Goal: Task Accomplishment & Management: Manage account settings

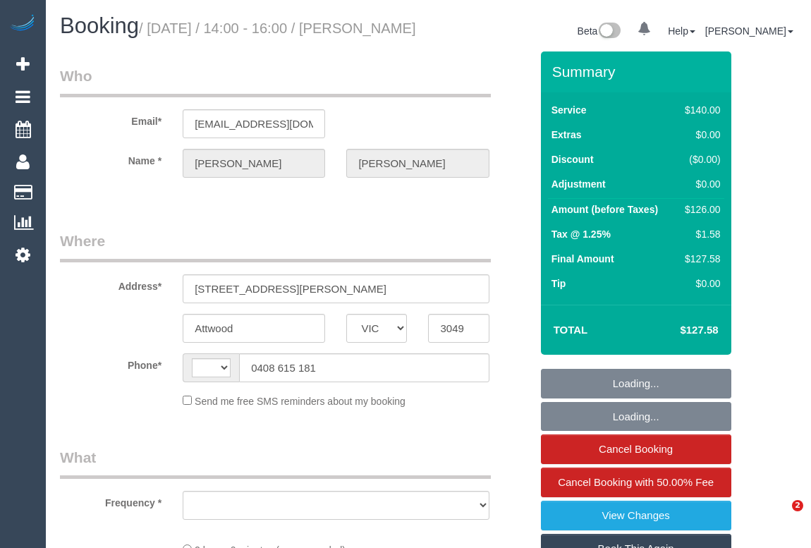
select select "VIC"
select select "object:287"
select select "string:stripe-pm_1RRMyV2GScqysDRVlwlYokp4"
select select "number:29"
select select "number:14"
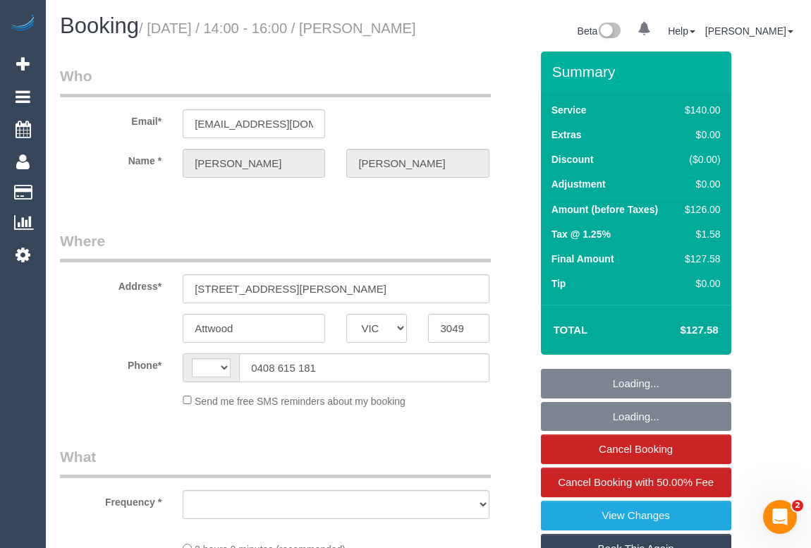
select select "number:19"
select select "number:22"
select select "number:34"
select select "number:26"
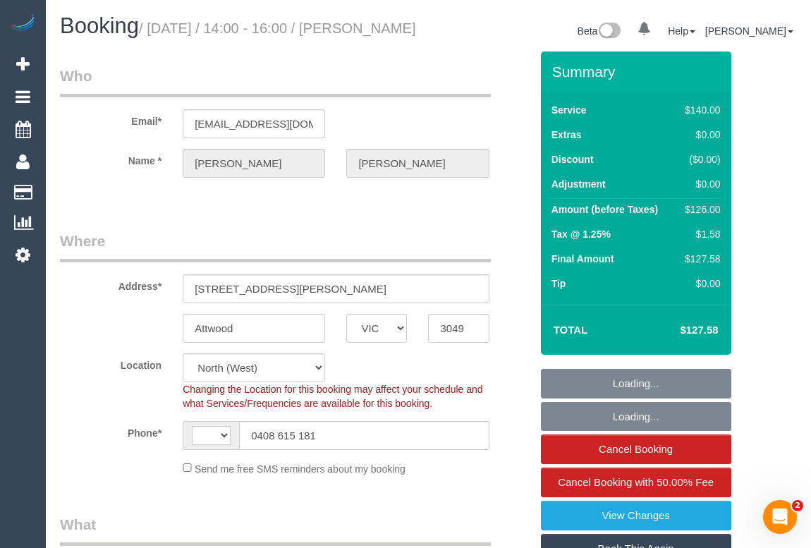
select select "object:438"
select select "string:AU"
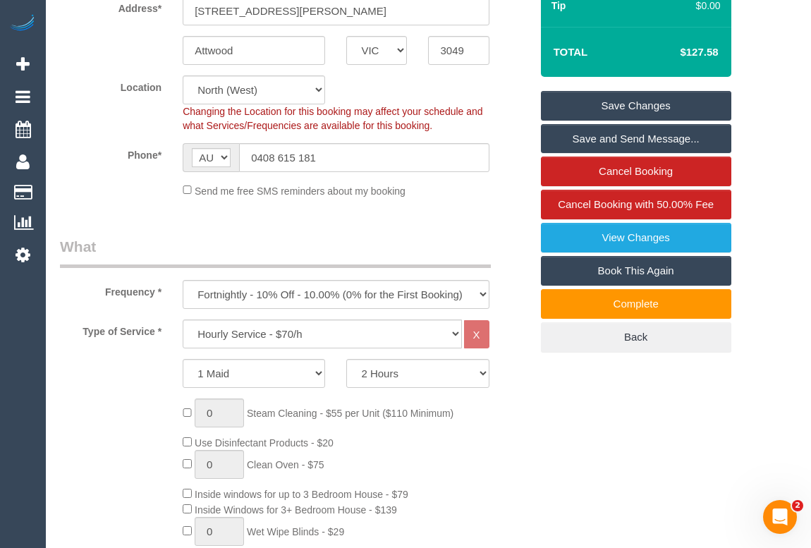
scroll to position [212, 0]
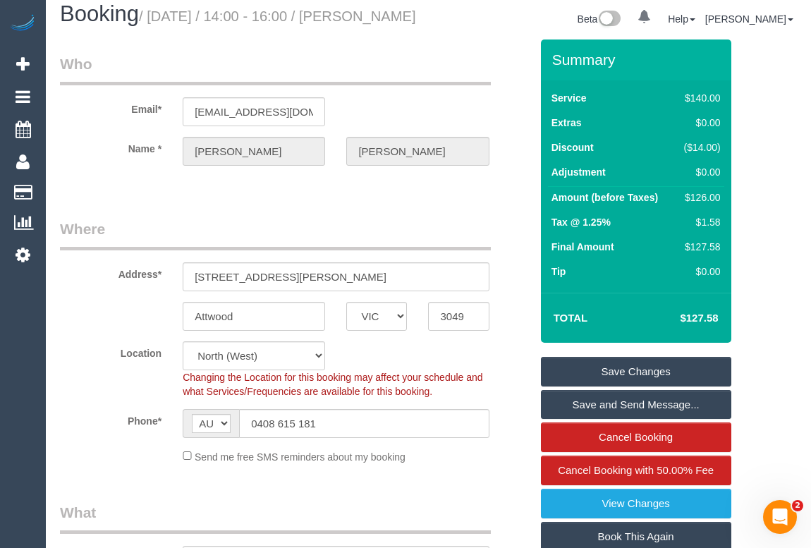
scroll to position [0, 0]
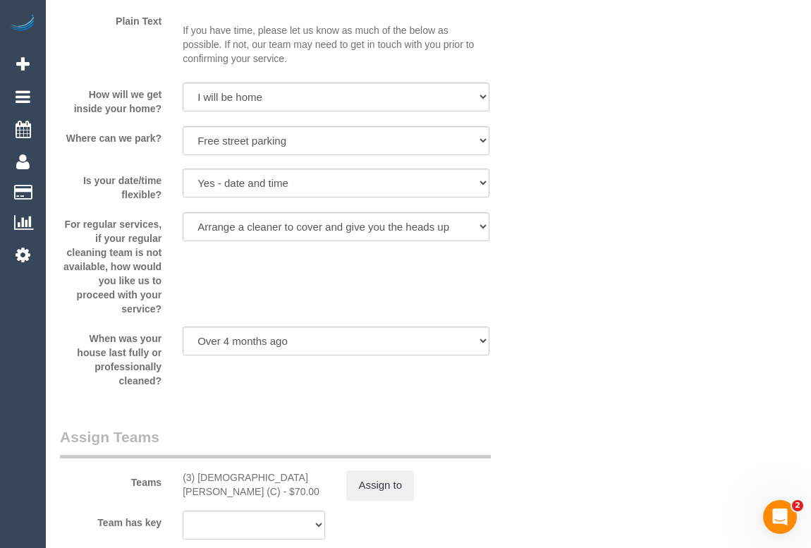
scroll to position [1924, 0]
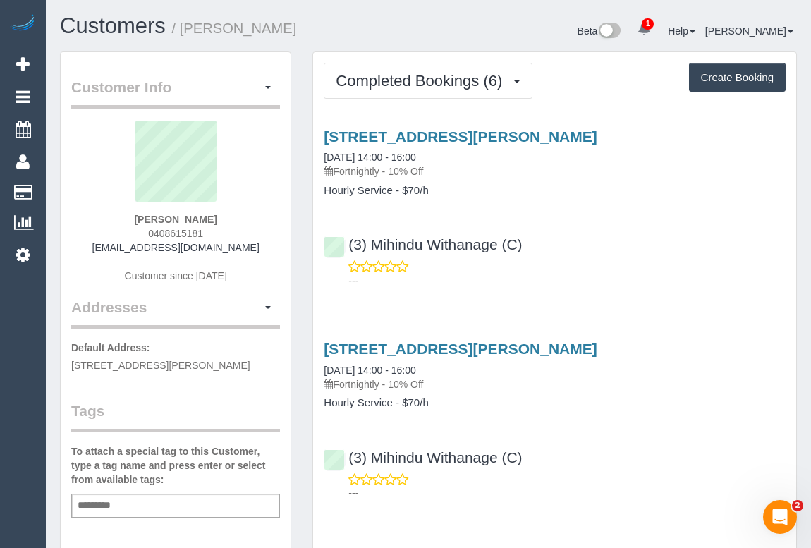
drag, startPoint x: 134, startPoint y: 237, endPoint x: 257, endPoint y: 231, distance: 122.9
click at [257, 231] on div "Paul Gilbert 0408615181 paulg21@hotmail.com Customer since 2025" at bounding box center [175, 209] width 209 height 176
copy span "0408615181"
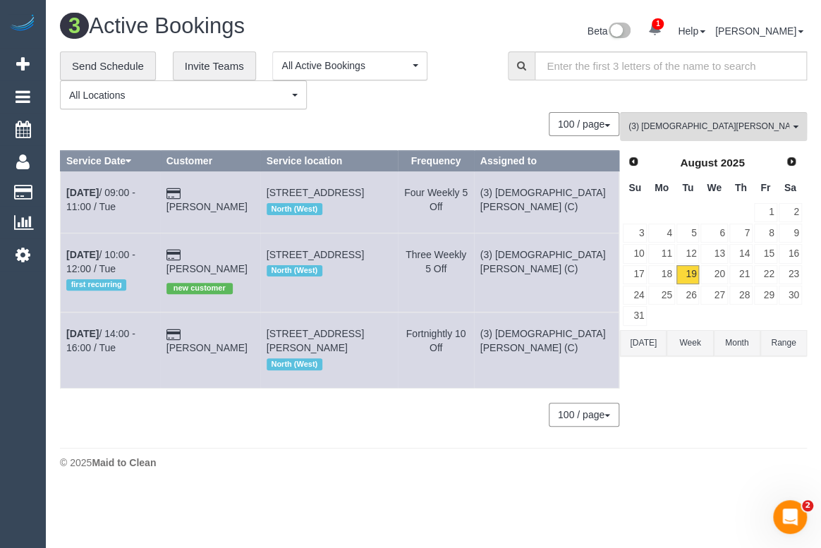
click at [665, 454] on div "3 Active Bookings Beta 1 Your Notifications You have 0 alerts × You have 1 to c…" at bounding box center [433, 245] width 775 height 490
click at [691, 126] on span "(3) [DEMOGRAPHIC_DATA][PERSON_NAME] (C)" at bounding box center [709, 127] width 161 height 12
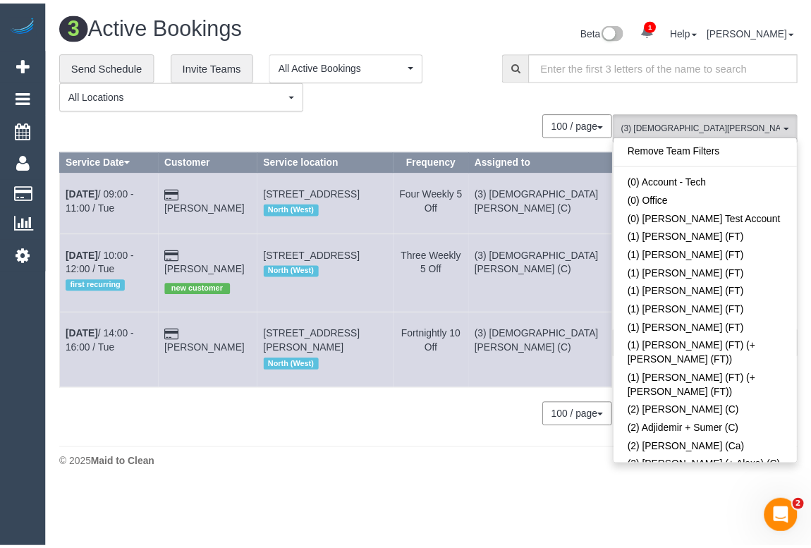
scroll to position [1733, 0]
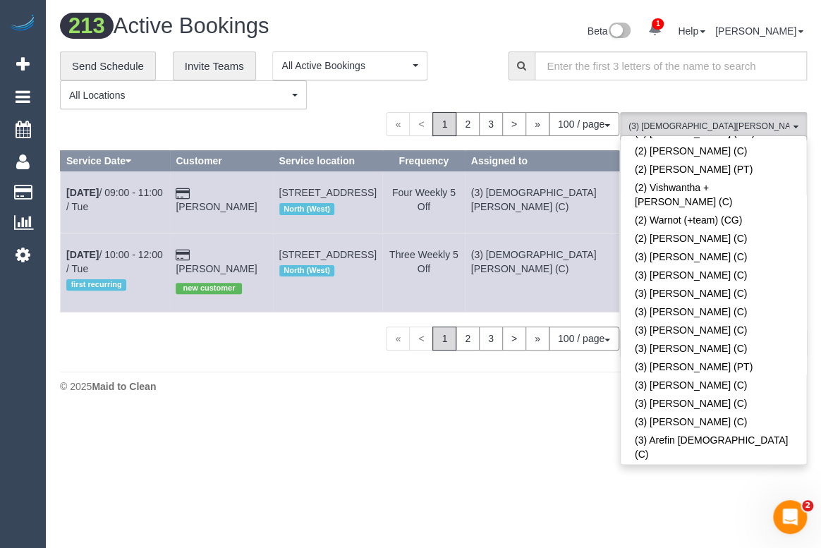
click at [384, 482] on body "1 Beta Your Notifications You have 0 alerts × You have 1 to charge for 19/08/20…" at bounding box center [410, 274] width 821 height 548
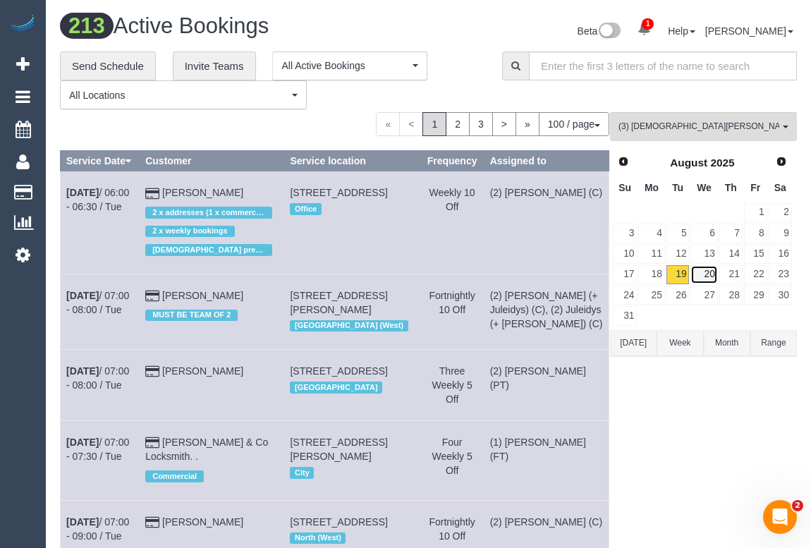
click at [707, 272] on link "20" at bounding box center [704, 274] width 27 height 19
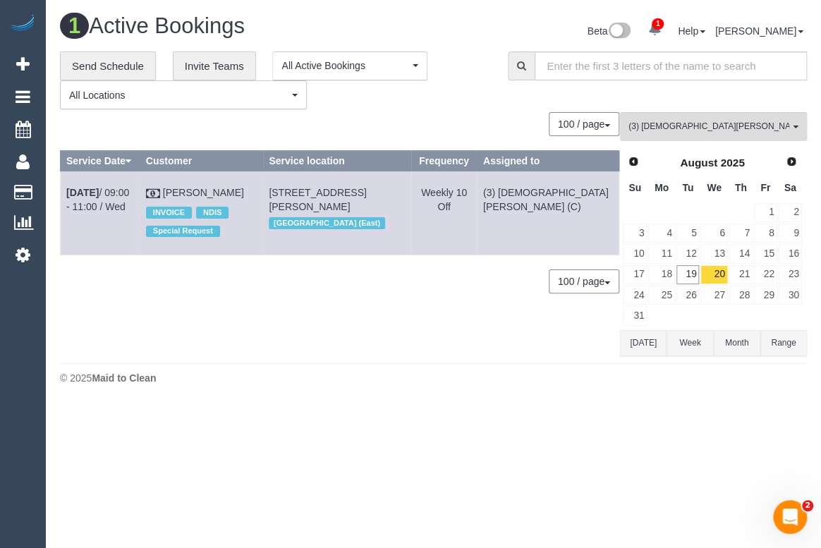
click at [364, 317] on div "0 Bookings found. We couldn't find any bookings that matched your search. Creat…" at bounding box center [340, 234] width 560 height 244
click at [559, 491] on body "1 Beta Your Notifications You have 0 alerts × You have 1 to charge for 19/08/20…" at bounding box center [410, 274] width 821 height 548
click at [466, 83] on div "**********" at bounding box center [273, 80] width 427 height 59
click at [714, 134] on button "(3) Buddhi Adhikari (C) All Teams" at bounding box center [713, 126] width 187 height 29
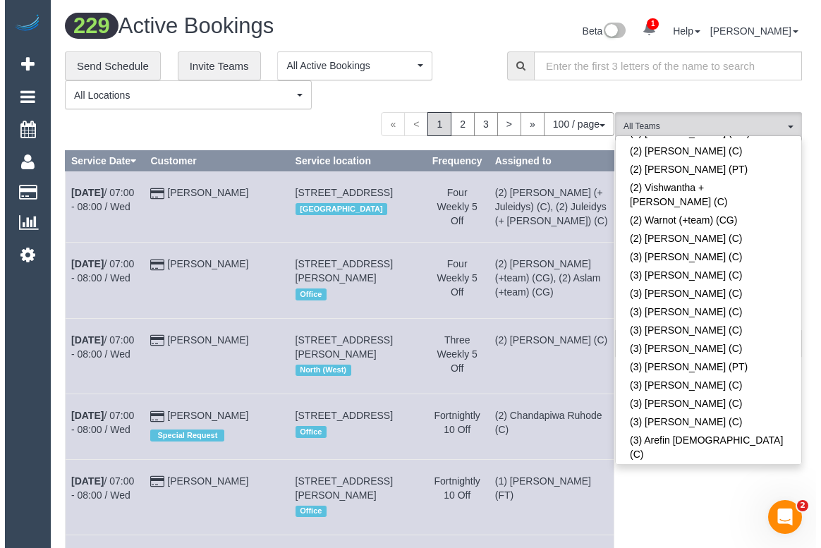
scroll to position [2300, 0]
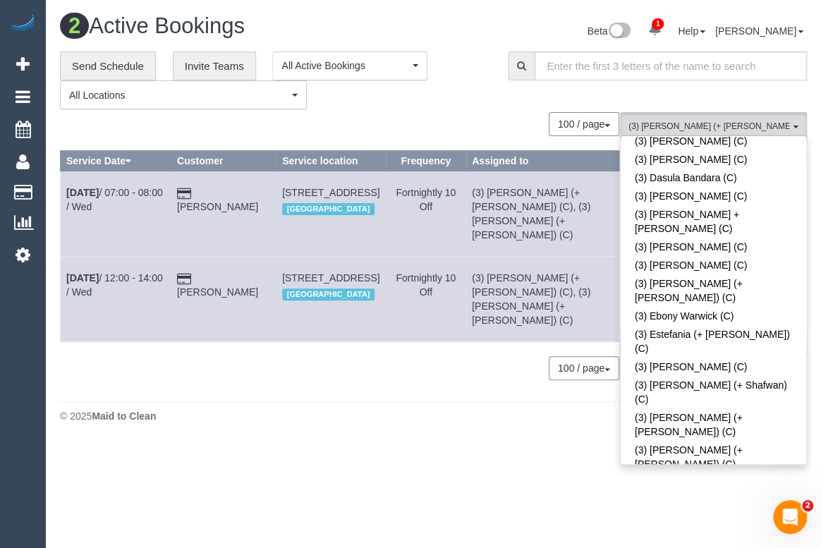
click at [477, 412] on div "2 Active Bookings Beta 1 Your Notifications You have 0 alerts × You have 1 to c…" at bounding box center [433, 222] width 775 height 444
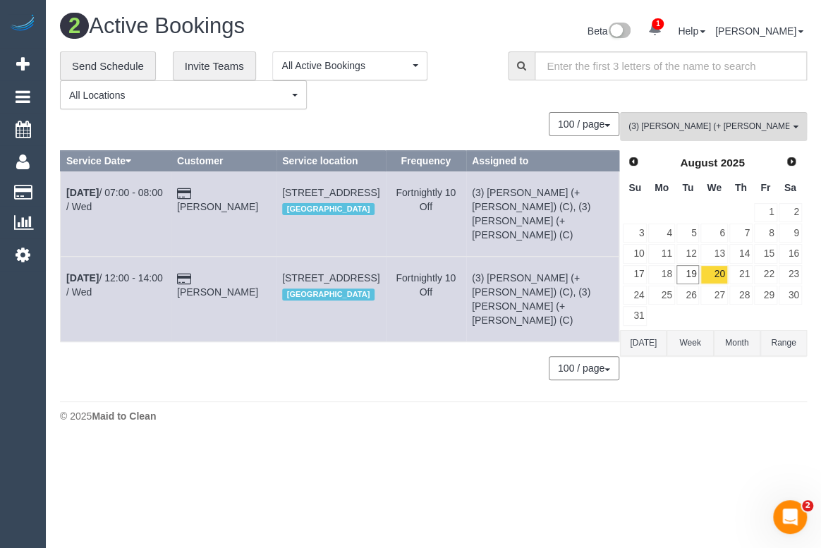
click at [391, 444] on body "1 Beta Your Notifications You have 0 alerts × You have 1 to charge for 19/08/20…" at bounding box center [410, 274] width 821 height 548
click at [406, 431] on body "1 Beta Your Notifications You have 0 alerts × You have 1 to charge for 19/08/20…" at bounding box center [410, 274] width 821 height 548
drag, startPoint x: 441, startPoint y: 429, endPoint x: 615, endPoint y: 387, distance: 179.3
click at [441, 429] on body "1 Beta Your Notifications You have 0 alerts × You have 1 to charge for 19/08/20…" at bounding box center [410, 274] width 821 height 548
click at [722, 132] on span "(3) Jay (+ Smruti) (C)" at bounding box center [709, 127] width 161 height 12
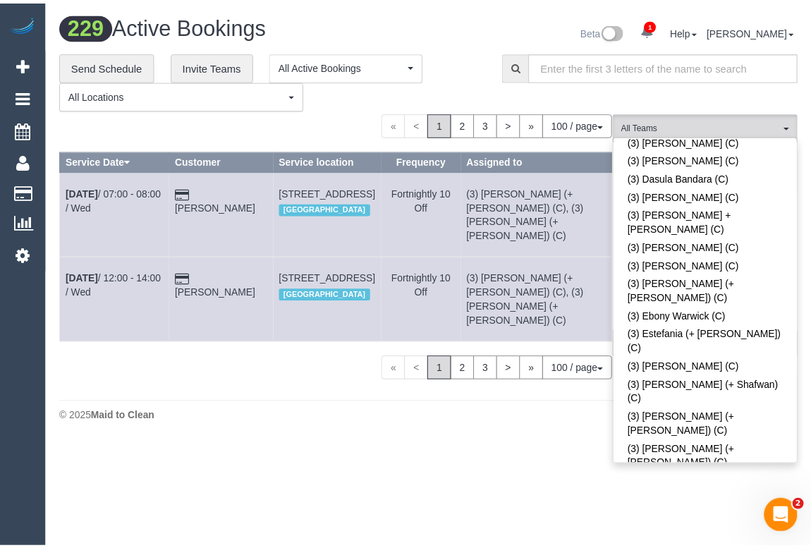
scroll to position [2116, 0]
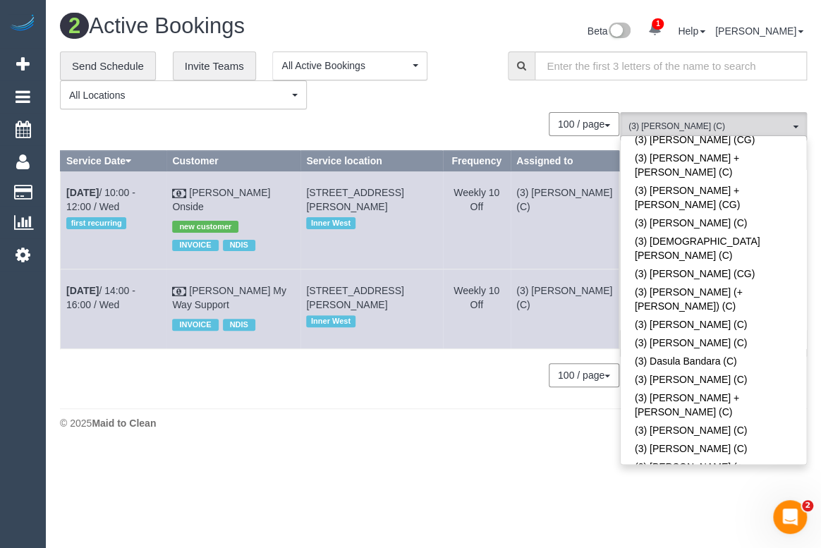
click at [301, 432] on div "2 Active Bookings Beta 1 Your Notifications You have 0 alerts × You have 1 to c…" at bounding box center [433, 225] width 775 height 451
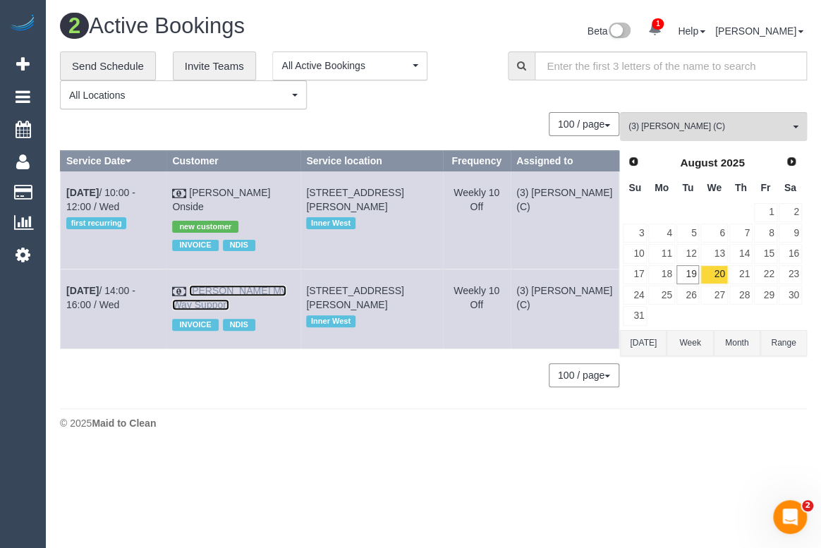
drag, startPoint x: 248, startPoint y: 269, endPoint x: 230, endPoint y: 279, distance: 20.8
click at [691, 275] on link "19" at bounding box center [688, 274] width 23 height 19
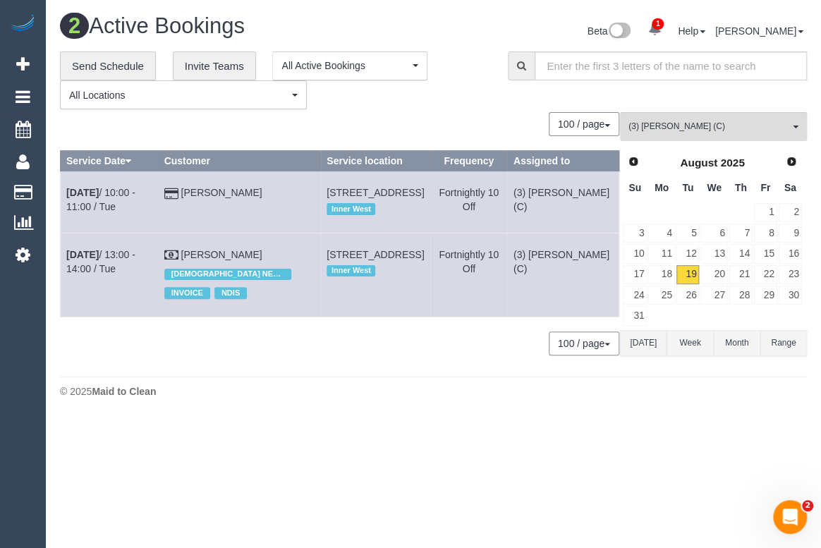
click at [374, 405] on footer "© 2025 Maid to Clean" at bounding box center [433, 391] width 747 height 28
click at [708, 126] on span "(3) [PERSON_NAME] (C)" at bounding box center [709, 127] width 161 height 12
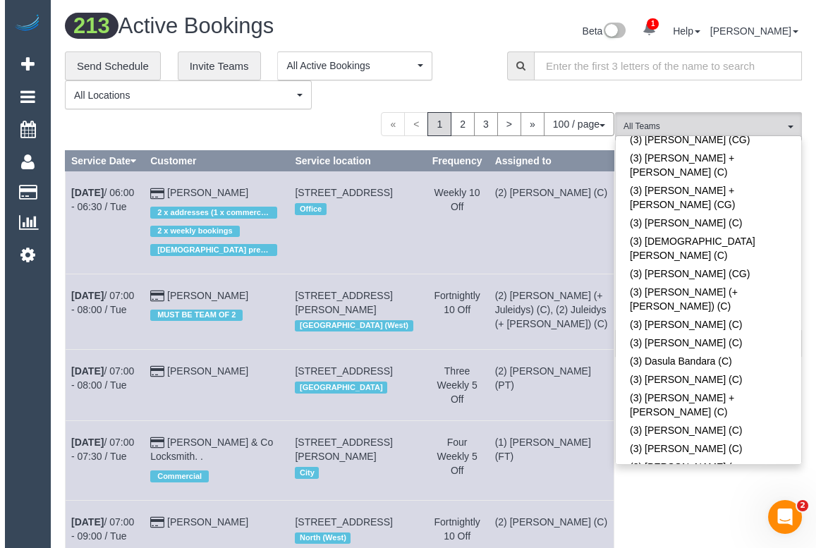
scroll to position [2300, 0]
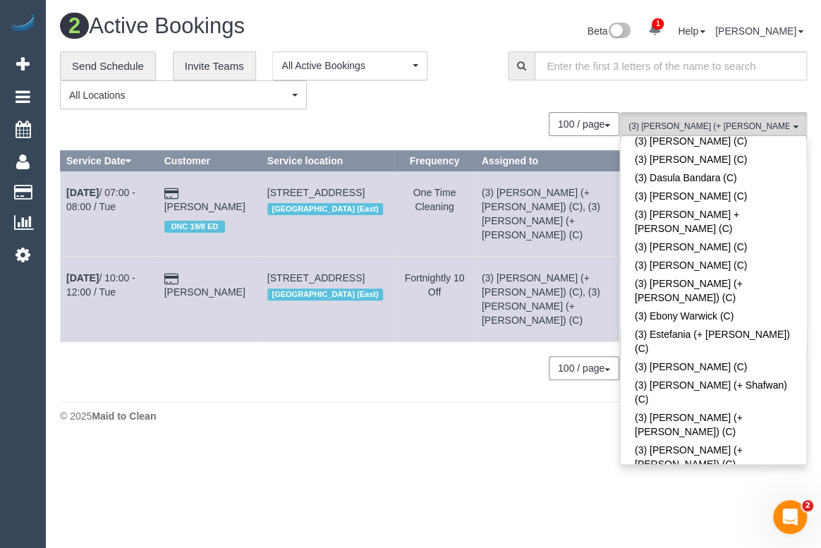
click at [332, 406] on footer "© 2025 Maid to Clean" at bounding box center [433, 415] width 747 height 28
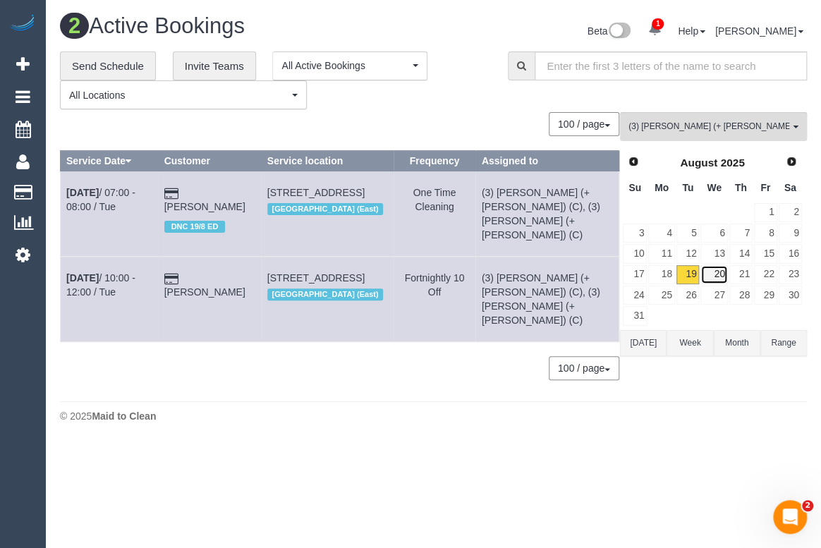
click at [717, 272] on link "20" at bounding box center [713, 274] width 27 height 19
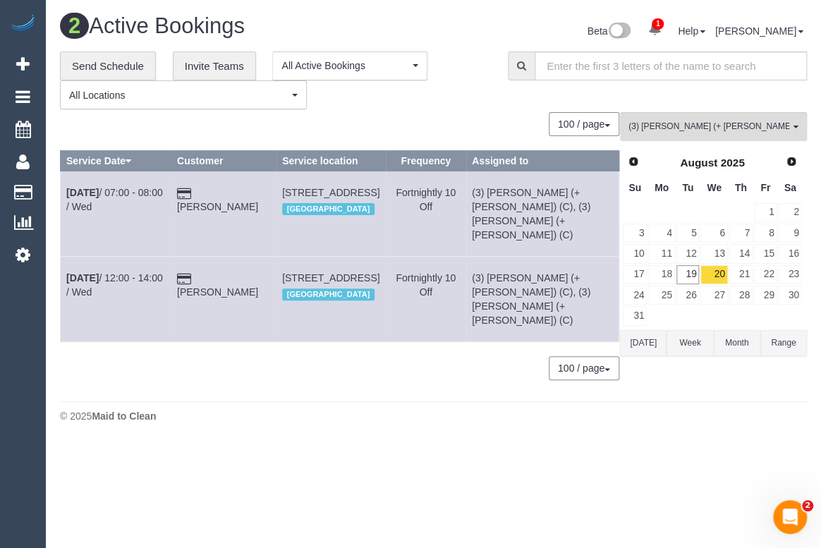
click at [336, 416] on div "2 Active Bookings Beta 1 Your Notifications You have 0 alerts × You have 1 to c…" at bounding box center [433, 222] width 775 height 444
click at [593, 489] on body "1 Beta Your Notifications You have 0 alerts × You have 1 to charge for 19/08/20…" at bounding box center [410, 274] width 821 height 548
click at [691, 275] on link "19" at bounding box center [688, 274] width 23 height 19
click at [680, 128] on span "(3) Jay (+ Smruti) (C)" at bounding box center [709, 127] width 161 height 12
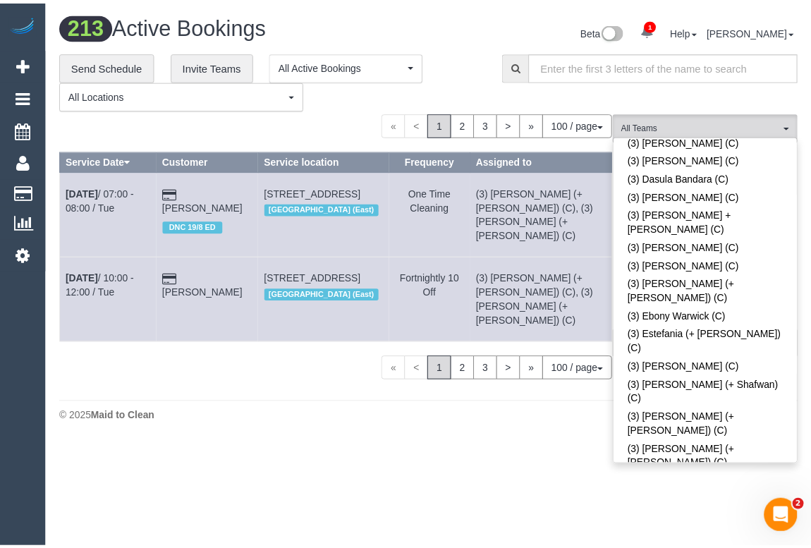
scroll to position [1145, 0]
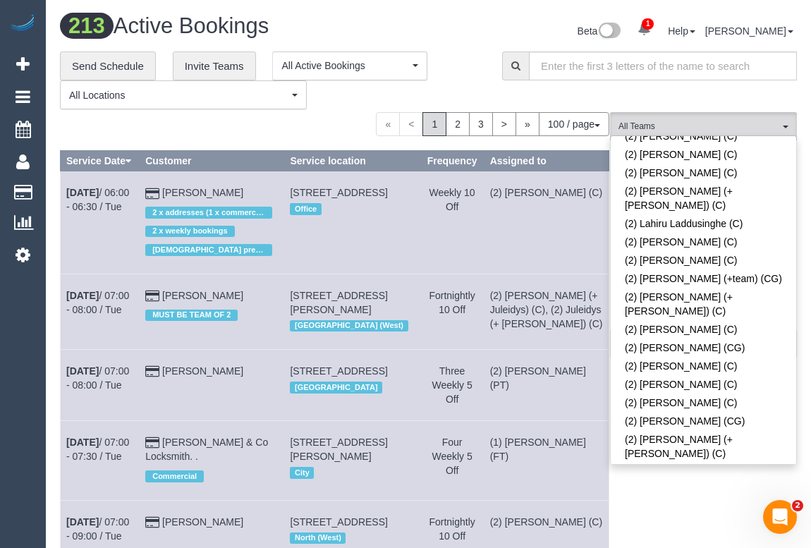
click at [704, 532] on link "(2) [PERSON_NAME] (PT)" at bounding box center [704, 541] width 186 height 18
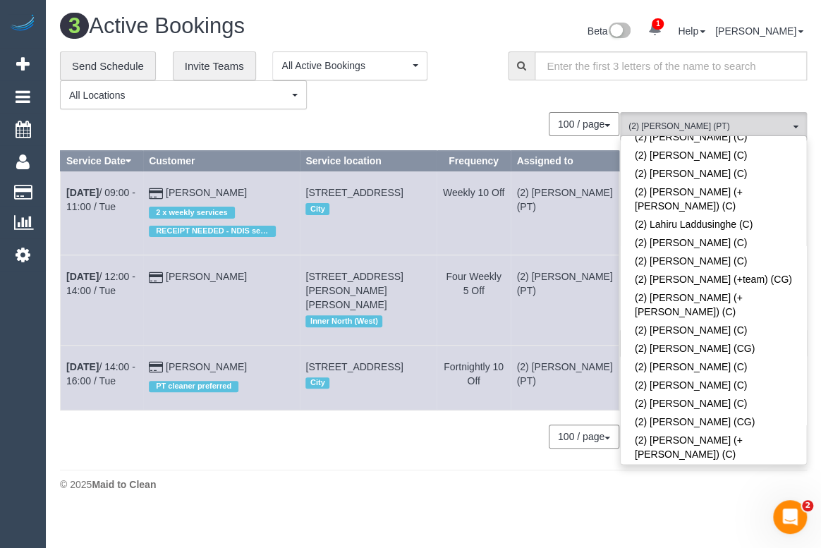
click at [786, 536] on span at bounding box center [791, 541] width 10 height 10
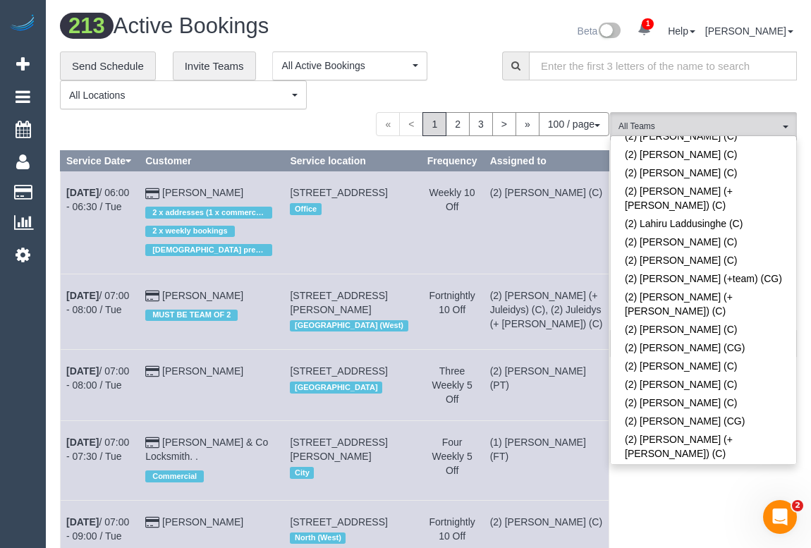
scroll to position [4387, 0]
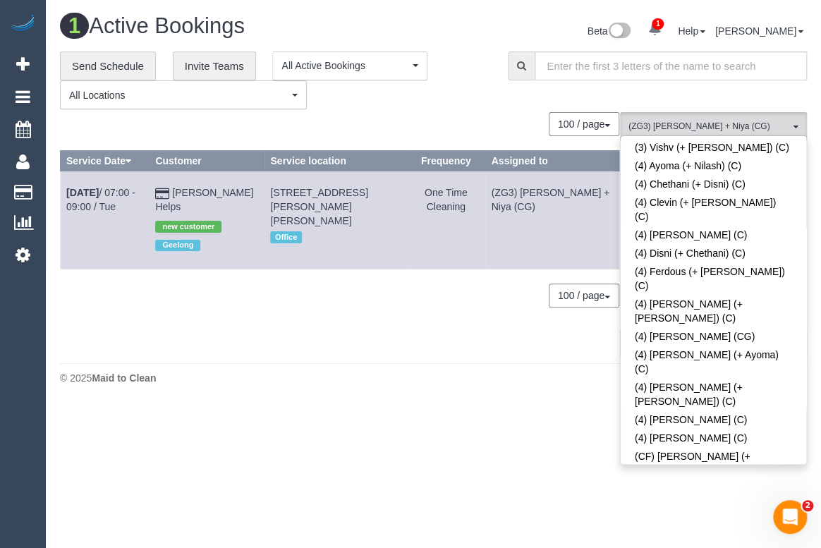
drag, startPoint x: 278, startPoint y: 352, endPoint x: 272, endPoint y: 377, distance: 25.5
click at [278, 351] on div "0 Bookings found. We couldn't find any bookings that matched your search. Creat…" at bounding box center [340, 234] width 560 height 244
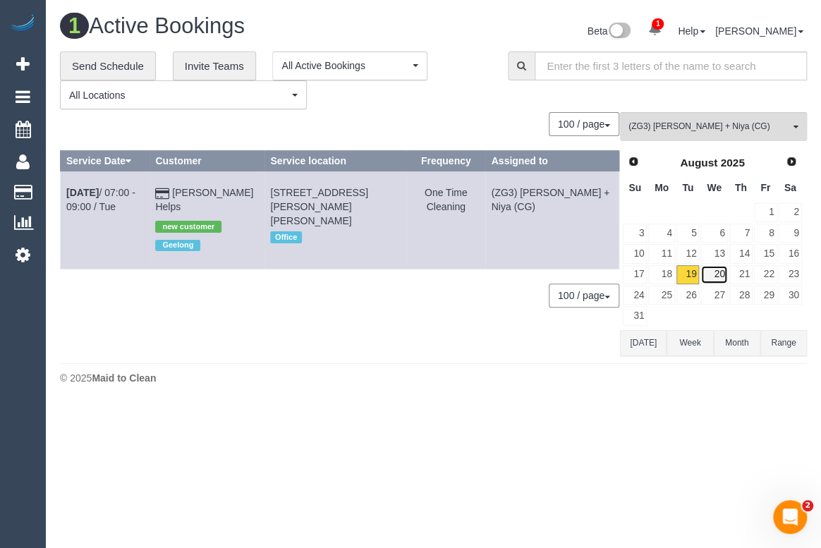
click at [716, 269] on link "20" at bounding box center [713, 274] width 27 height 19
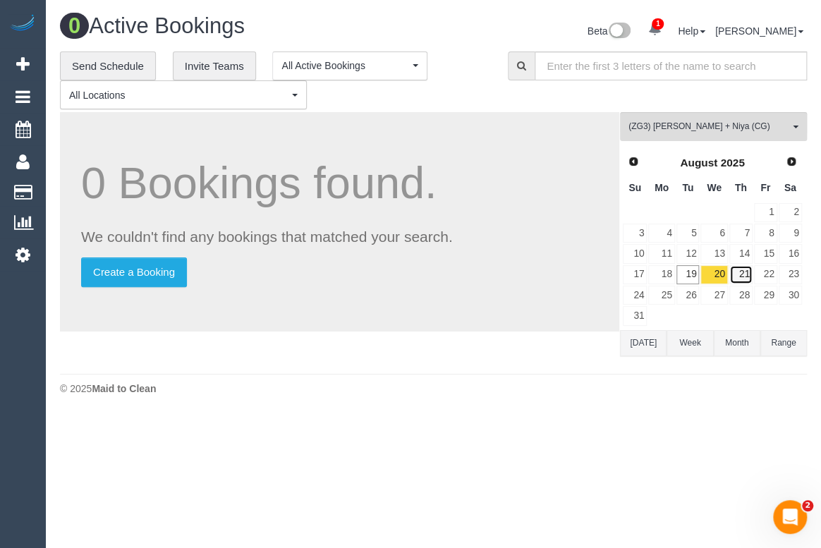
click at [741, 274] on link "21" at bounding box center [740, 274] width 23 height 19
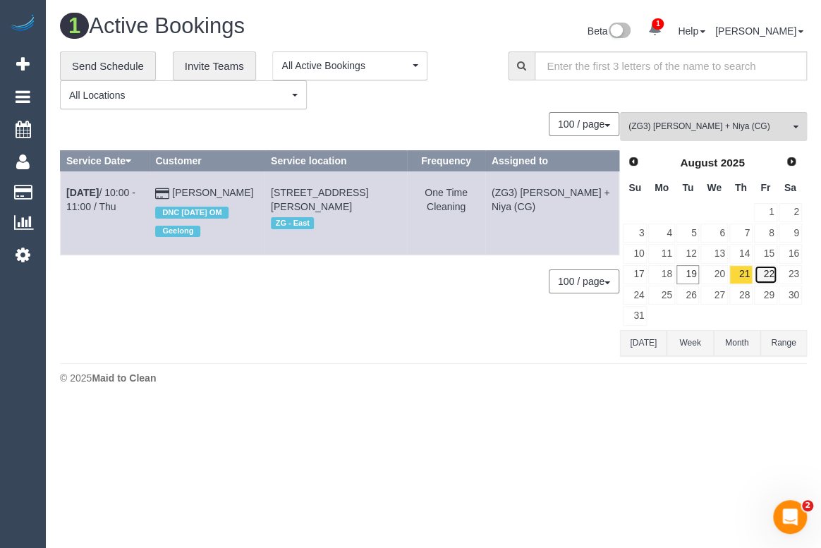
click at [758, 275] on link "22" at bounding box center [765, 274] width 23 height 19
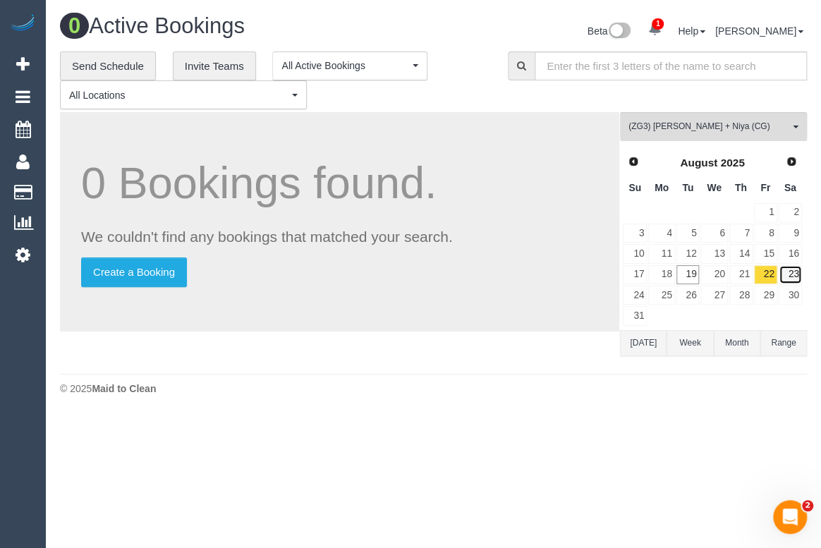
click at [786, 277] on link "23" at bounding box center [790, 274] width 23 height 19
click at [634, 301] on link "24" at bounding box center [635, 295] width 24 height 19
click at [661, 296] on link "25" at bounding box center [661, 295] width 26 height 19
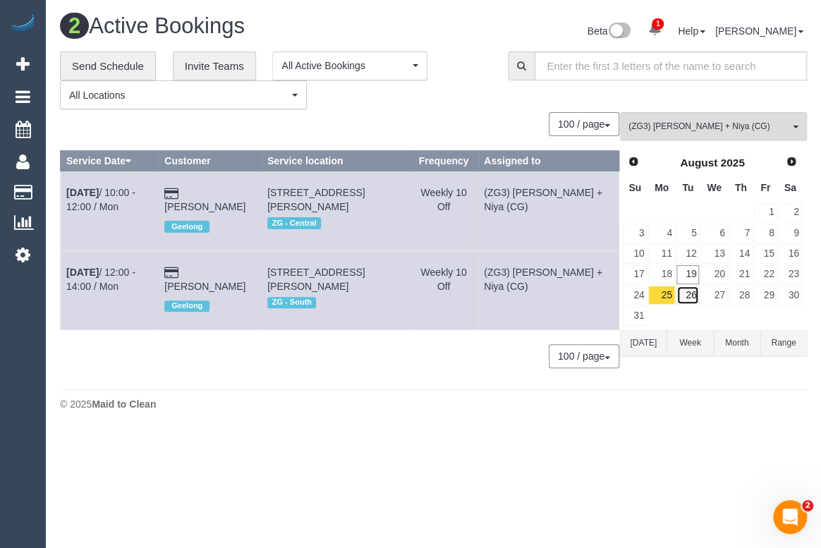
click at [684, 293] on link "26" at bounding box center [688, 295] width 23 height 19
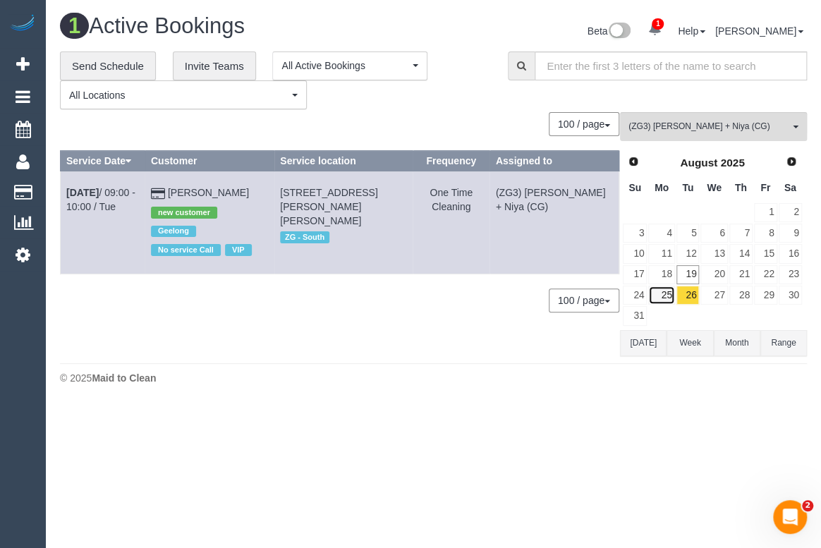
click at [669, 294] on link "25" at bounding box center [661, 295] width 26 height 19
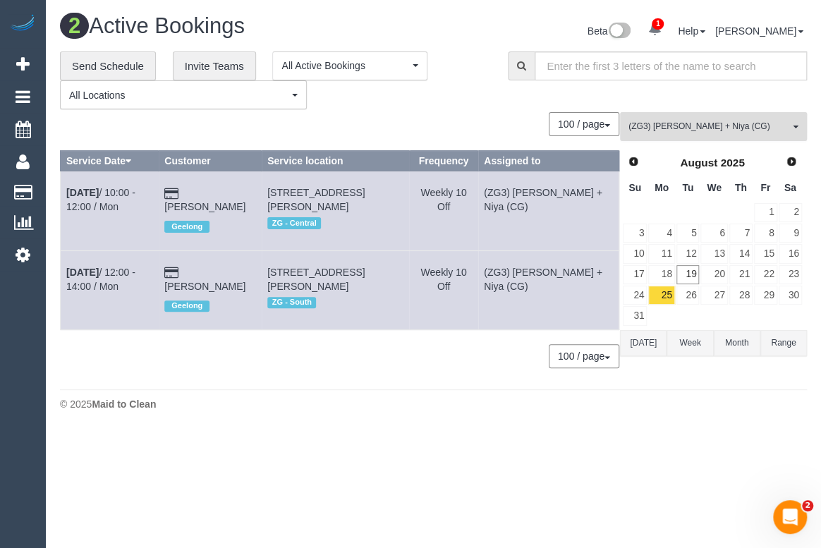
click at [745, 130] on span "(ZG3) Suneeth + Niya (CG)" at bounding box center [709, 127] width 161 height 12
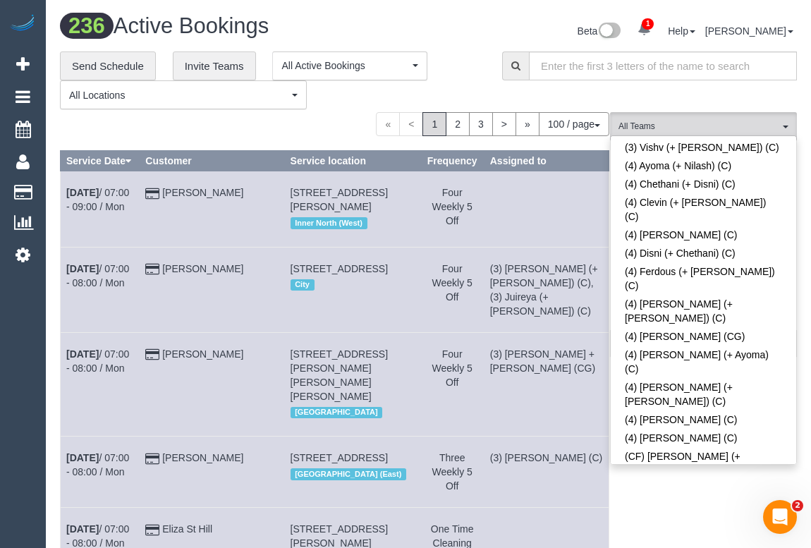
scroll to position [595, 0]
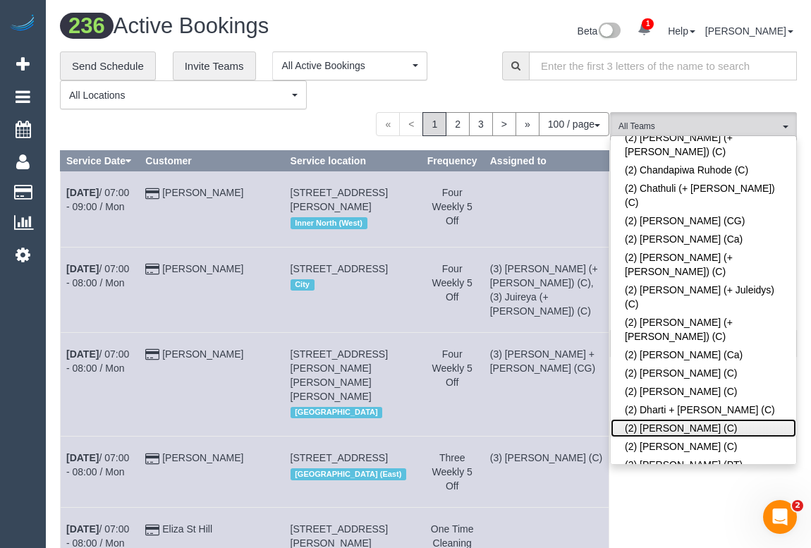
click at [715, 419] on link "(2) [PERSON_NAME] (C)" at bounding box center [704, 428] width 186 height 18
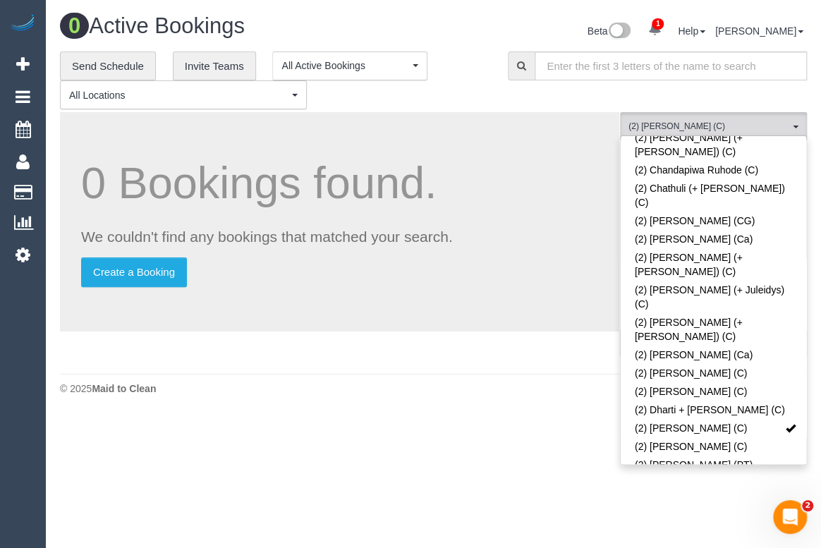
click at [372, 379] on footer "© 2025 Maid to Clean" at bounding box center [433, 388] width 747 height 28
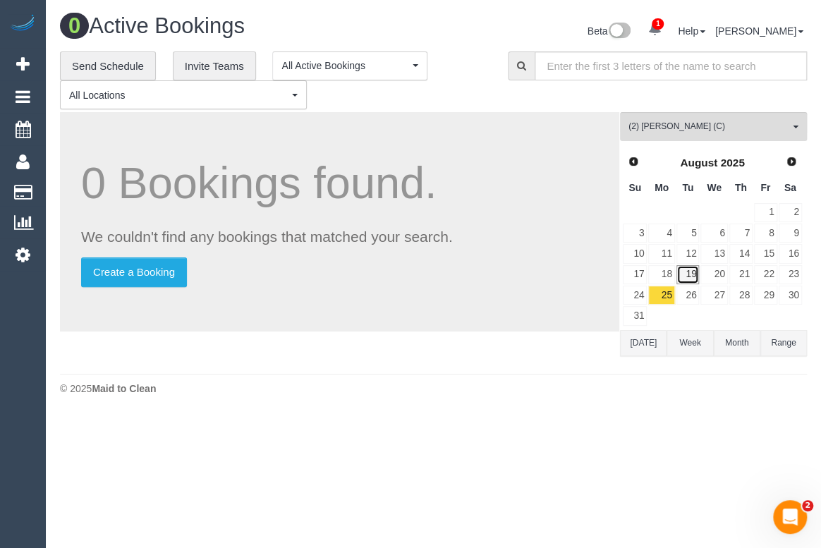
click at [690, 277] on link "19" at bounding box center [688, 274] width 23 height 19
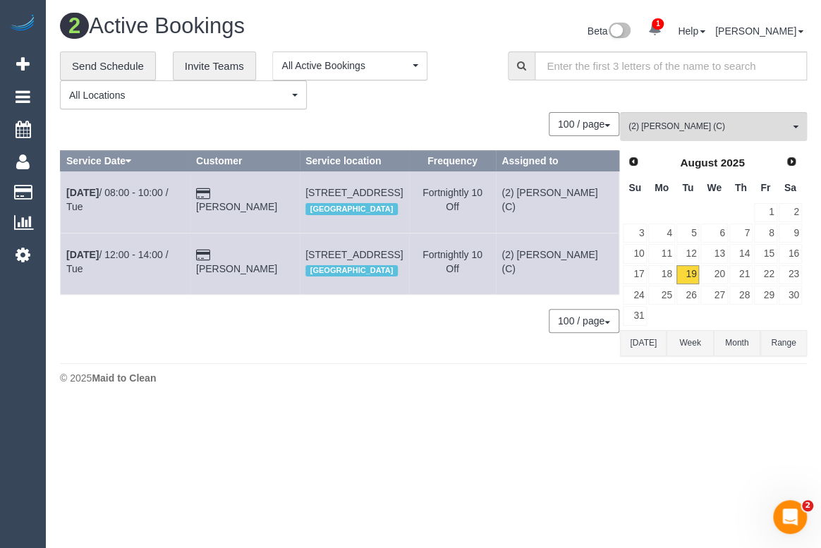
click at [438, 23] on div "Beta 1 Your Notifications You have 0 alerts × You have 1 to charge for 19/08/20…" at bounding box center [626, 32] width 384 height 37
click at [687, 123] on span "(2) Dinitha Gunawardana (C)" at bounding box center [709, 127] width 161 height 12
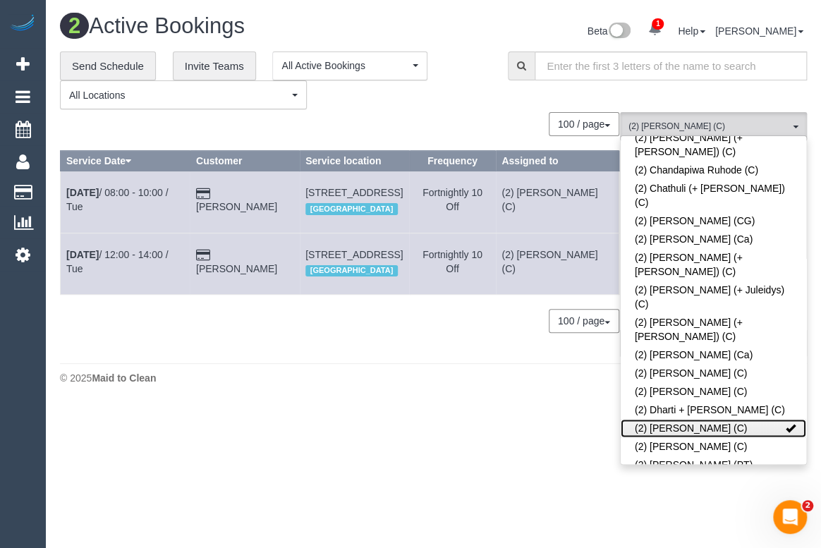
click at [786, 423] on span at bounding box center [791, 428] width 10 height 10
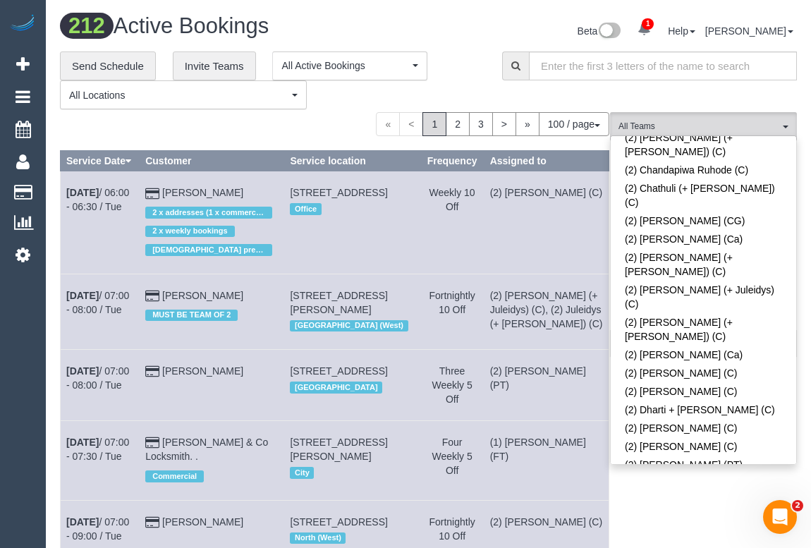
scroll to position [2116, 0]
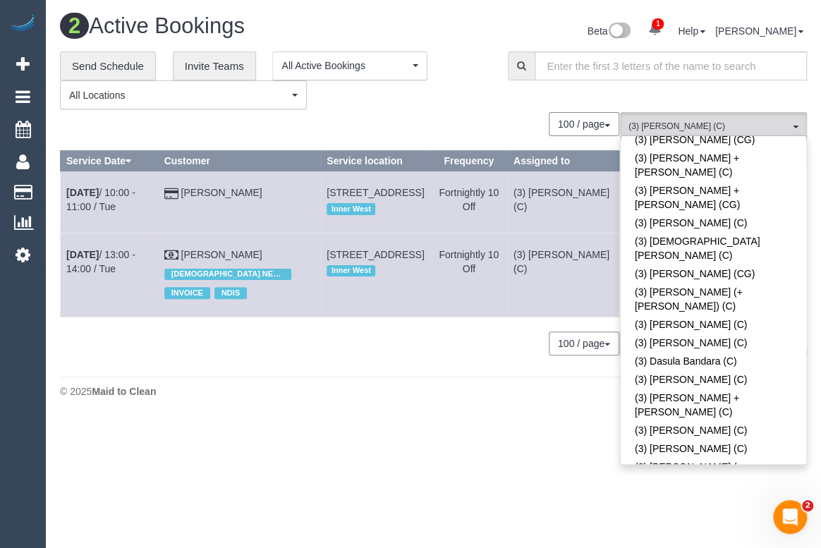
drag, startPoint x: 358, startPoint y: 403, endPoint x: 380, endPoint y: 425, distance: 30.9
click at [358, 399] on div "© 2025 Maid to Clean" at bounding box center [433, 391] width 747 height 14
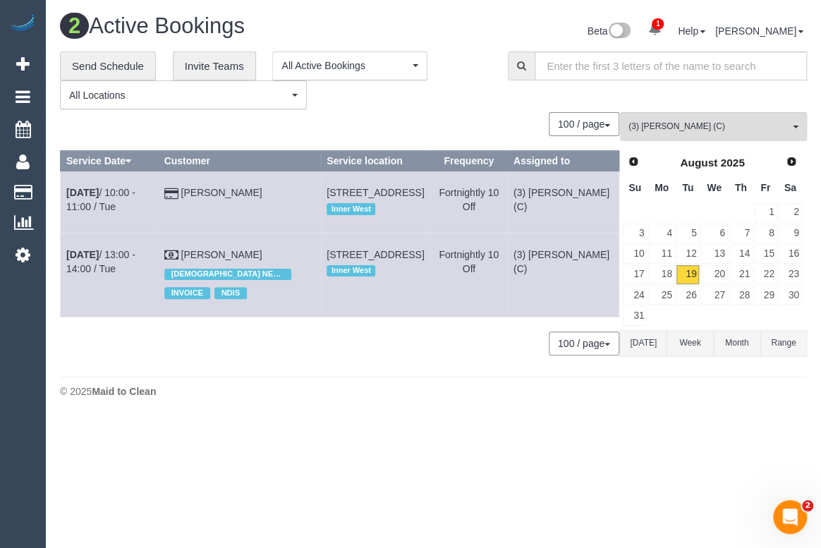
click at [485, 114] on div "100 / page 10 / page 20 / page 30 / page 40 / page 50 / page 100 / page" at bounding box center [339, 124] width 559 height 24
drag, startPoint x: 418, startPoint y: 449, endPoint x: 490, endPoint y: 344, distance: 128.0
click at [418, 449] on body "1 Beta Your Notifications You have 0 alerts × You have 1 to charge for 19/08/20…" at bounding box center [410, 274] width 821 height 548
click at [395, 125] on div "100 / page 10 / page 20 / page 30 / page 40 / page 50 / page 100 / page" at bounding box center [339, 124] width 559 height 24
click at [698, 122] on span "(3) Gwendolyn Allen (C)" at bounding box center [709, 127] width 161 height 12
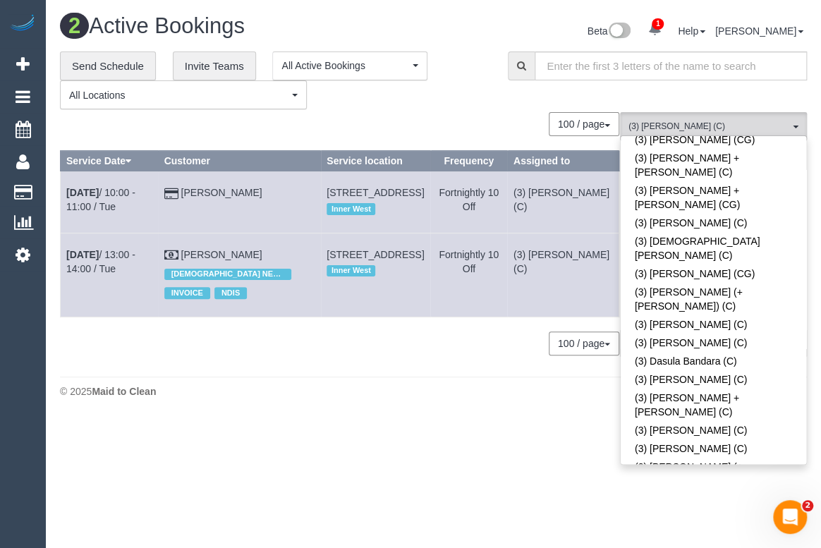
click at [459, 419] on div "2 Active Bookings Beta 1 Your Notifications You have 0 alerts × You have 1 to c…" at bounding box center [433, 209] width 775 height 419
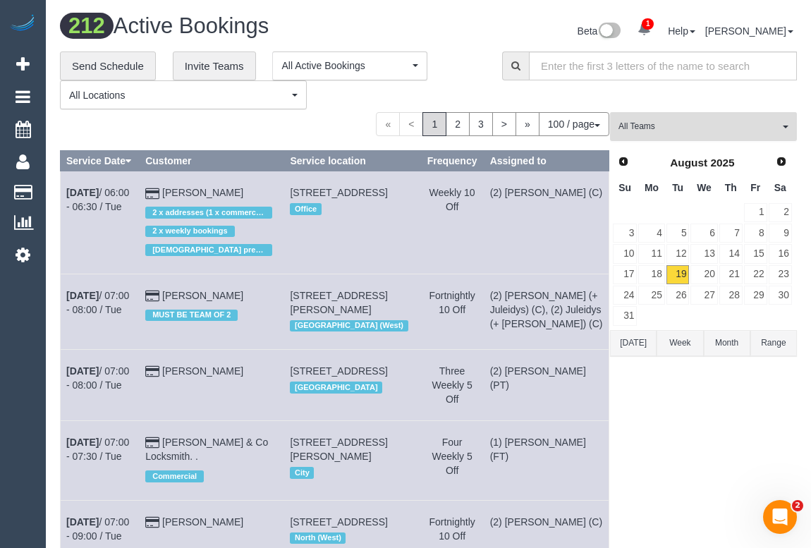
click at [712, 126] on span "All Teams" at bounding box center [699, 127] width 161 height 12
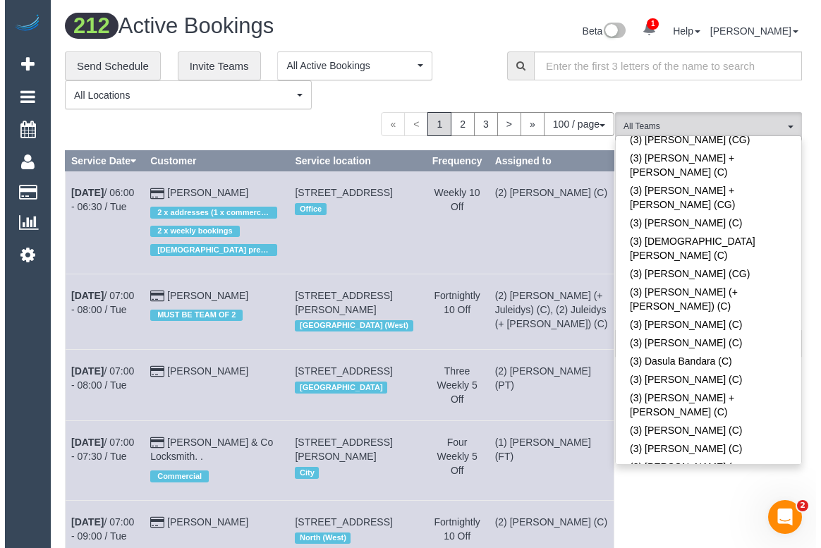
scroll to position [2686, 0]
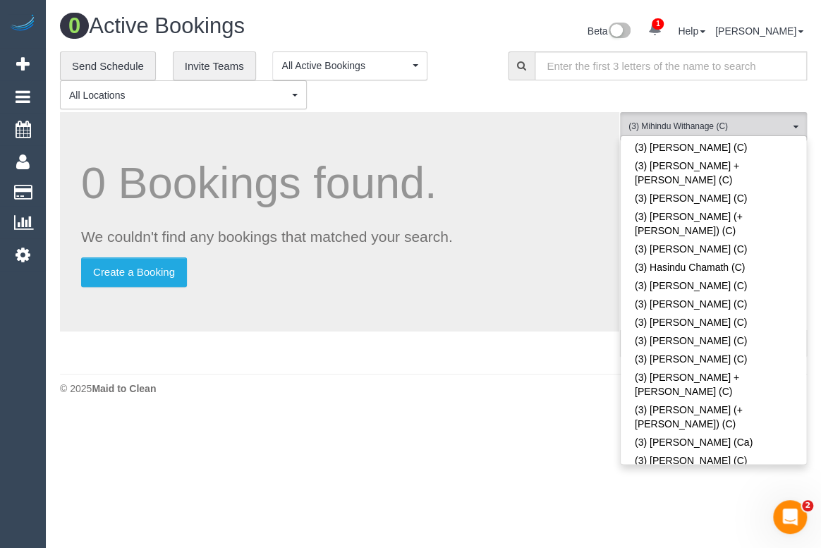
click at [547, 404] on div "0 Active Bookings Beta 1 Your Notifications You have 0 alerts × You have 1 to c…" at bounding box center [433, 208] width 775 height 416
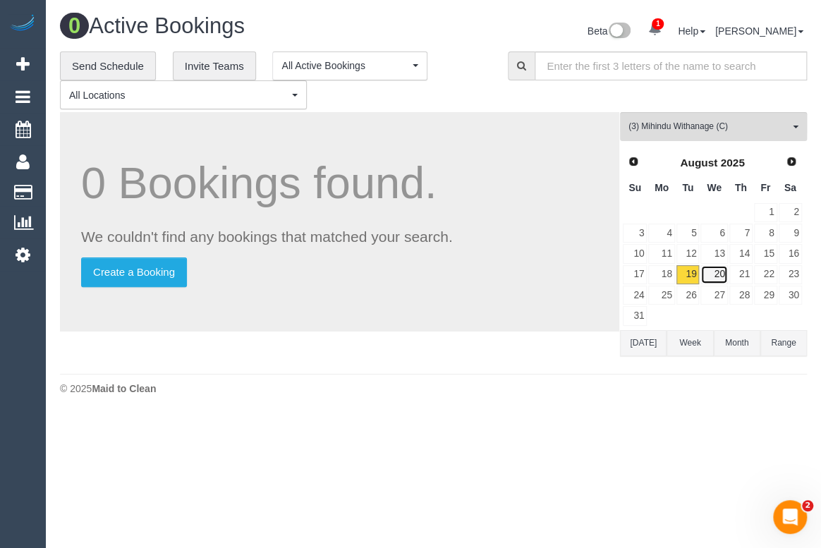
click at [717, 269] on link "20" at bounding box center [713, 274] width 27 height 19
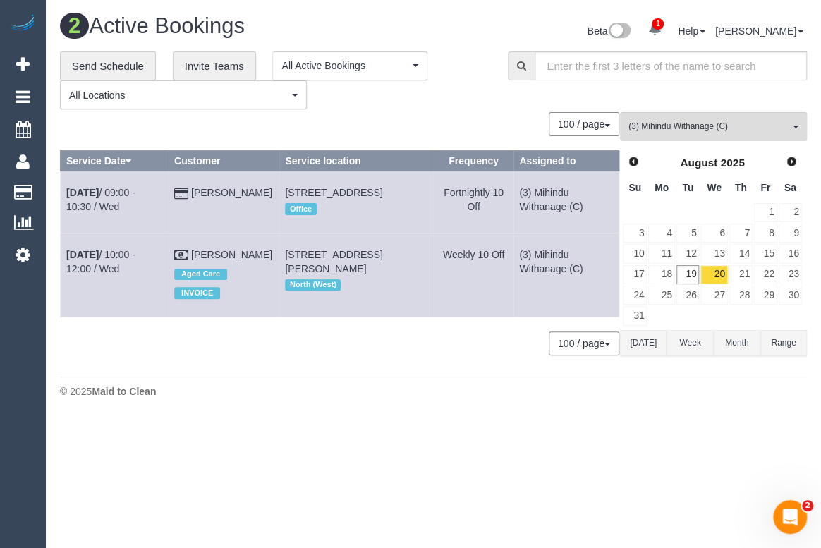
click at [368, 480] on body "1 Beta Your Notifications You have 0 alerts × You have 1 to charge for 19/08/20…" at bounding box center [410, 274] width 821 height 548
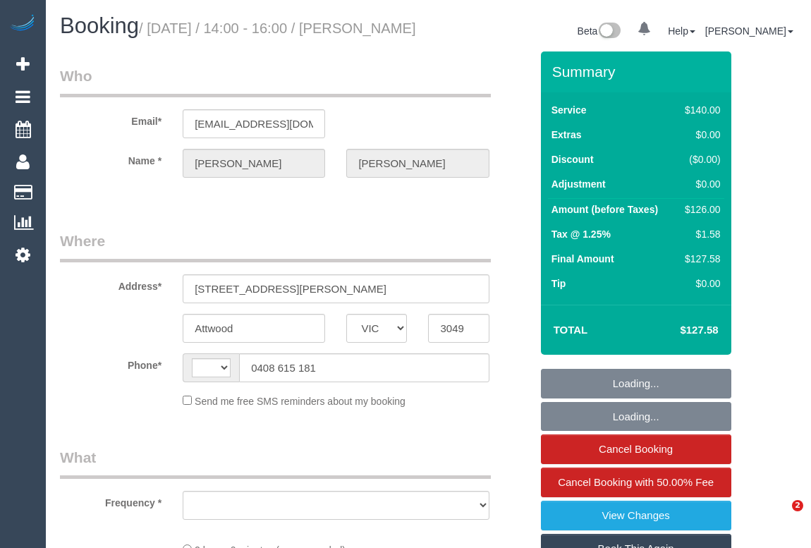
select select "VIC"
select select "string:stripe-pm_1RRMyV2GScqysDRVlwlYokp4"
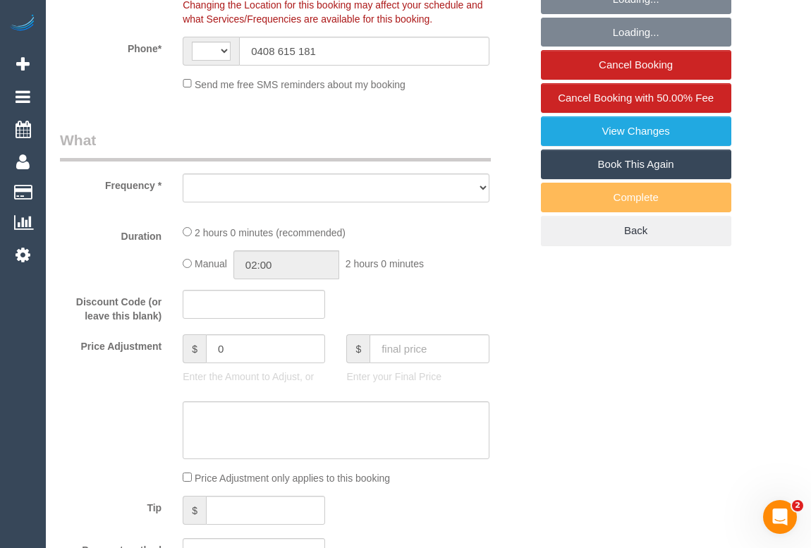
select select "string:AU"
select select "object:759"
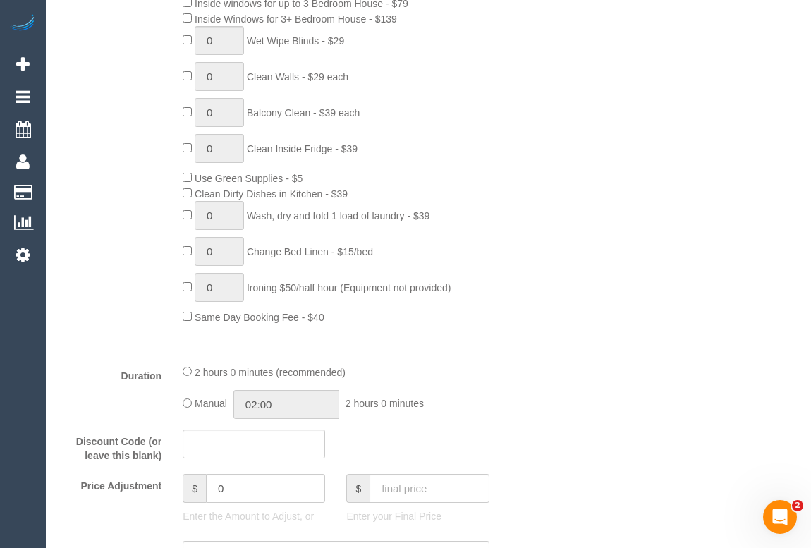
select select "number:29"
select select "number:14"
select select "number:19"
select select "number:22"
select select "number:34"
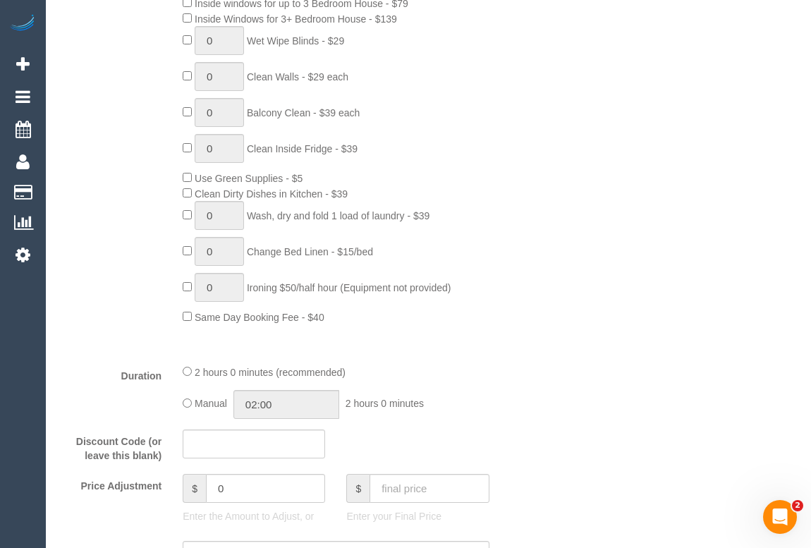
select select "number:26"
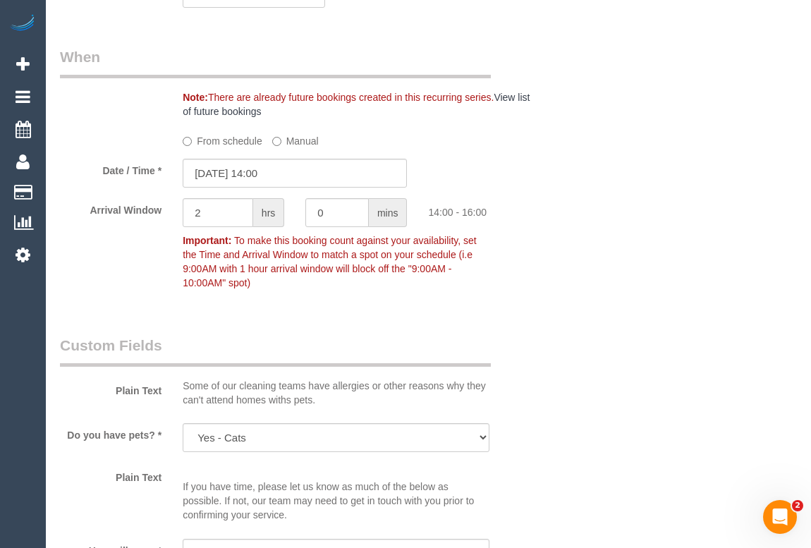
select select "object:1663"
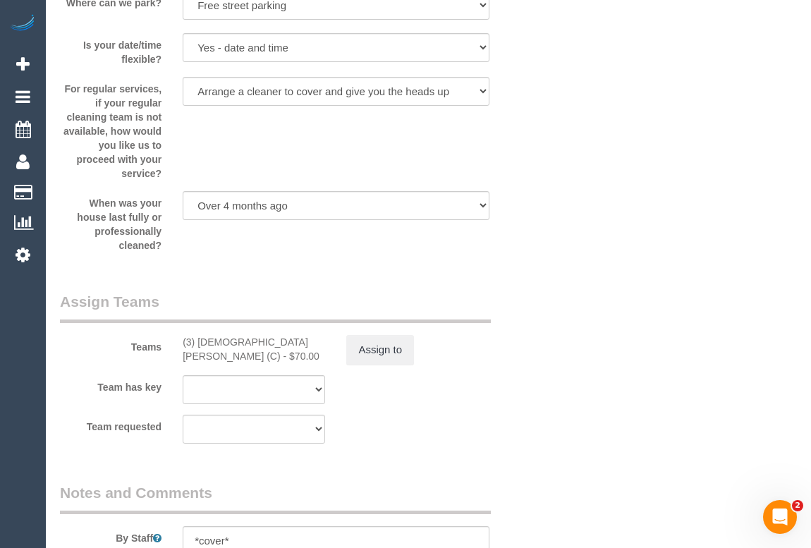
scroll to position [2308, 0]
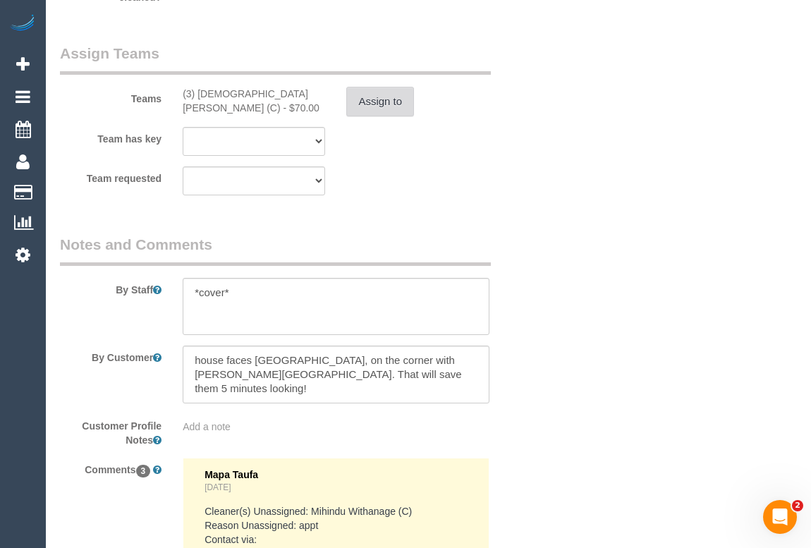
click at [375, 116] on button "Assign to" at bounding box center [380, 102] width 68 height 30
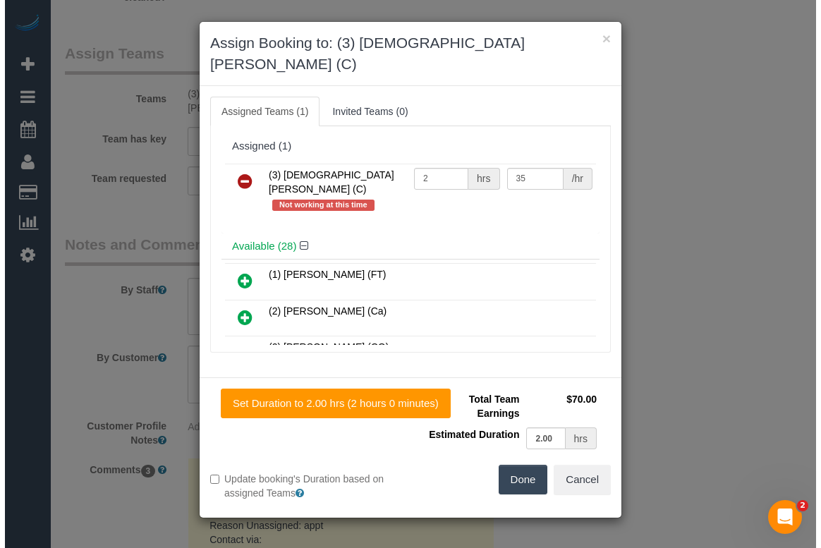
scroll to position [2294, 0]
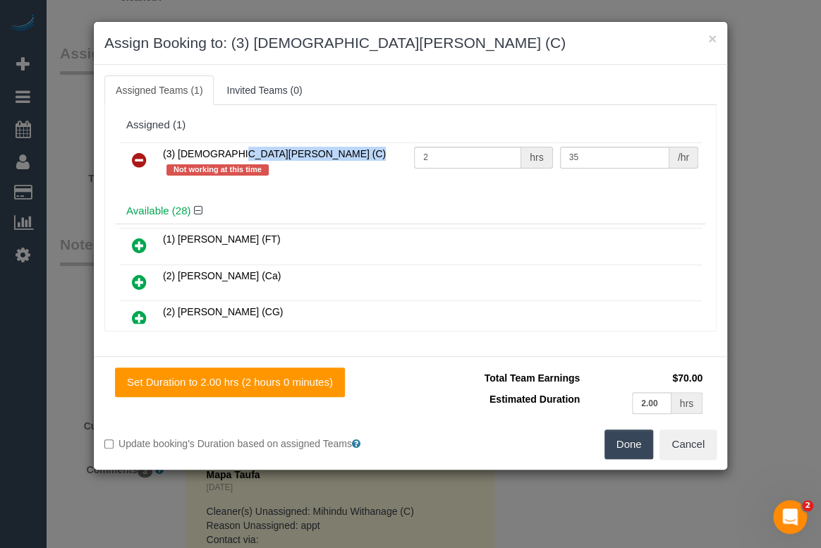
drag, startPoint x: 162, startPoint y: 156, endPoint x: 264, endPoint y: 161, distance: 102.4
click at [264, 159] on span "(3) Buddhi Adhikari (C)" at bounding box center [274, 153] width 223 height 11
copy span "(3) [DEMOGRAPHIC_DATA][PERSON_NAME] (C)"
click at [136, 157] on icon at bounding box center [139, 160] width 15 height 17
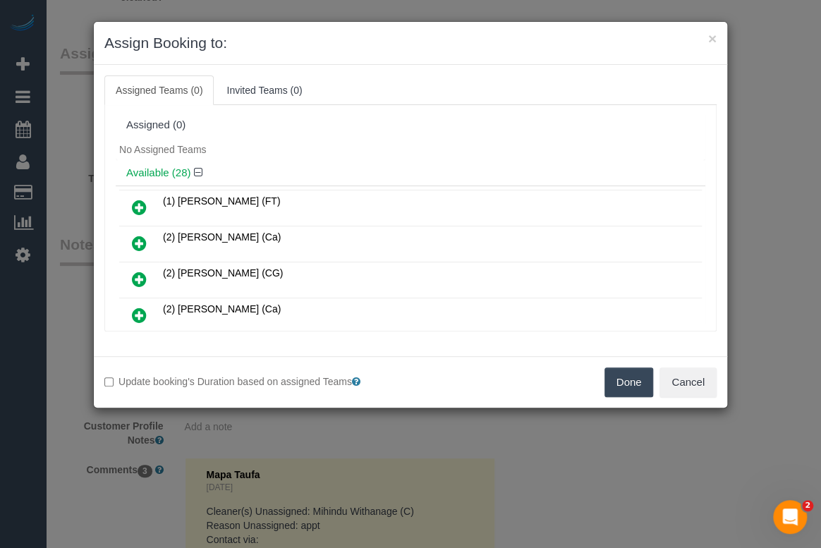
click at [612, 380] on button "Done" at bounding box center [629, 383] width 49 height 30
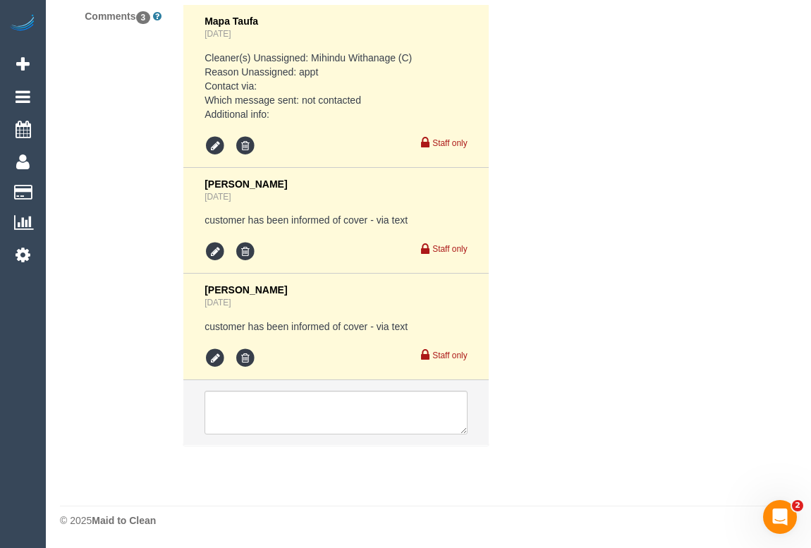
scroll to position [2778, 0]
click at [295, 409] on textarea at bounding box center [336, 413] width 262 height 44
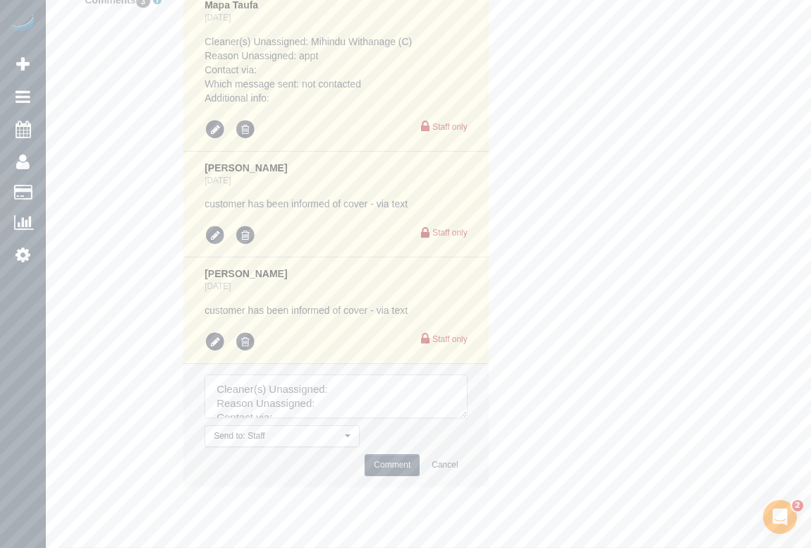
click at [373, 404] on textarea at bounding box center [336, 397] width 262 height 44
paste textarea "(3) Buddhi Adhikari (C)"
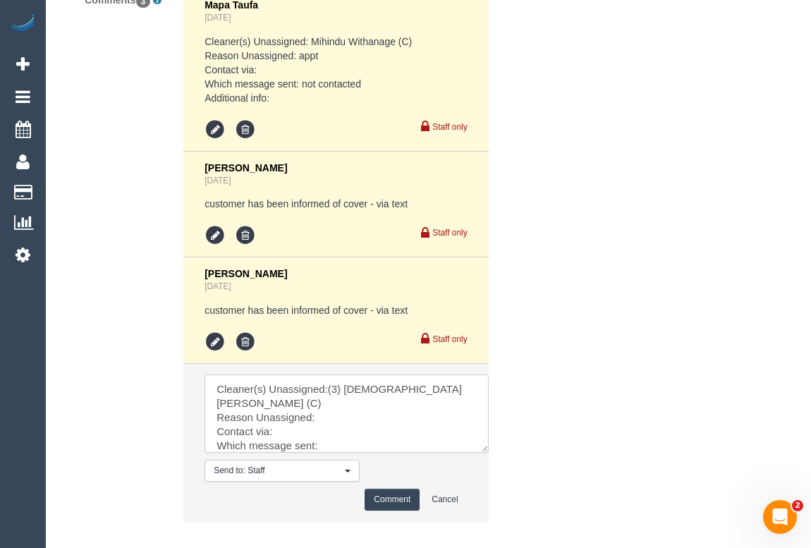
drag, startPoint x: 464, startPoint y: 430, endPoint x: 512, endPoint y: 509, distance: 92.4
click at [489, 453] on textarea at bounding box center [347, 414] width 284 height 78
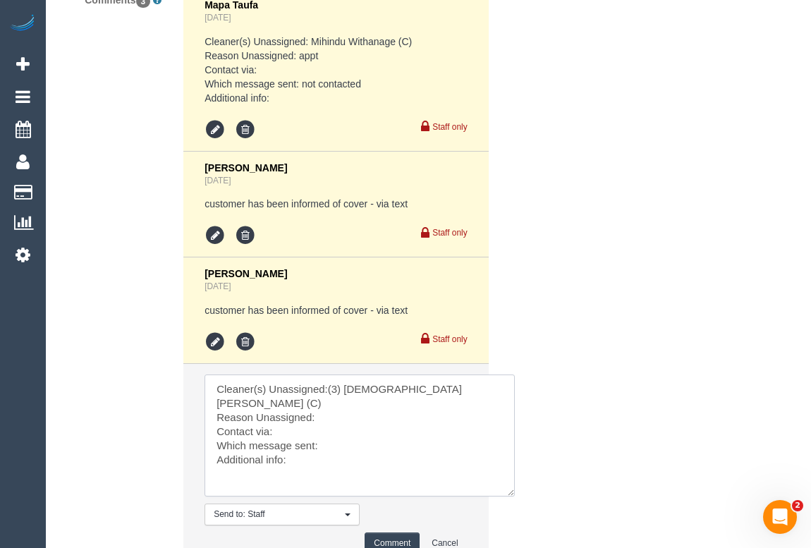
click at [335, 424] on textarea at bounding box center [360, 436] width 310 height 122
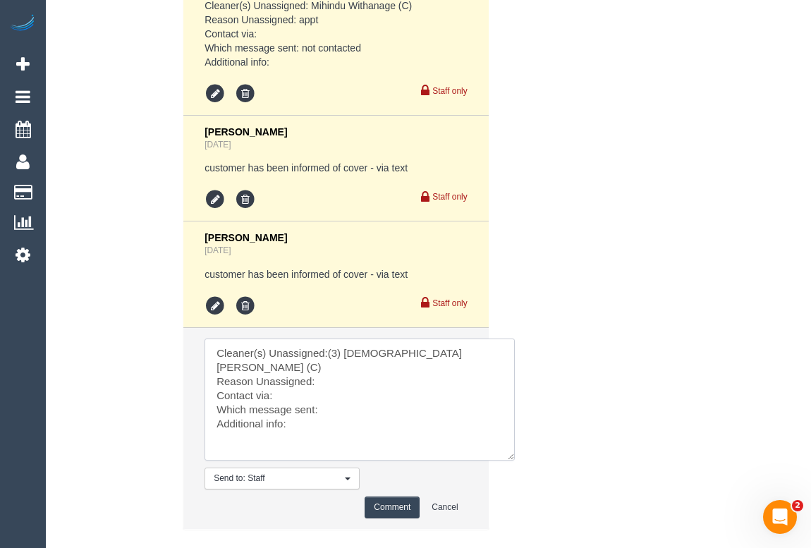
scroll to position [2842, 0]
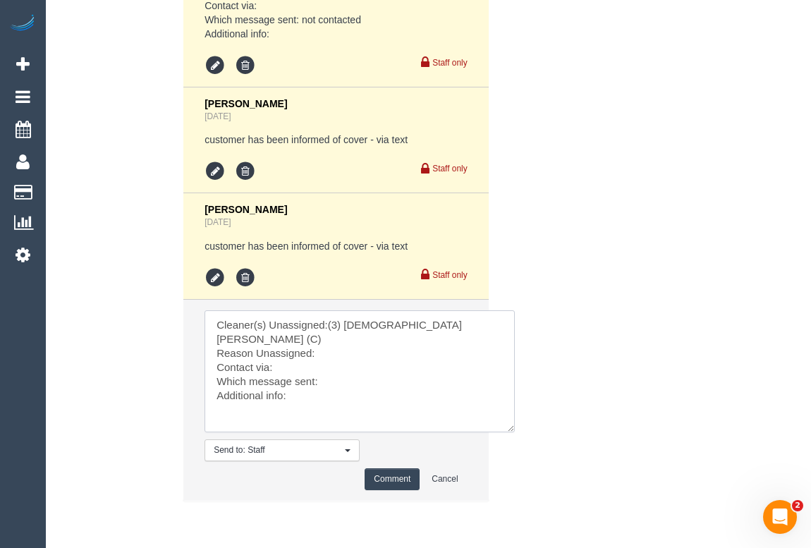
click at [316, 356] on textarea at bounding box center [360, 371] width 310 height 122
paste textarea "cleaner is running behind schedule"
click at [281, 383] on textarea at bounding box center [360, 371] width 310 height 122
click at [331, 399] on textarea at bounding box center [360, 371] width 310 height 122
click at [302, 418] on textarea at bounding box center [360, 371] width 310 height 122
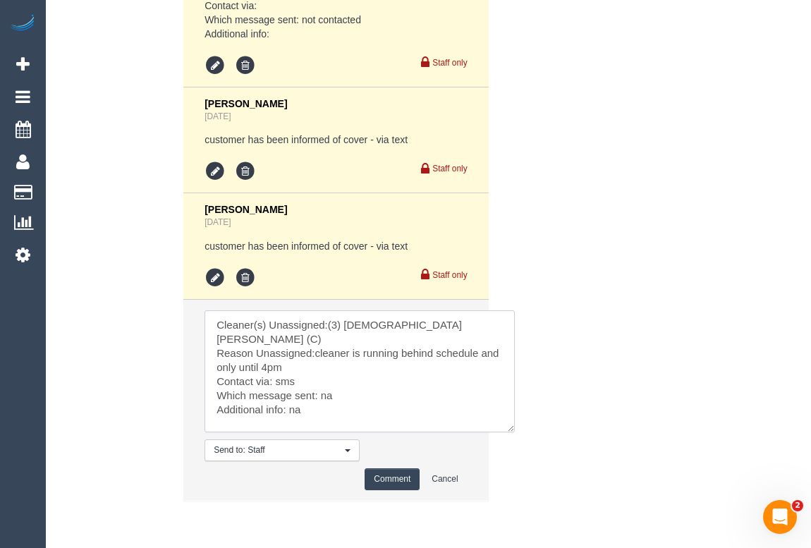
drag, startPoint x: 277, startPoint y: 384, endPoint x: 326, endPoint y: 382, distance: 49.4
click at [326, 382] on textarea at bounding box center [360, 371] width 310 height 122
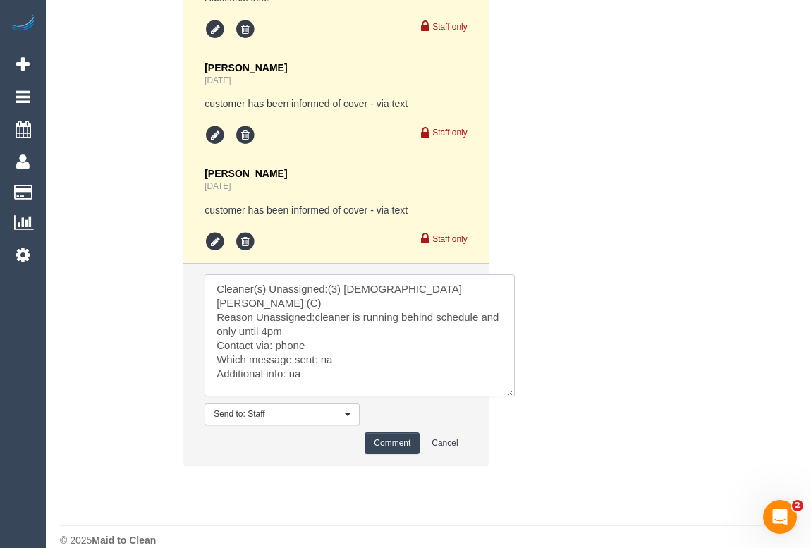
scroll to position [2913, 0]
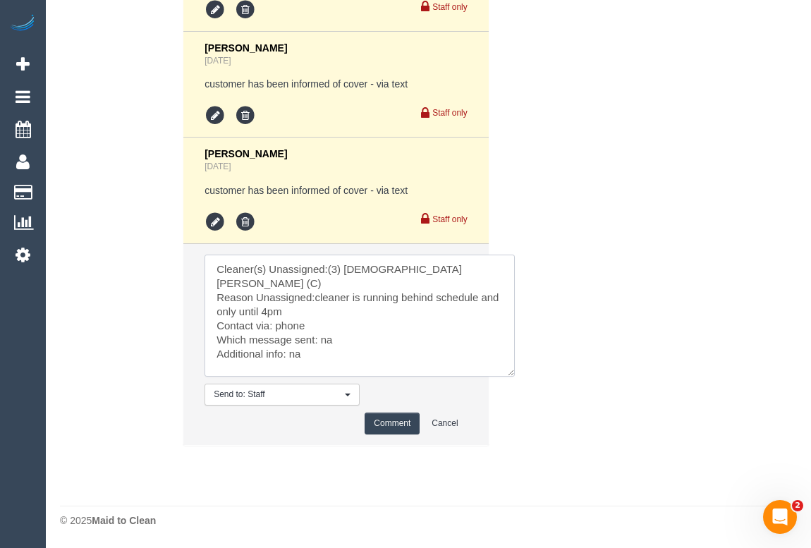
drag, startPoint x: 288, startPoint y: 336, endPoint x: 316, endPoint y: 338, distance: 28.3
click at [316, 338] on textarea at bounding box center [360, 316] width 310 height 122
paste textarea "Any other day will be fine. Preferably not so late in the day."
click at [307, 336] on textarea at bounding box center [360, 316] width 310 height 122
type textarea "Cleaner(s) Unassigned:(3) Buddhi Adhikari (C) Reason Unassigned:cleaner is runn…"
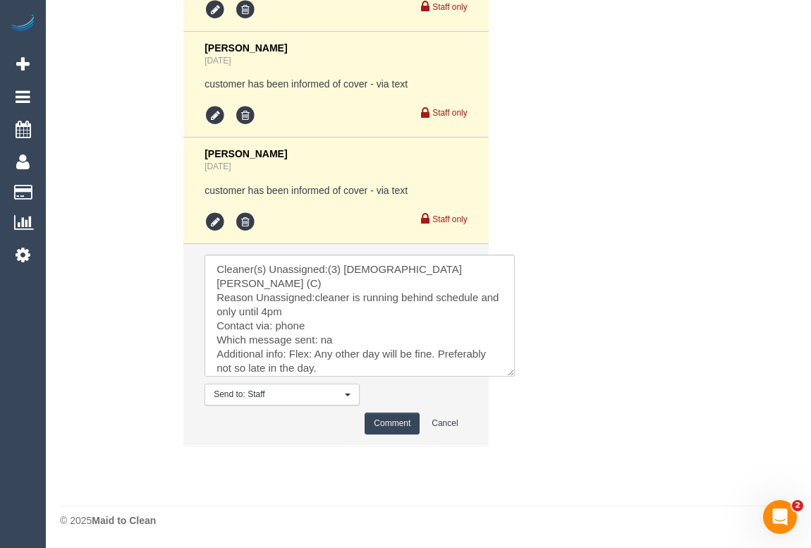
click at [388, 422] on button "Comment" at bounding box center [392, 424] width 55 height 22
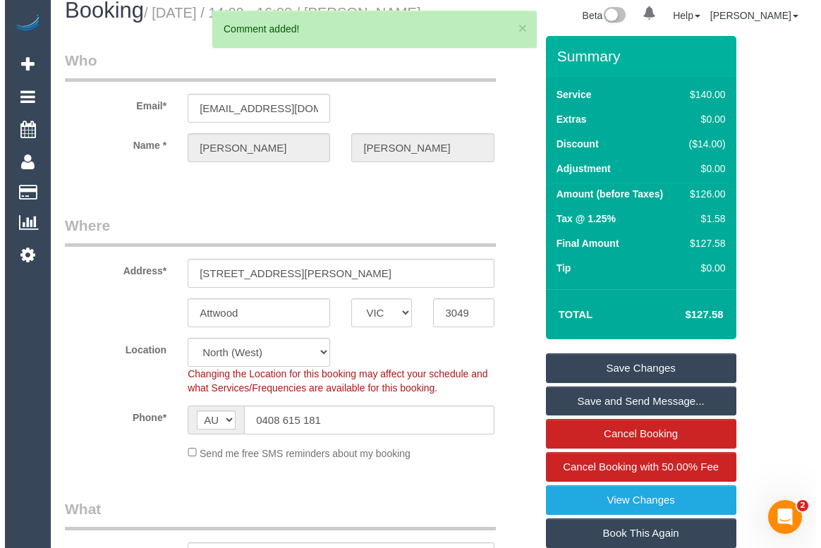
scroll to position [0, 0]
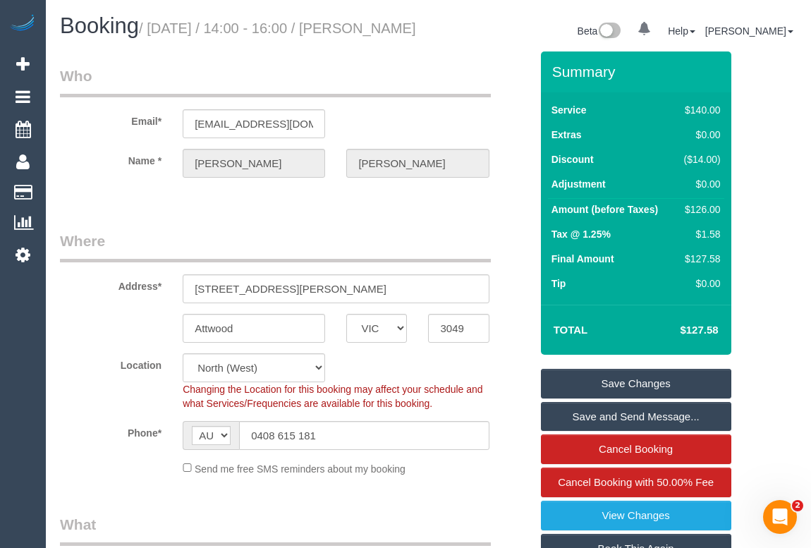
click at [613, 399] on link "Save Changes" at bounding box center [636, 384] width 190 height 30
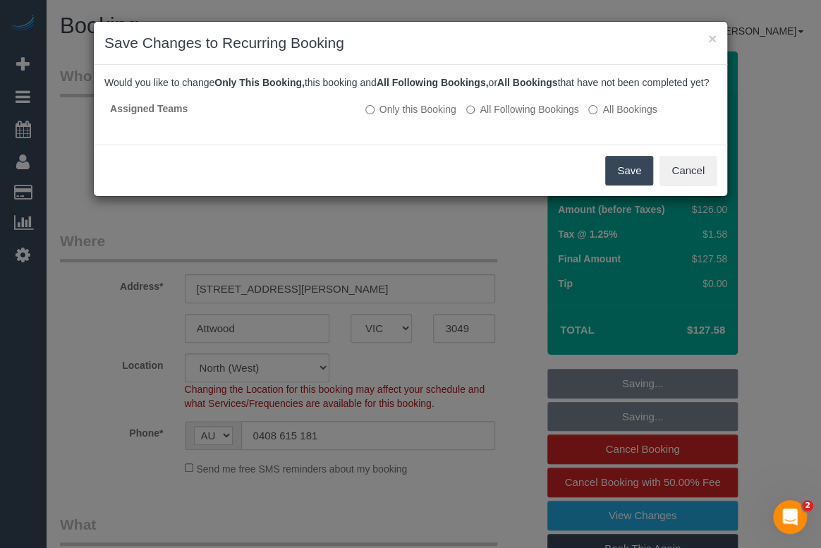
click at [627, 184] on button "Save" at bounding box center [629, 171] width 48 height 30
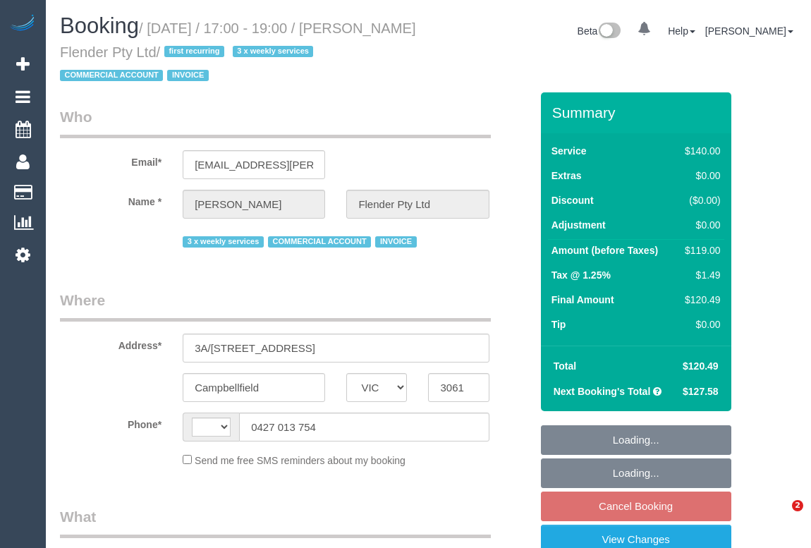
select select "VIC"
select select "object:287"
select select "number:28"
select select "number:17"
select select "number:18"
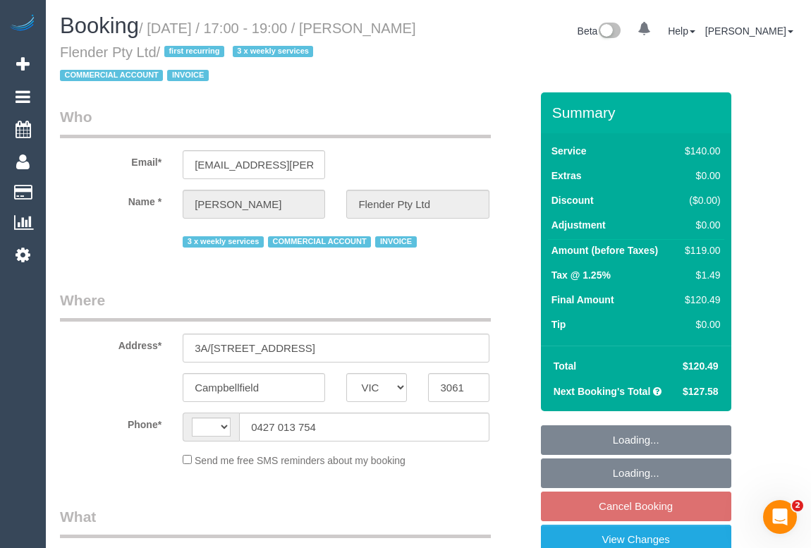
select select "number:25"
select select "number:35"
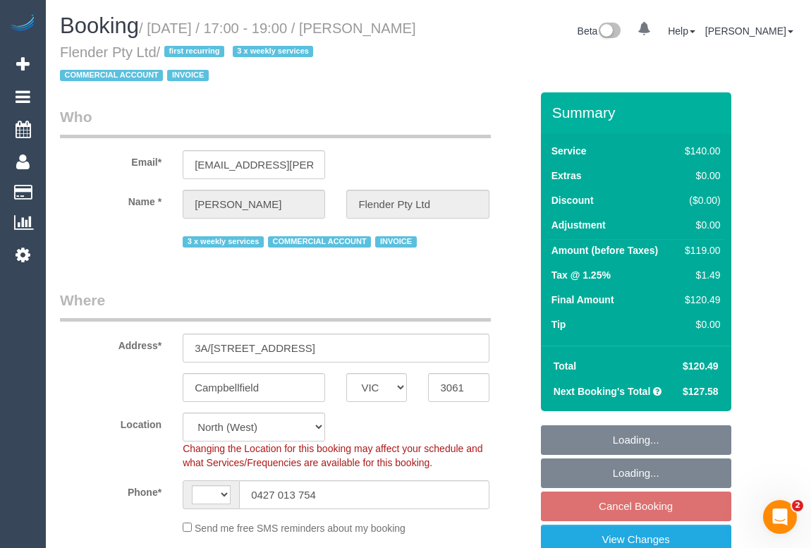
select select "string:AU"
select select "object:1639"
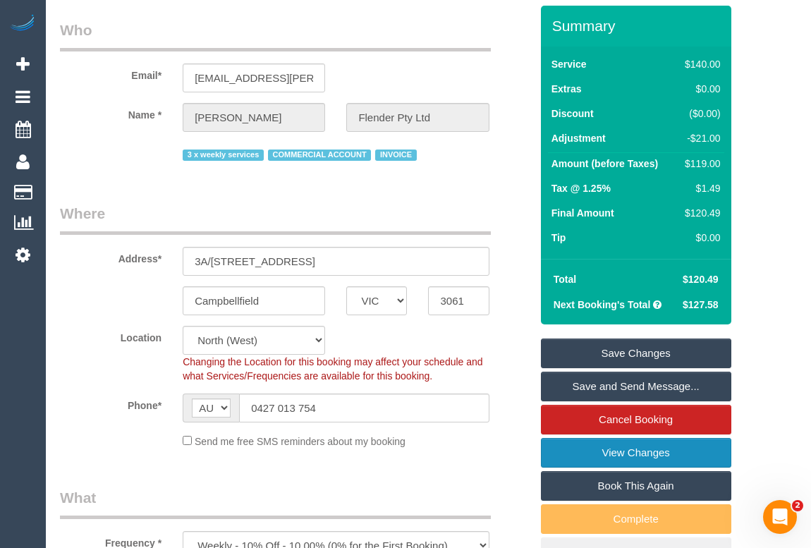
scroll to position [192, 0]
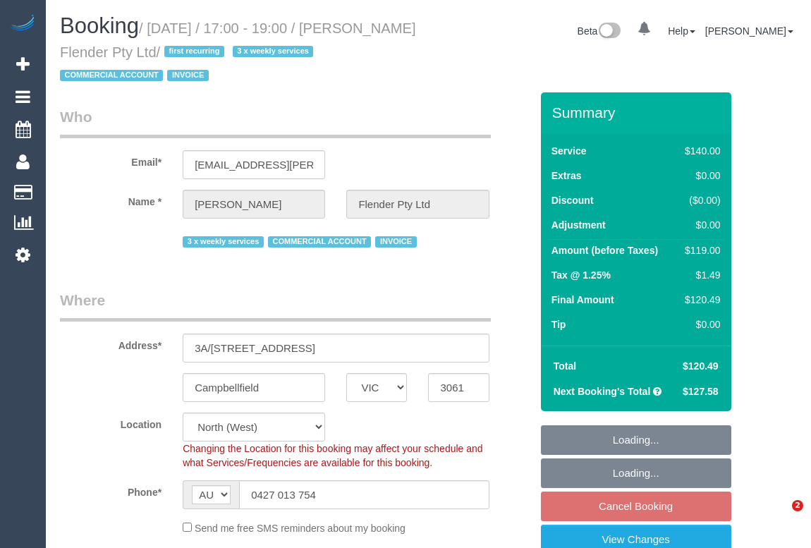
select select "VIC"
select select "number:28"
select select "number:17"
select select "number:18"
select select "number:25"
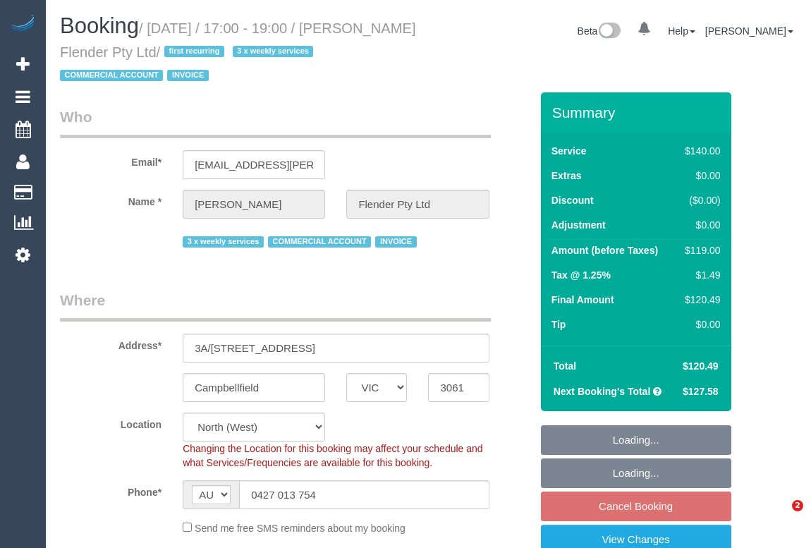
select select "number:35"
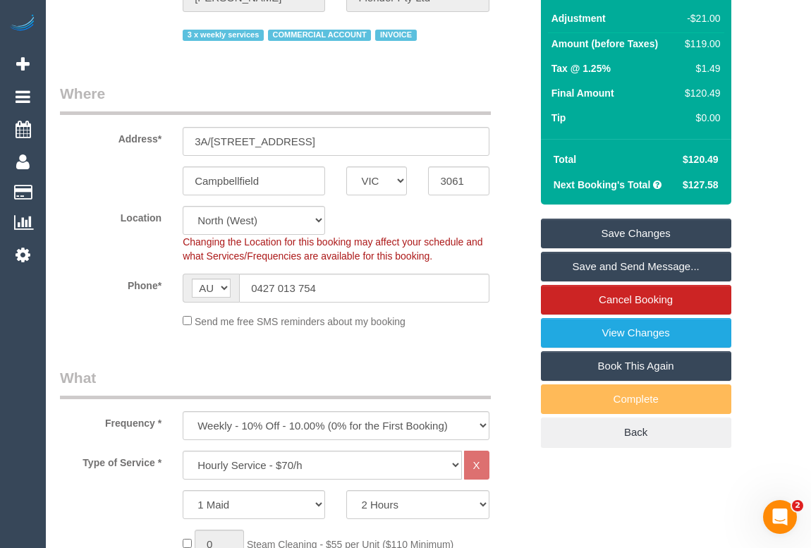
scroll to position [192, 0]
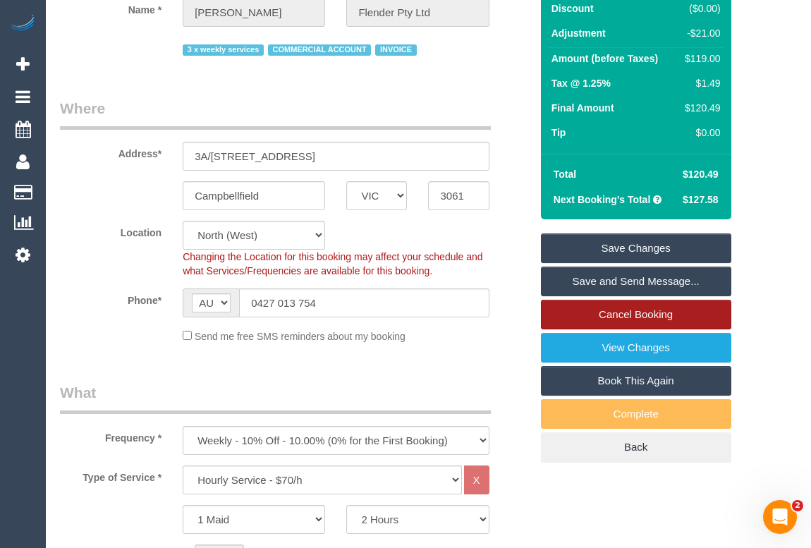
click at [638, 315] on link "Cancel Booking" at bounding box center [636, 315] width 190 height 30
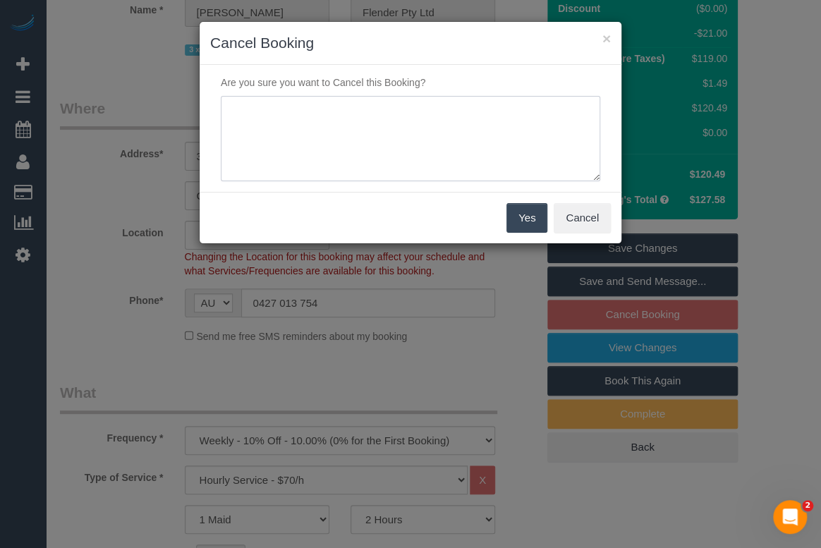
click at [321, 124] on textarea at bounding box center [411, 139] width 380 height 86
type textarea "Customer not available. -sms- OM"
click at [528, 222] on button "Yes" at bounding box center [527, 218] width 41 height 30
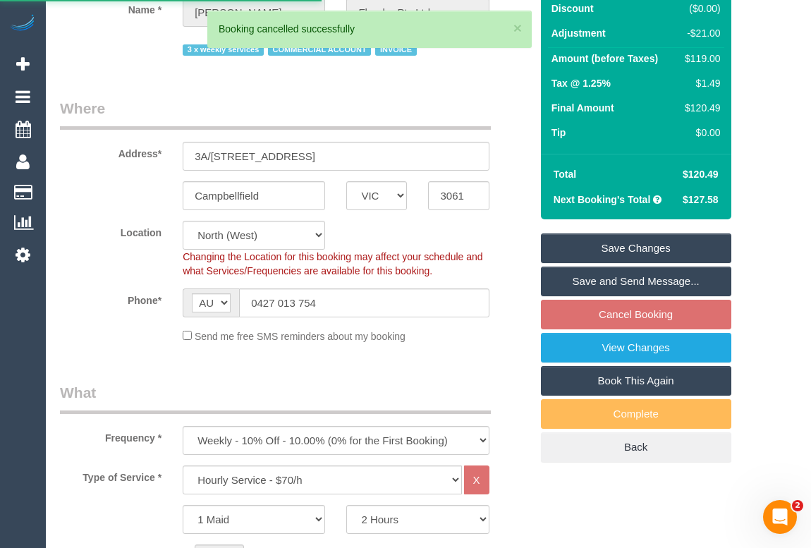
scroll to position [37, 0]
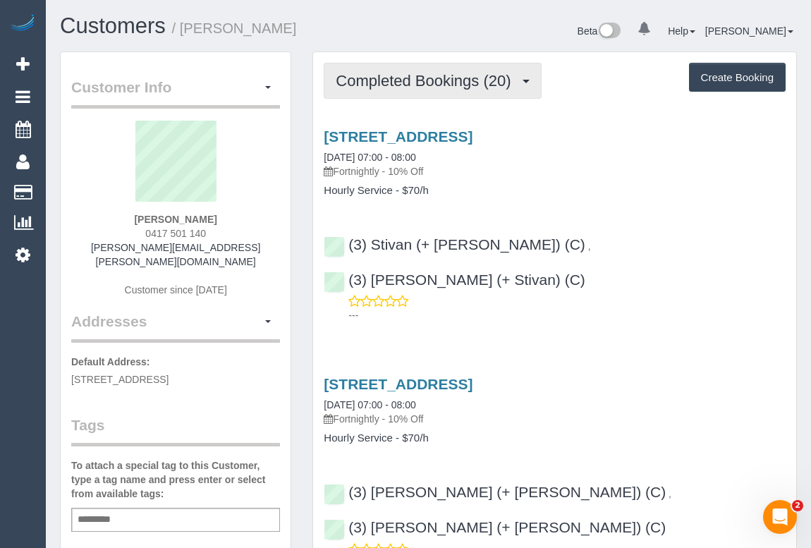
click at [442, 71] on button "Completed Bookings (20)" at bounding box center [432, 81] width 217 height 36
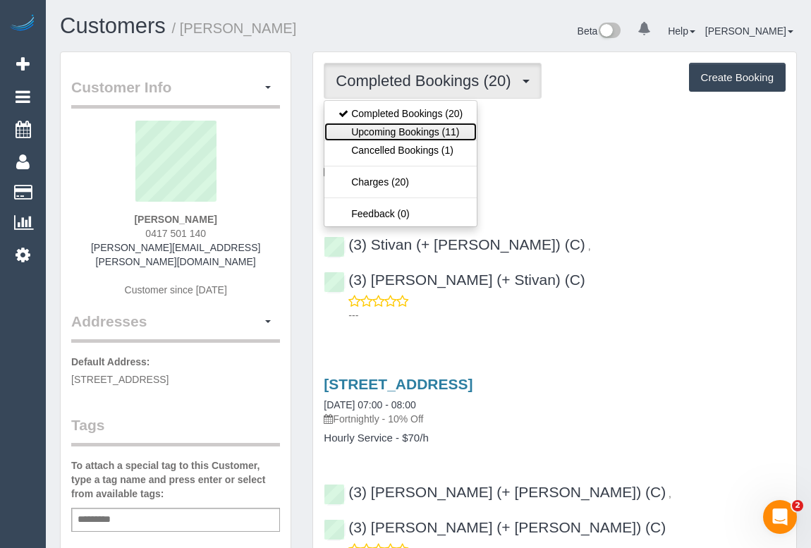
click at [428, 131] on link "Upcoming Bookings (11)" at bounding box center [401, 132] width 152 height 18
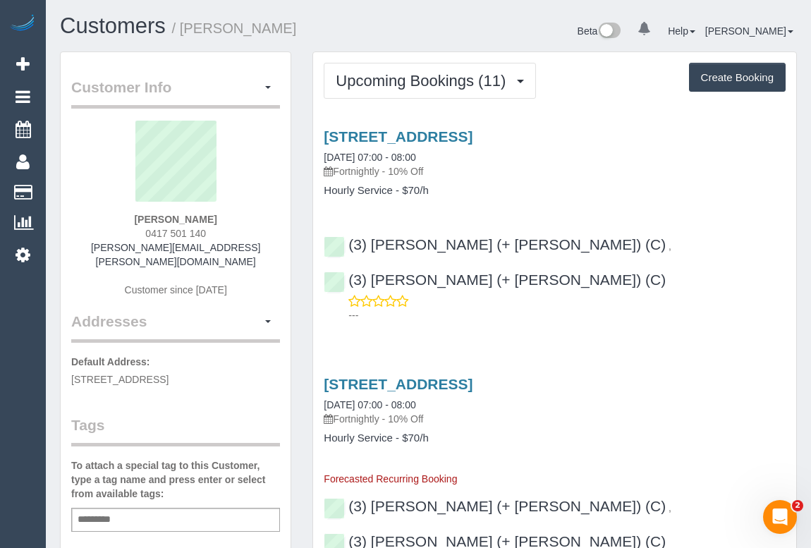
click at [550, 185] on h4 "Hourly Service - $70/h" at bounding box center [555, 191] width 462 height 12
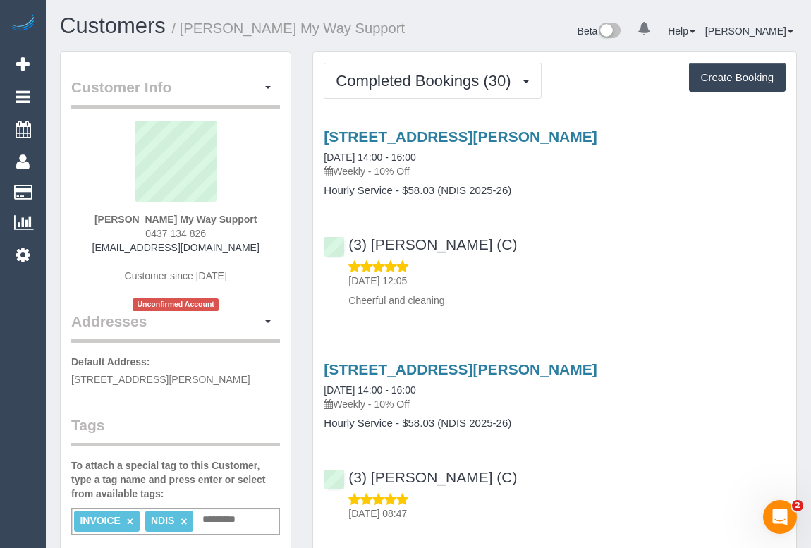
drag, startPoint x: 616, startPoint y: 246, endPoint x: 636, endPoint y: 268, distance: 29.9
click at [616, 246] on div "(3) [PERSON_NAME] (C) [DATE] 12:05 Cheerful and cleaning" at bounding box center [554, 265] width 483 height 83
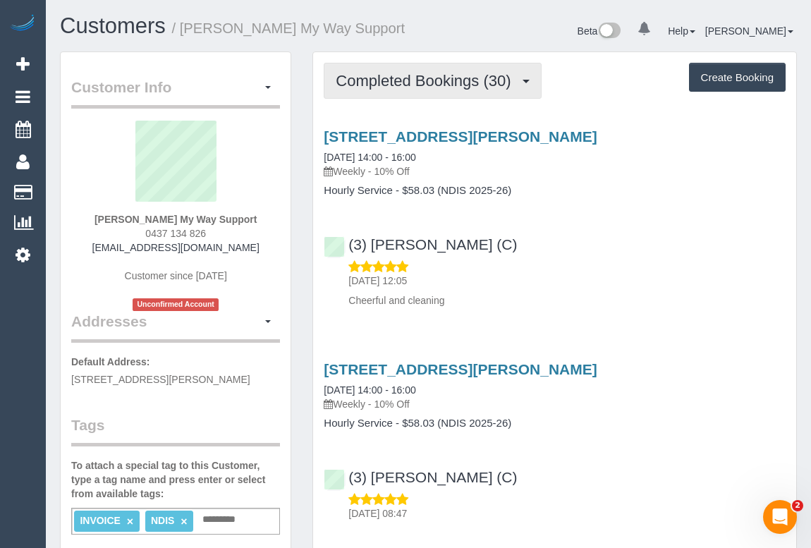
click at [442, 78] on span "Completed Bookings (30)" at bounding box center [427, 81] width 182 height 18
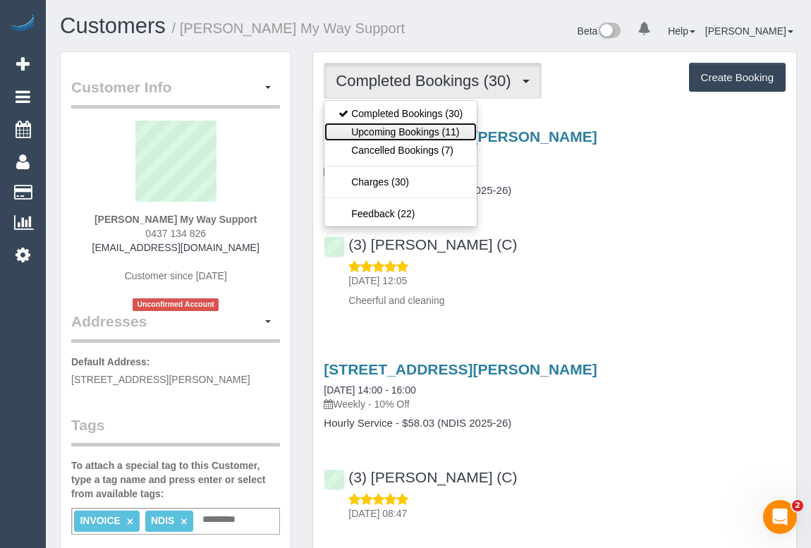
click at [404, 128] on link "Upcoming Bookings (11)" at bounding box center [401, 132] width 152 height 18
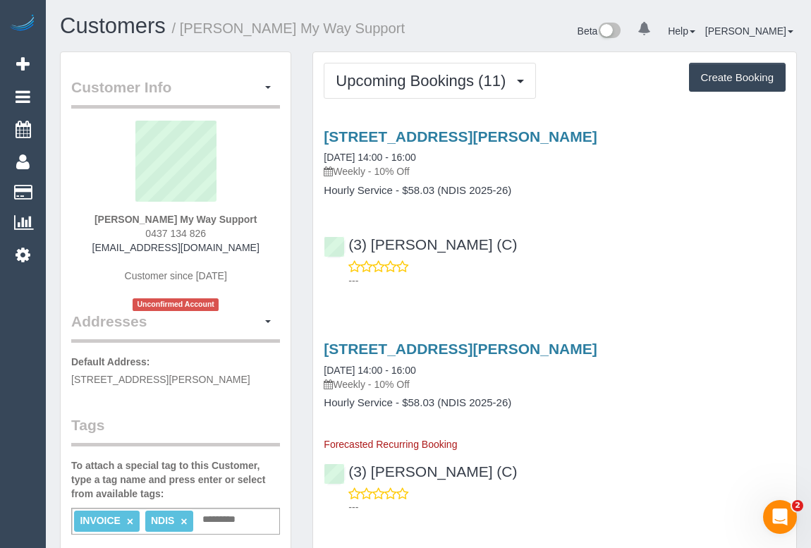
click at [600, 224] on div "(3) [PERSON_NAME] (C) ---" at bounding box center [554, 255] width 483 height 63
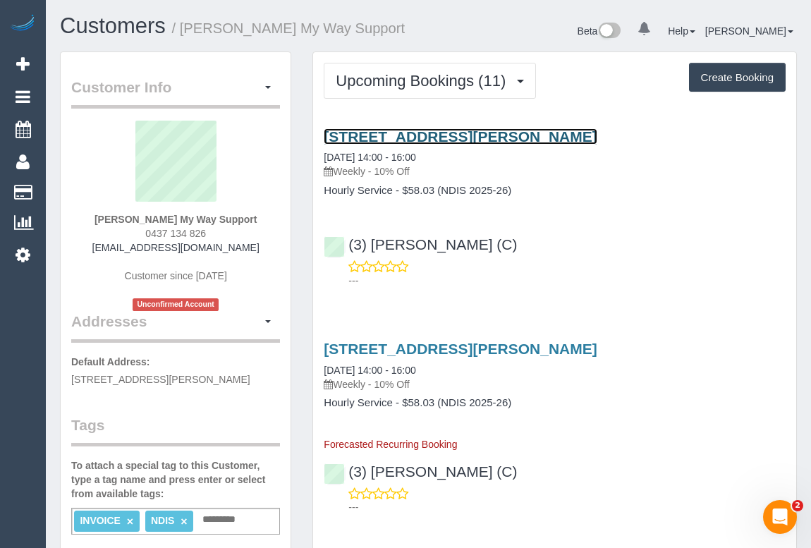
click at [485, 134] on link "[STREET_ADDRESS][PERSON_NAME]" at bounding box center [460, 136] width 273 height 16
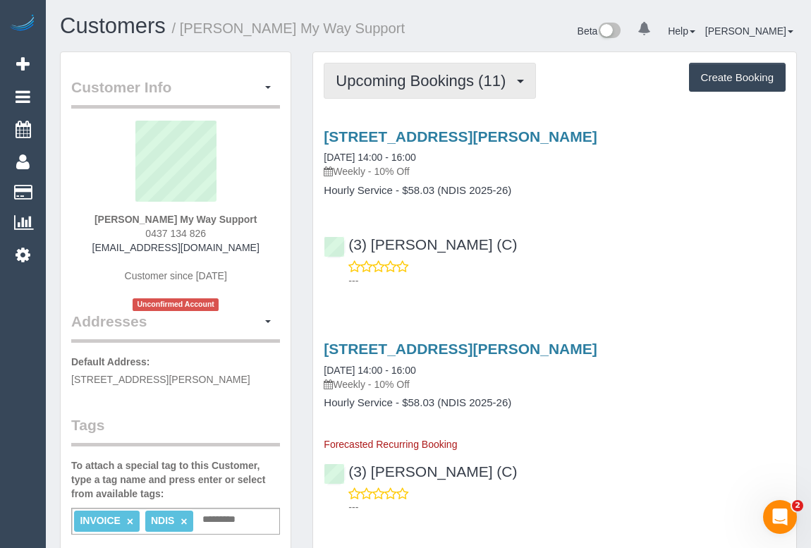
click at [442, 75] on span "Upcoming Bookings (11)" at bounding box center [424, 81] width 177 height 18
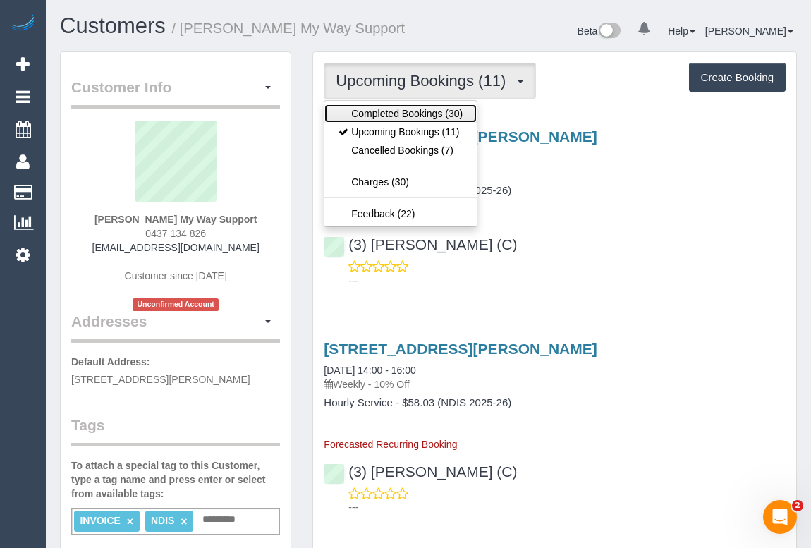
click at [428, 112] on link "Completed Bookings (30)" at bounding box center [401, 113] width 152 height 18
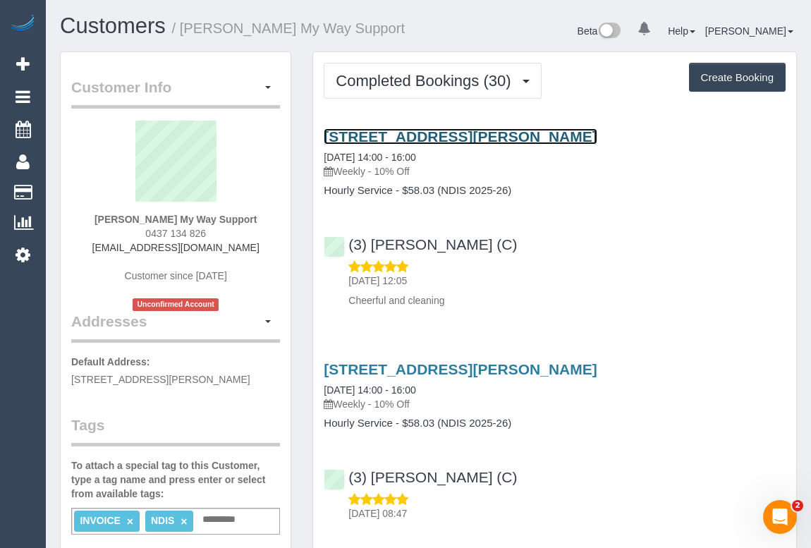
click at [464, 133] on link "[STREET_ADDRESS][PERSON_NAME]" at bounding box center [460, 136] width 273 height 16
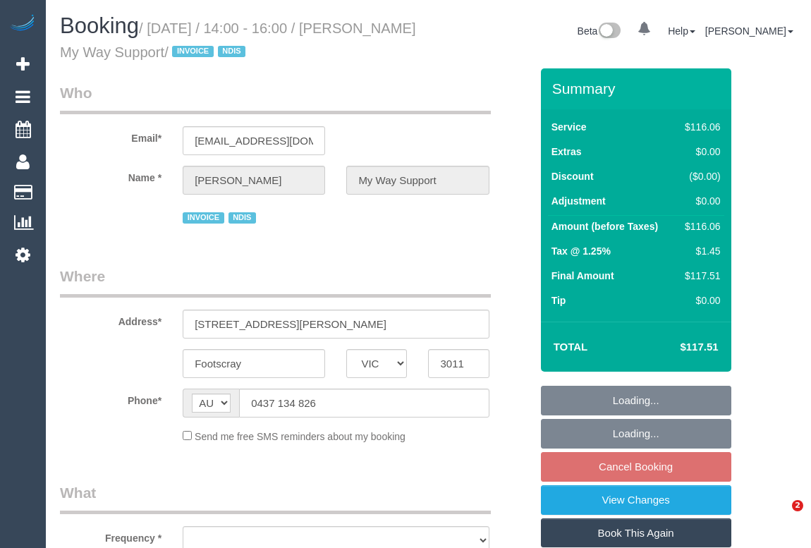
select select "VIC"
select select "object:584"
select select "number:29"
select select "number:14"
select select "number:19"
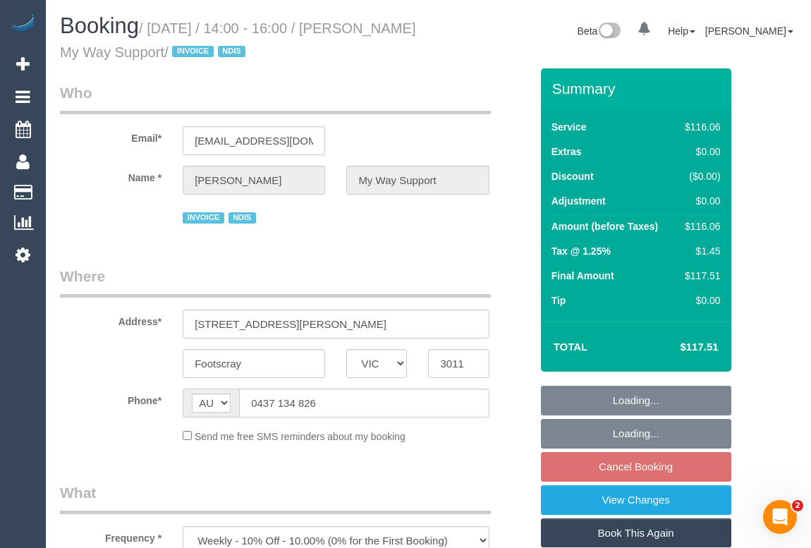
select select "number:36"
select select "number:35"
select select "number:12"
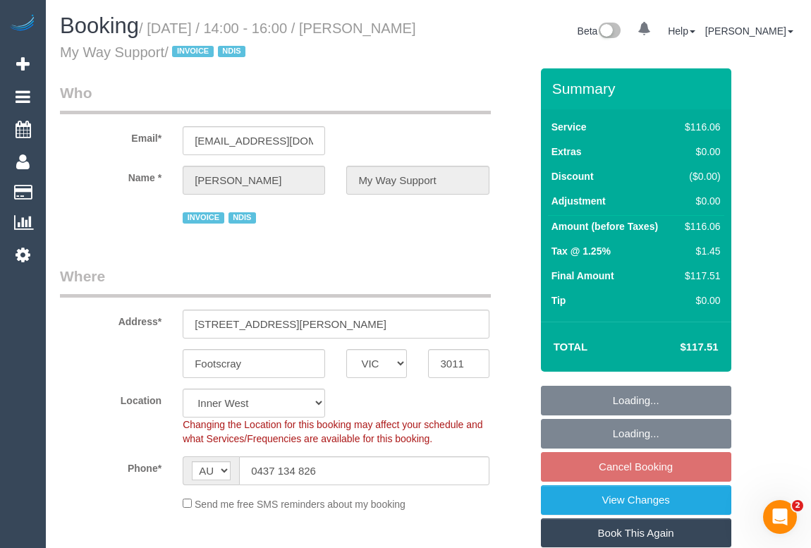
select select "object:1450"
select select "spot1"
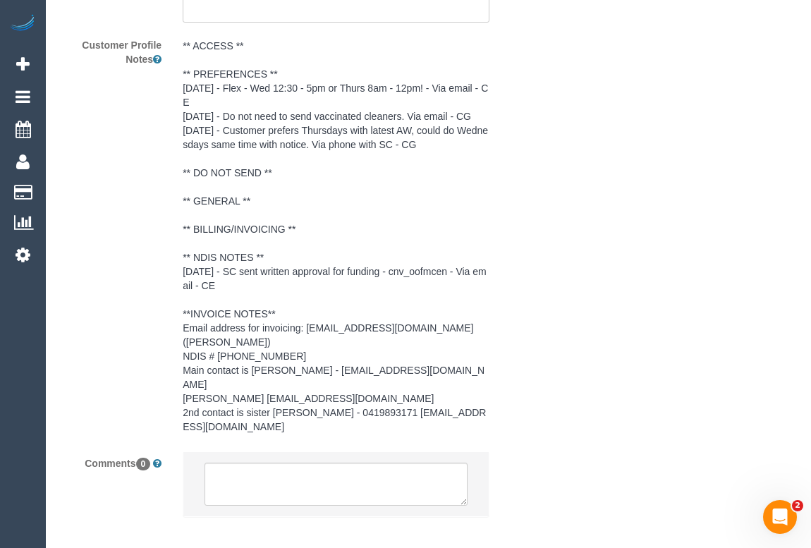
scroll to position [2206, 0]
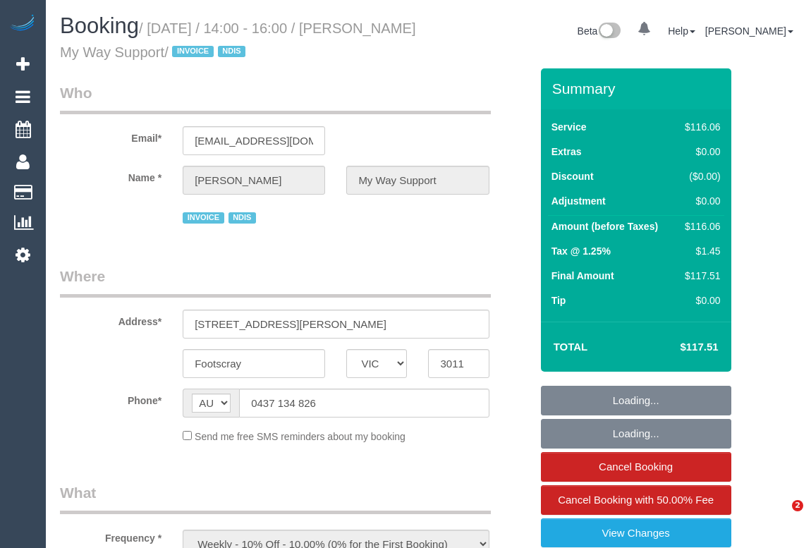
select select "VIC"
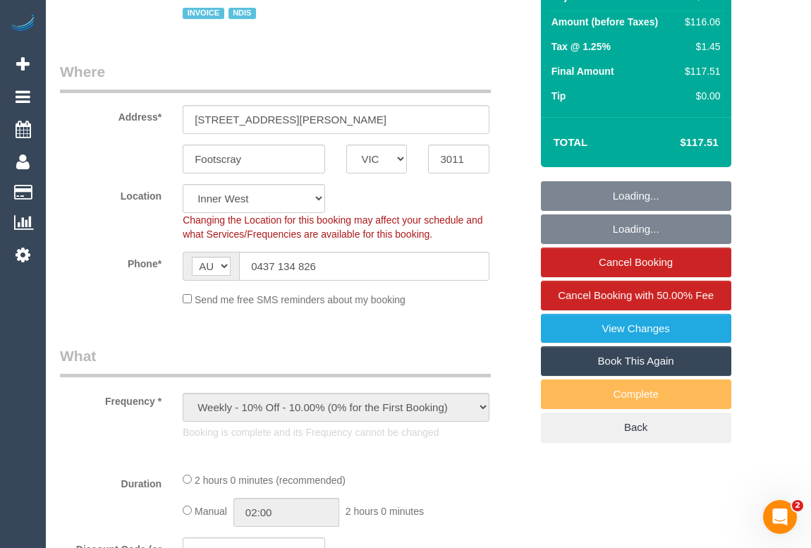
select select "object:541"
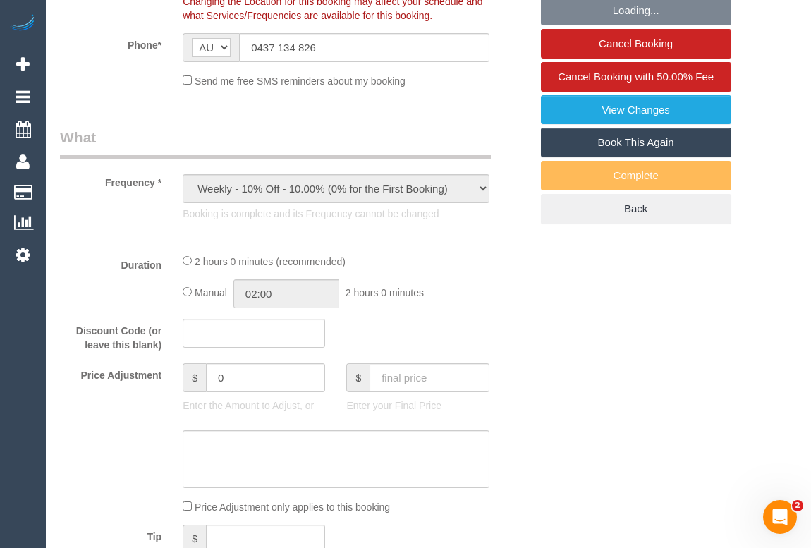
scroll to position [449, 0]
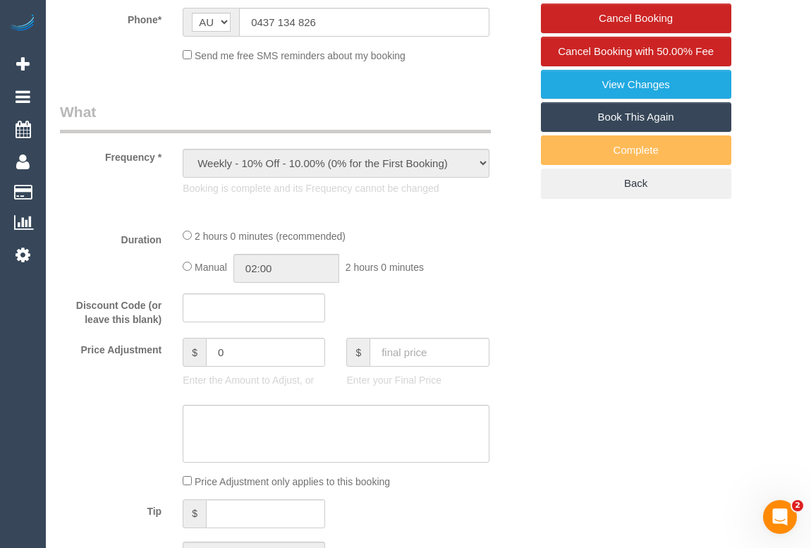
select select "number:29"
select select "number:14"
select select "number:19"
select select "number:36"
select select "number:35"
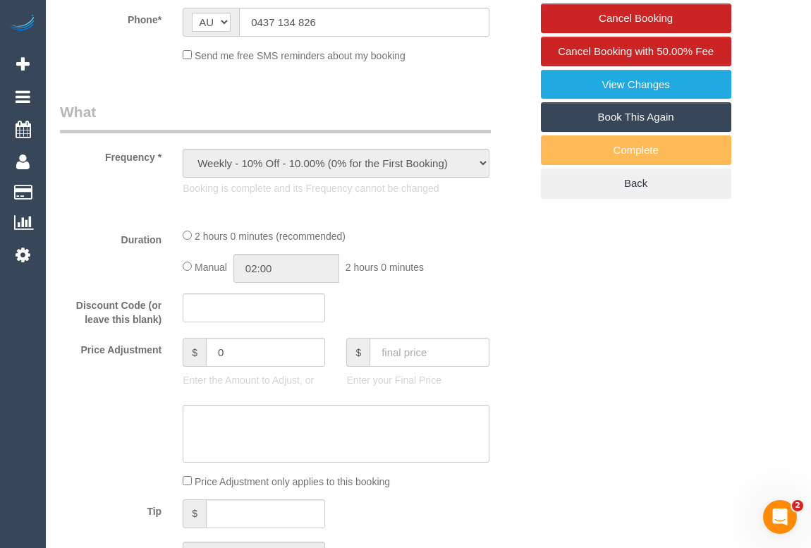
select select "number:12"
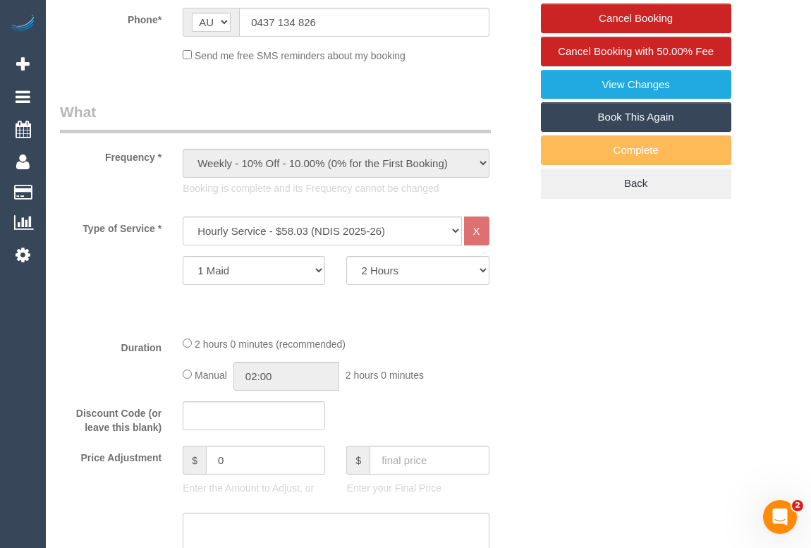
select select "spot1"
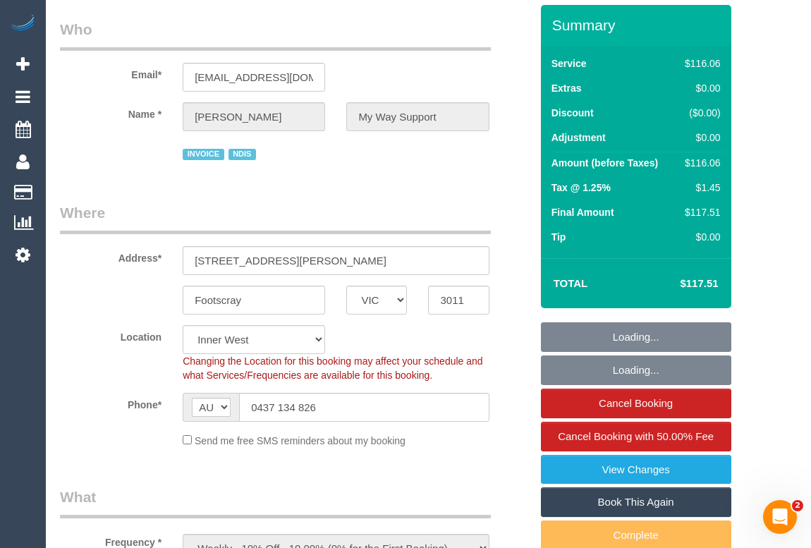
scroll to position [0, 0]
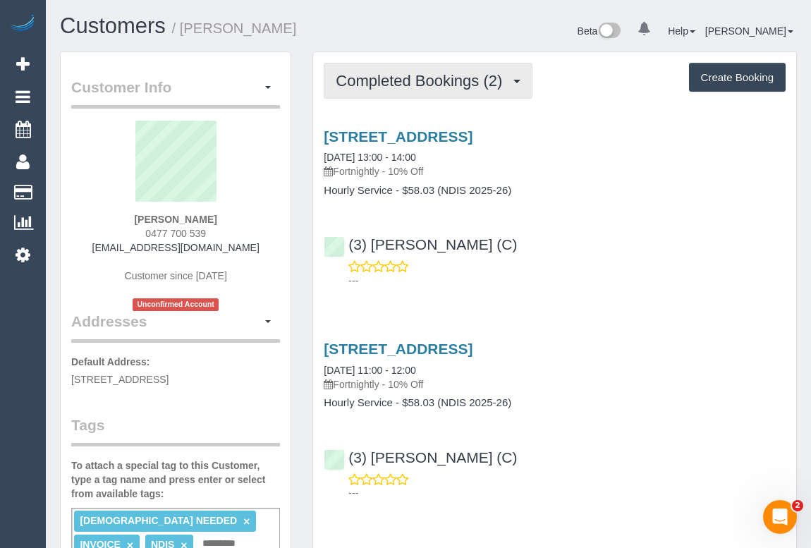
click at [424, 87] on span "Completed Bookings (2)" at bounding box center [423, 81] width 174 height 18
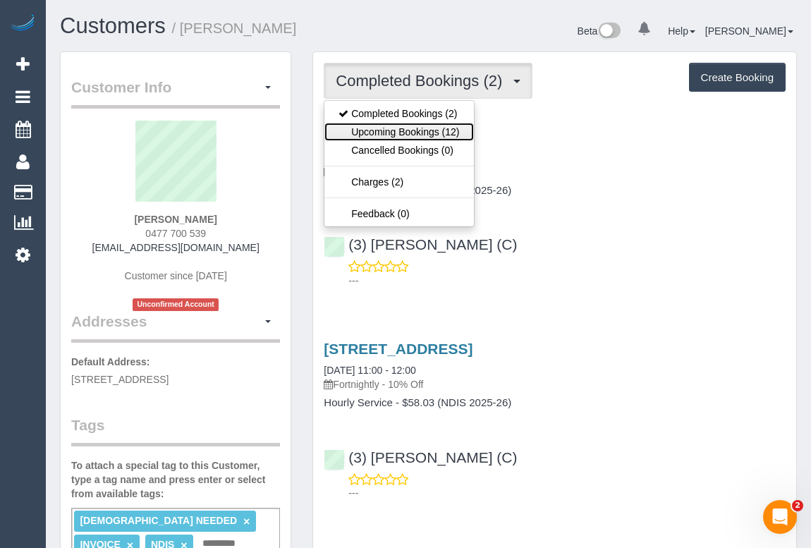
drag, startPoint x: 420, startPoint y: 132, endPoint x: 475, endPoint y: 154, distance: 60.1
click at [420, 132] on link "Upcoming Bookings (12)" at bounding box center [399, 132] width 149 height 18
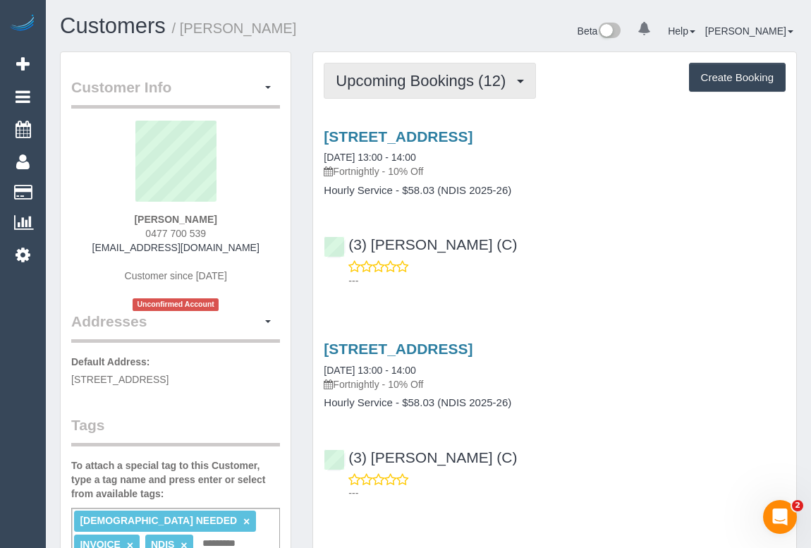
click at [402, 78] on span "Upcoming Bookings (12)" at bounding box center [424, 81] width 177 height 18
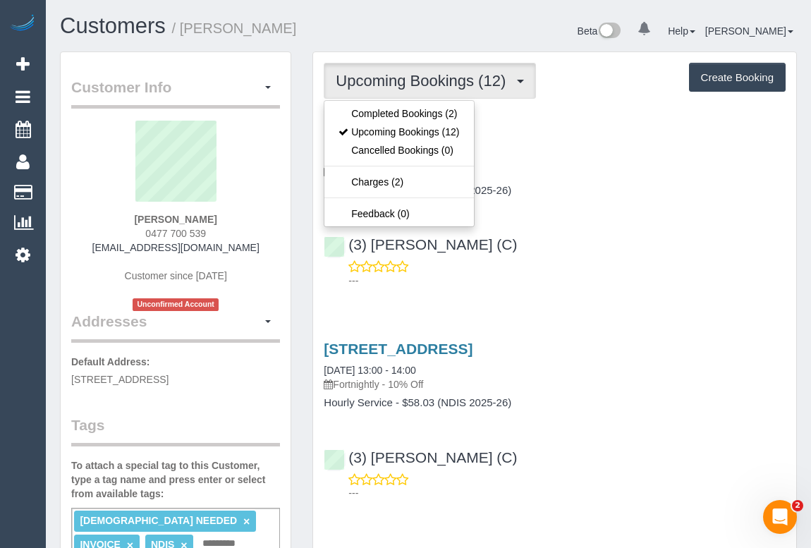
click at [536, 210] on div "[STREET_ADDRESS] [DATE] 13:00 - 14:00 Fortnightly - 10% Off Hourly Service - $5…" at bounding box center [554, 205] width 483 height 178
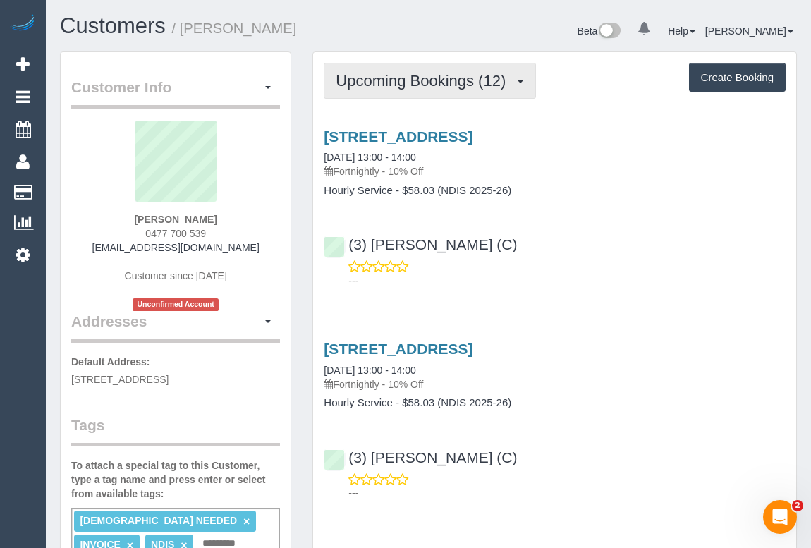
click at [369, 68] on button "Upcoming Bookings (12)" at bounding box center [430, 81] width 212 height 36
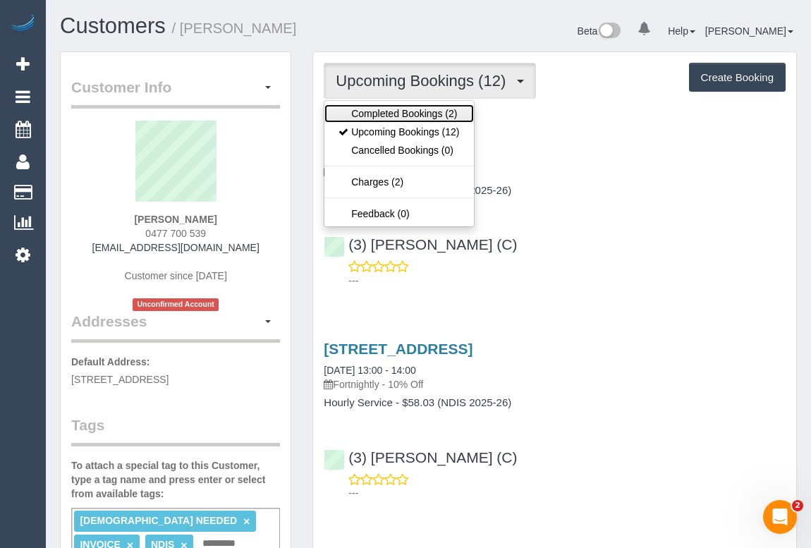
click at [380, 104] on link "Completed Bookings (2)" at bounding box center [399, 113] width 149 height 18
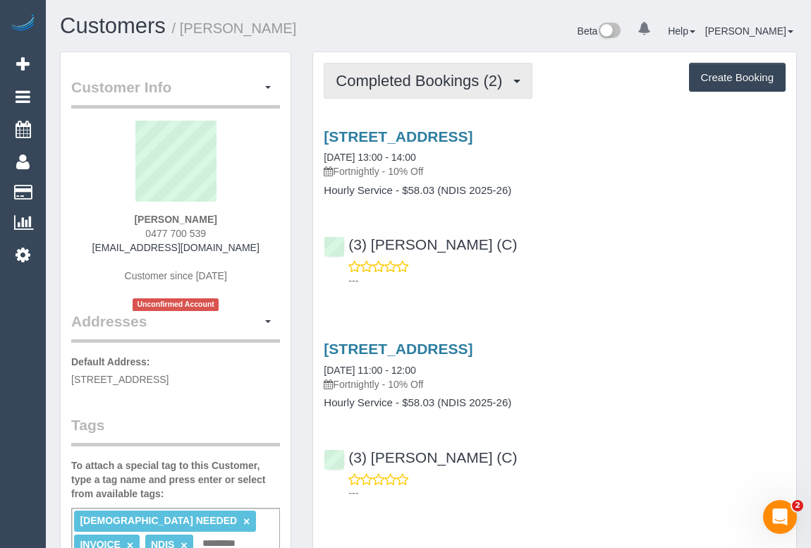
click at [420, 72] on span "Completed Bookings (2)" at bounding box center [423, 81] width 174 height 18
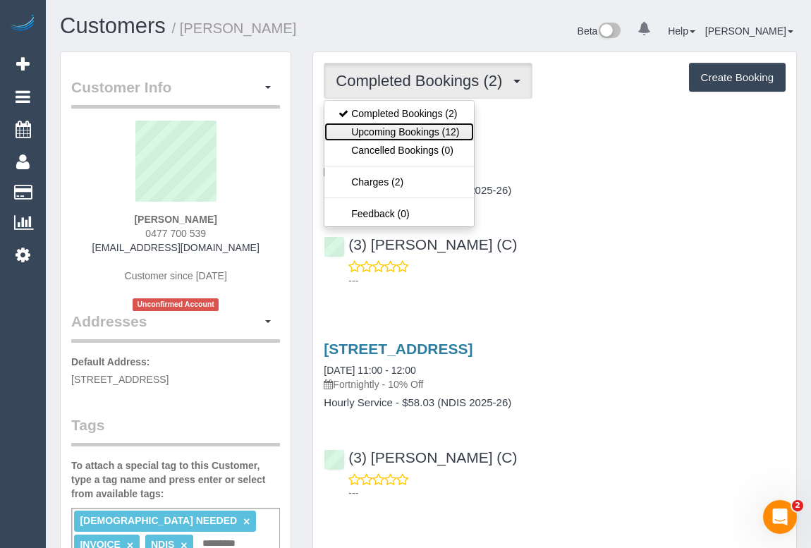
click at [413, 130] on link "Upcoming Bookings (12)" at bounding box center [399, 132] width 149 height 18
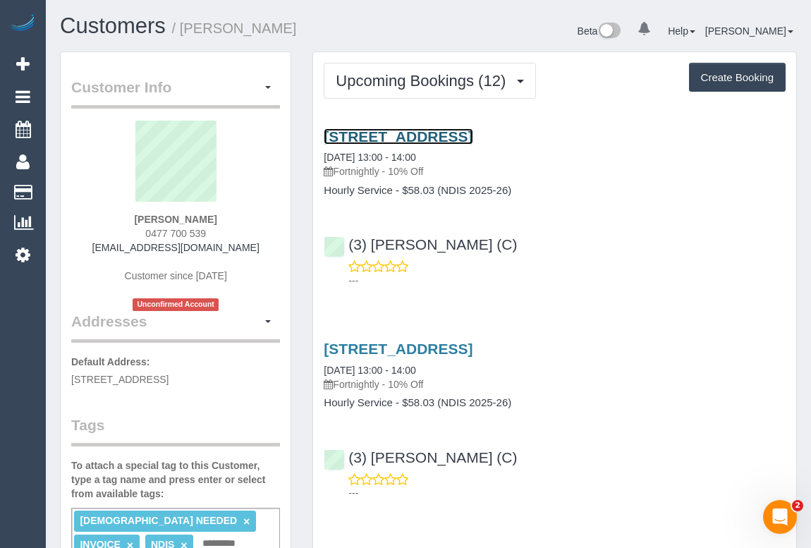
click at [432, 134] on link "[STREET_ADDRESS]" at bounding box center [398, 136] width 149 height 16
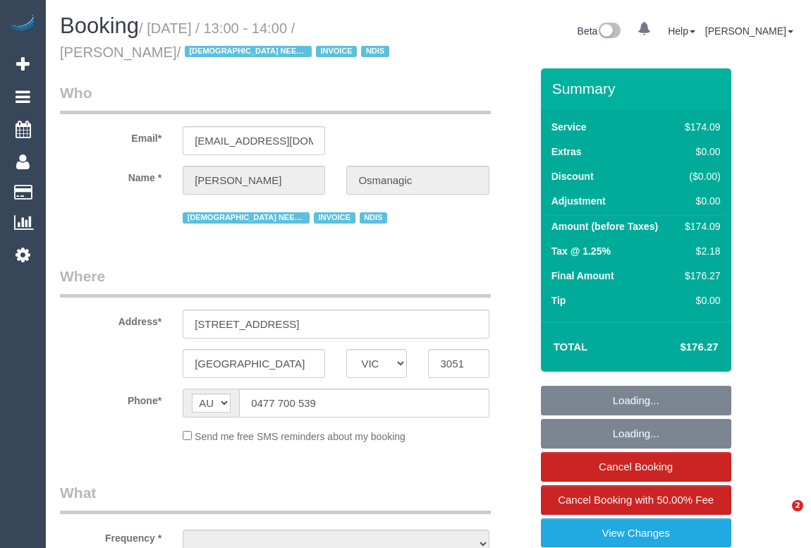
select select "VIC"
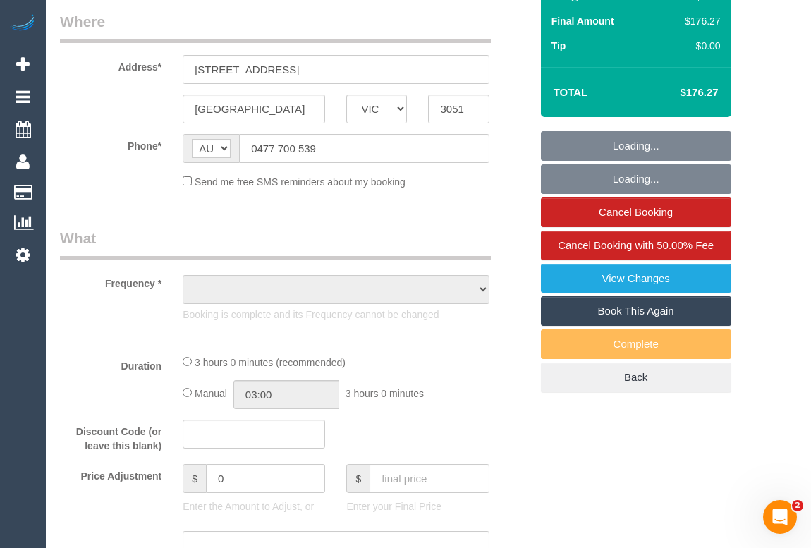
select select "180"
select select "number:28"
select select "number:14"
select select "number:19"
select select "number:25"
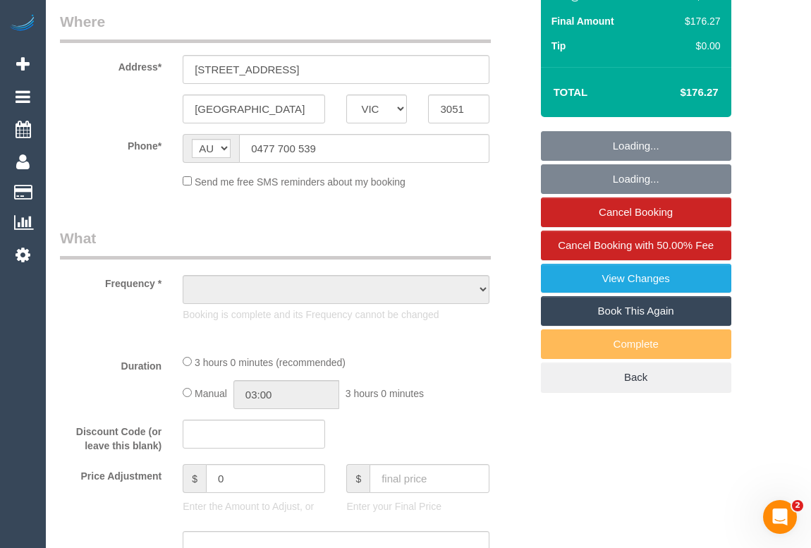
select select "number:35"
select select "number:13"
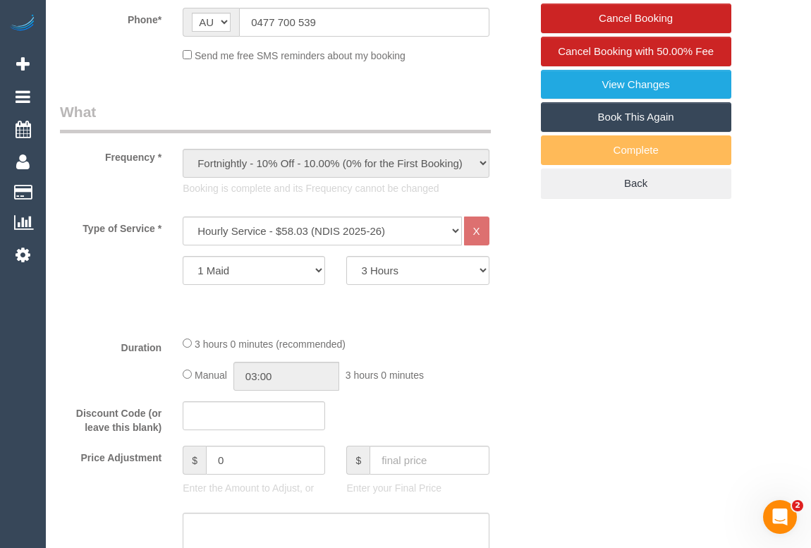
select select "object:1522"
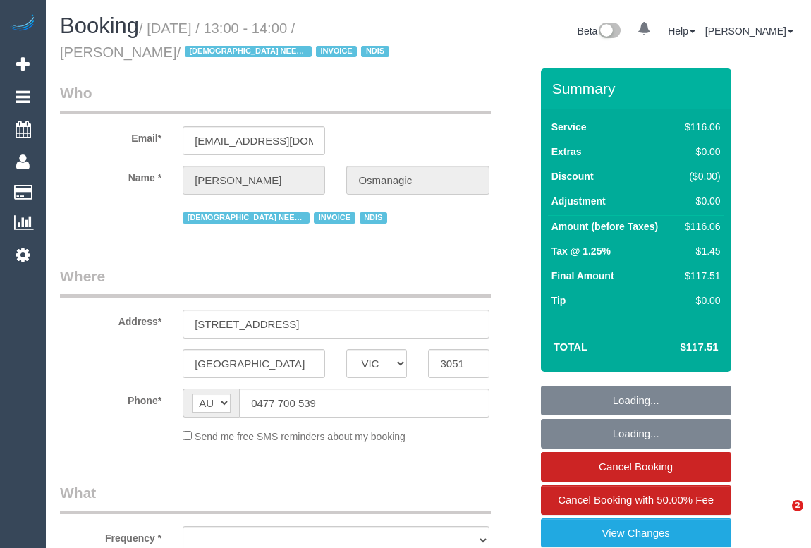
select select "VIC"
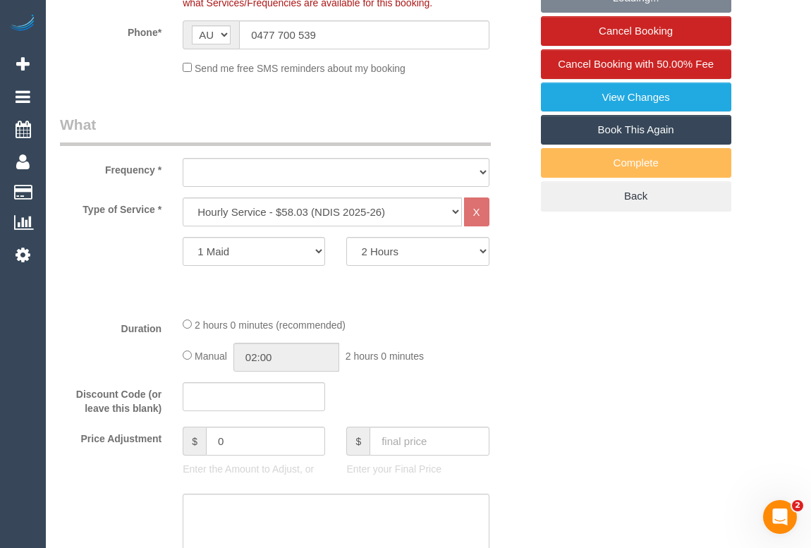
scroll to position [449, 0]
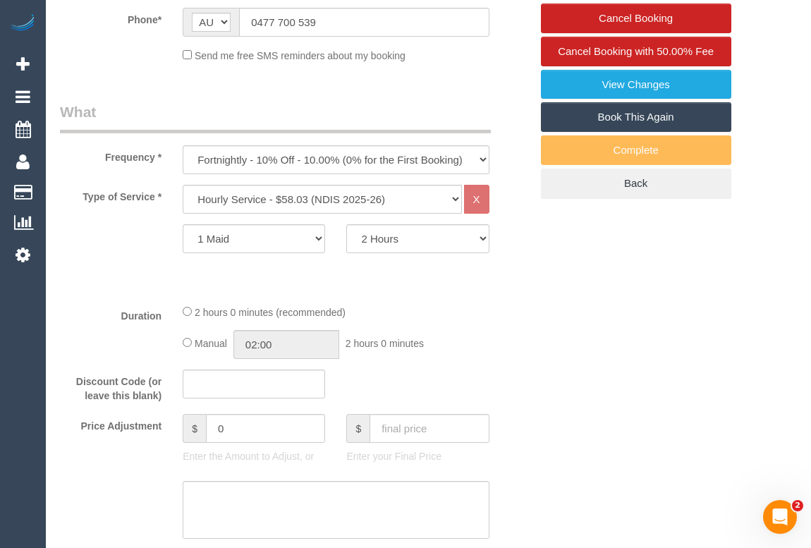
select select "object:749"
select select "number:28"
select select "number:14"
select select "number:19"
select select "number:25"
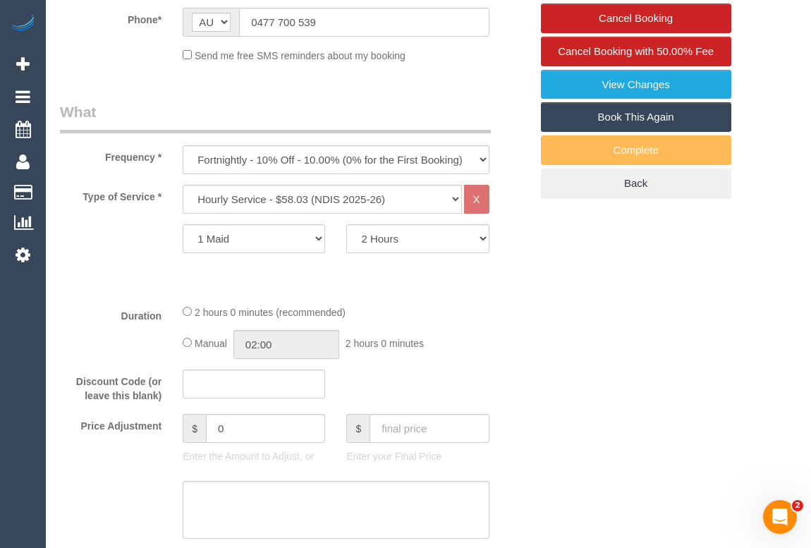
select select "number:35"
select select "number:13"
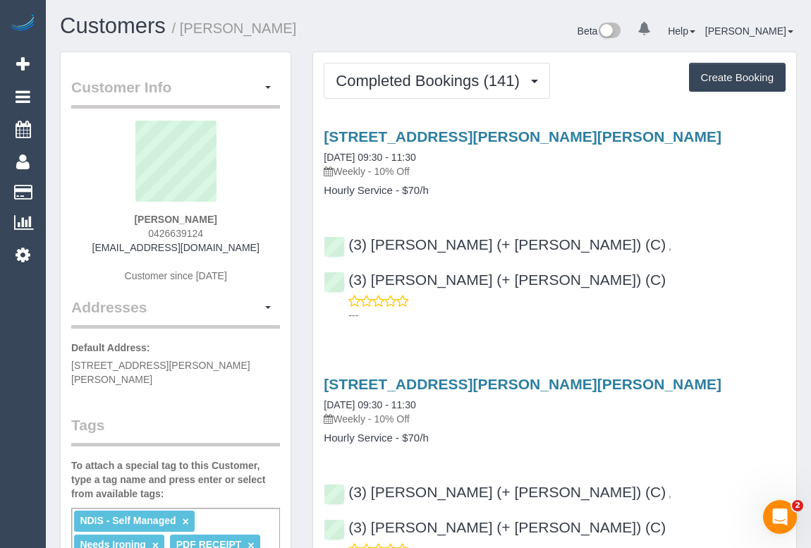
drag, startPoint x: 338, startPoint y: 169, endPoint x: 369, endPoint y: 169, distance: 31.0
click at [369, 169] on p "Weekly - 10% Off" at bounding box center [555, 171] width 462 height 14
copy p "Weekly"
drag, startPoint x: 325, startPoint y: 190, endPoint x: 392, endPoint y: 193, distance: 67.8
click at [392, 193] on h4 "Hourly Service - $70/h" at bounding box center [555, 191] width 462 height 12
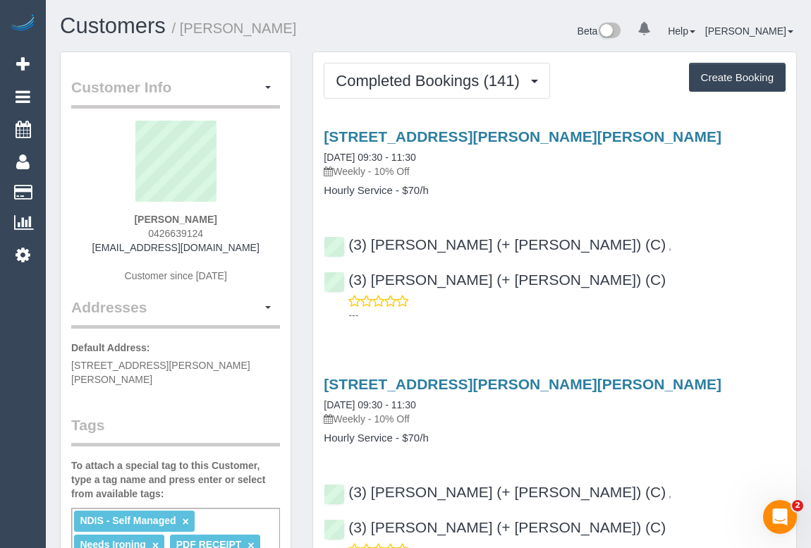
copy h4 "Hourly Service"
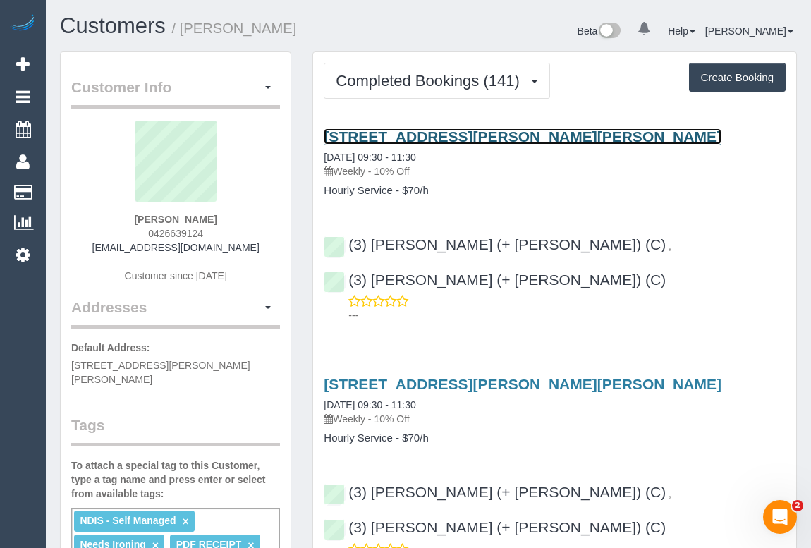
click at [439, 135] on link "[STREET_ADDRESS][PERSON_NAME][PERSON_NAME]" at bounding box center [523, 136] width 398 height 16
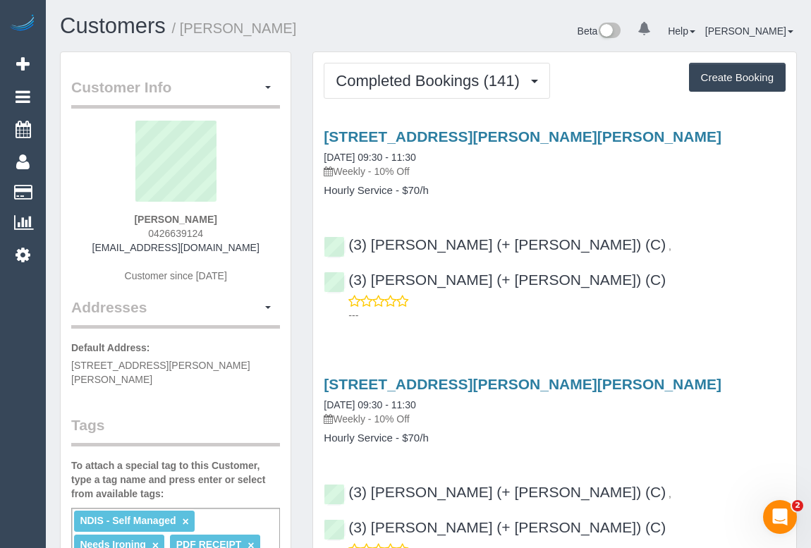
click at [696, 182] on div "17 Kardinia Road, Glen Iris, VIC 3146 18/08/2025 09:30 - 11:30 Weekly - 10% Off…" at bounding box center [554, 162] width 483 height 68
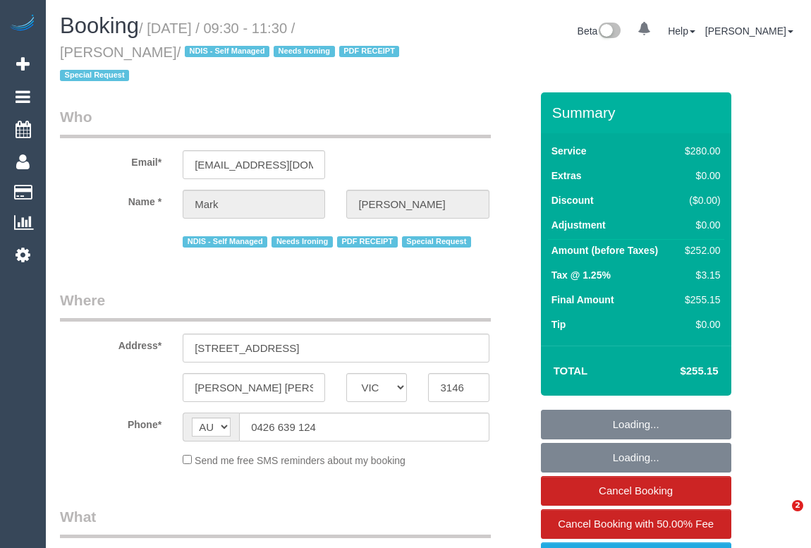
select select "VIC"
select select "object:564"
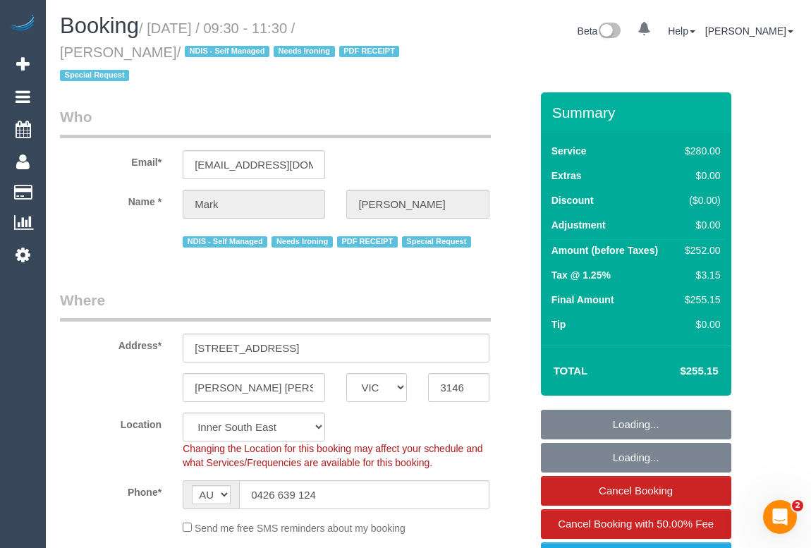
select select "string:stripe-pm_1MF9LR2GScqysDRVNAaKuFlm"
select select "240"
select select "number:28"
select select "number:14"
select select "number:19"
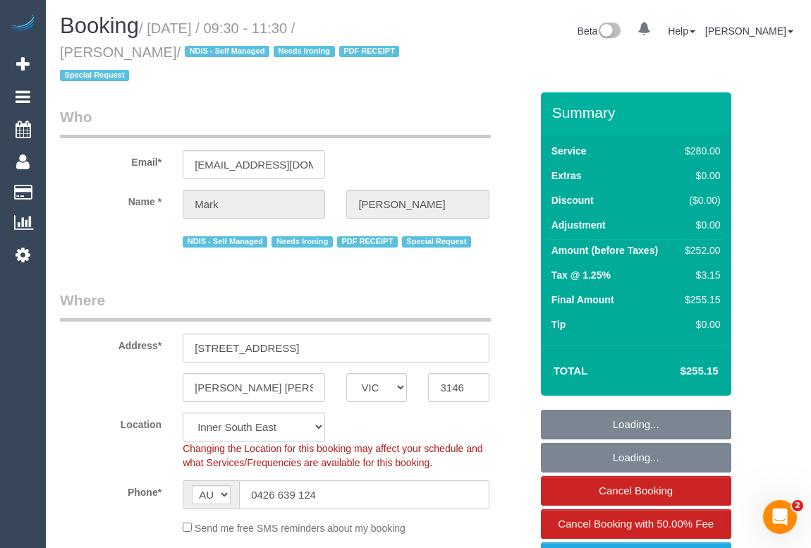
select select "number:25"
select select "number:34"
select select "number:13"
select select "object:1284"
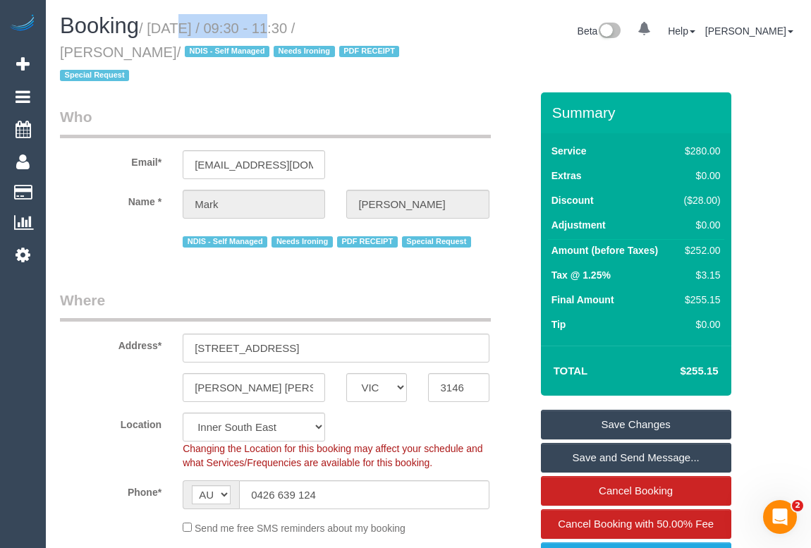
drag, startPoint x: 152, startPoint y: 23, endPoint x: 255, endPoint y: 27, distance: 103.1
click at [255, 27] on small "/ August 18, 2025 / 09:30 - 11:30 / Mark Schurmann / NDIS - Self Managed Needs …" at bounding box center [232, 51] width 344 height 63
copy small "August 18, 2025"
click at [439, 307] on legend "Where" at bounding box center [275, 306] width 431 height 32
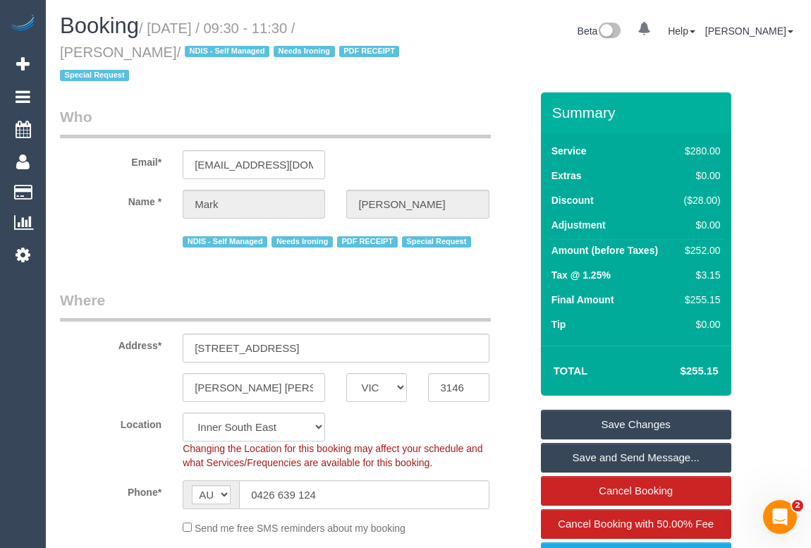
click at [396, 127] on legend "Who" at bounding box center [275, 123] width 431 height 32
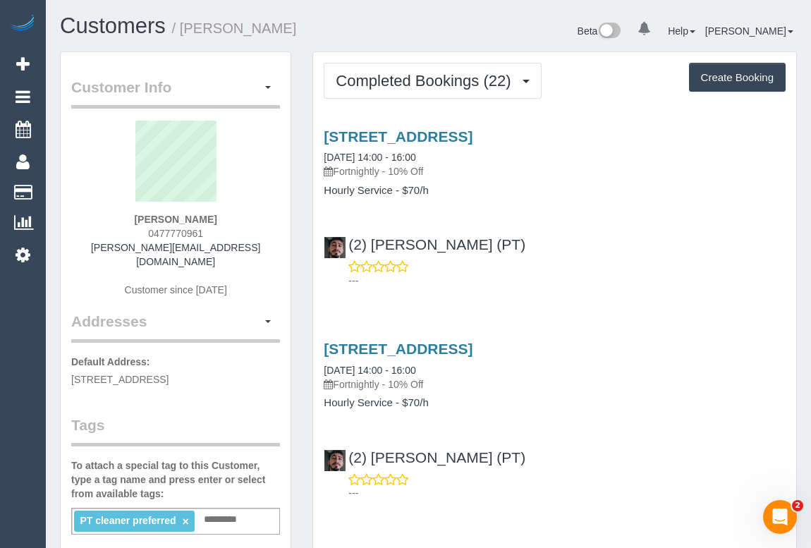
drag, startPoint x: 139, startPoint y: 232, endPoint x: 217, endPoint y: 233, distance: 78.3
click at [217, 233] on div "[PERSON_NAME] 0477770961 [PERSON_NAME][EMAIL_ADDRESS][DOMAIN_NAME] Customer sin…" at bounding box center [175, 216] width 209 height 190
copy span "0477770961"
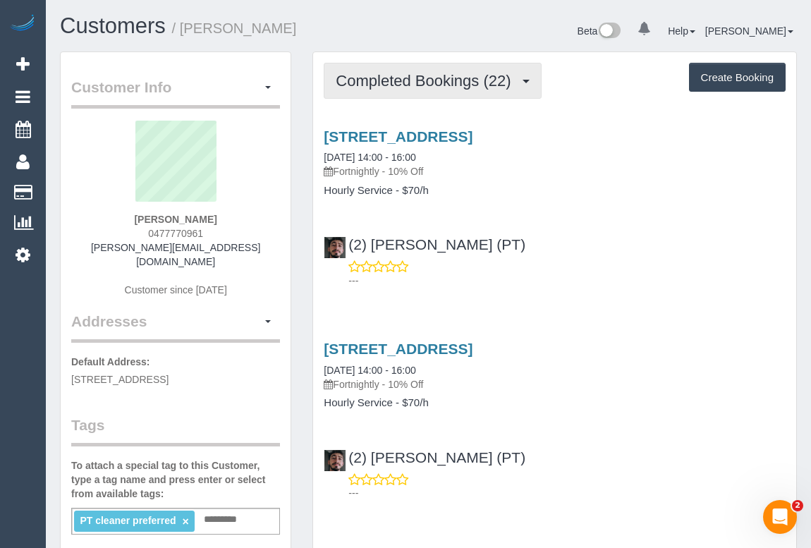
click at [415, 73] on span "Completed Bookings (22)" at bounding box center [427, 81] width 182 height 18
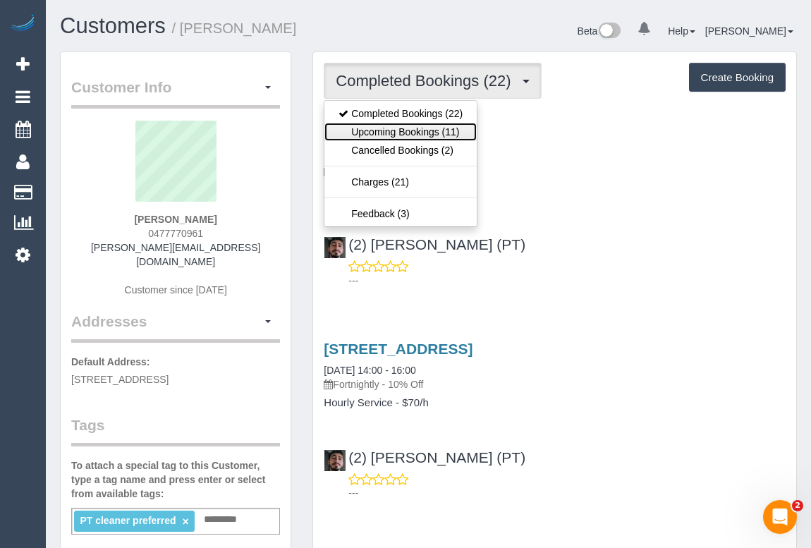
click at [399, 130] on link "Upcoming Bookings (11)" at bounding box center [401, 132] width 152 height 18
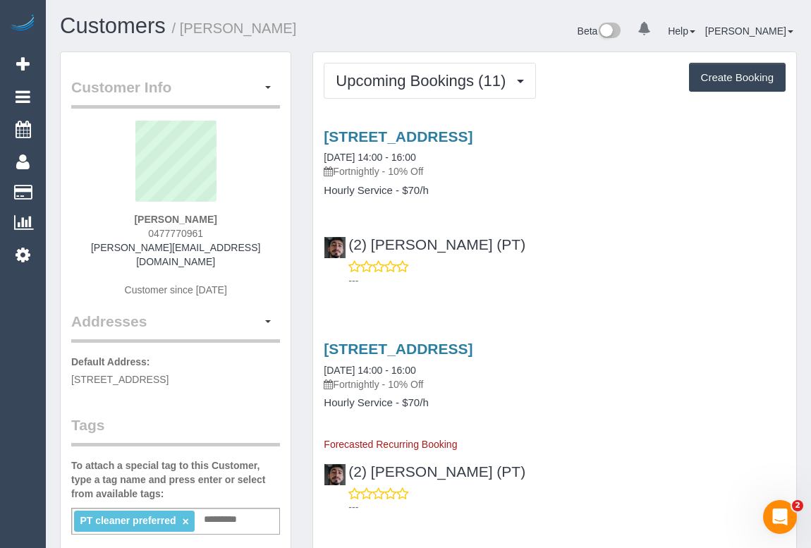
drag, startPoint x: 153, startPoint y: 217, endPoint x: 180, endPoint y: 217, distance: 26.8
click at [180, 217] on div "Megan Sze 0477770961 megan-sze@hotmail.com Customer since 2024" at bounding box center [175, 216] width 209 height 190
copy strong "Megan"
click at [473, 132] on link "[STREET_ADDRESS]" at bounding box center [398, 136] width 149 height 16
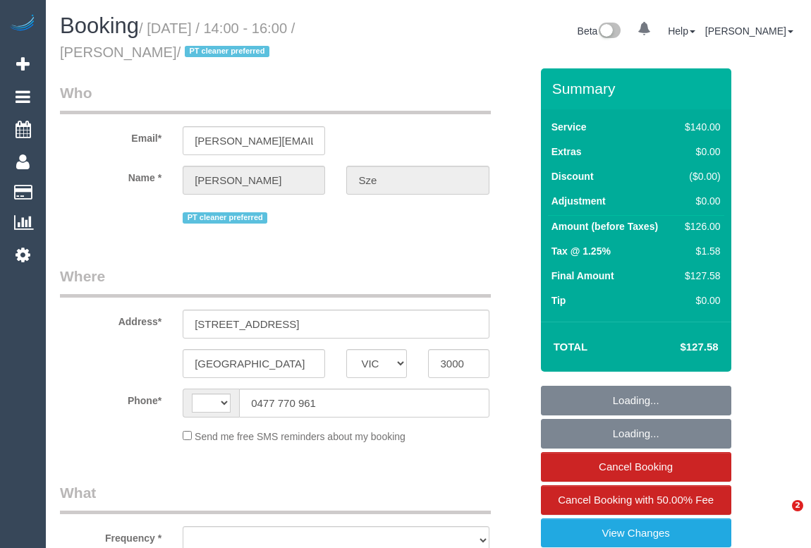
select select "VIC"
select select "object:294"
select select "string:stripe-pm_1QDkOE2GScqysDRVgfF8XeBz"
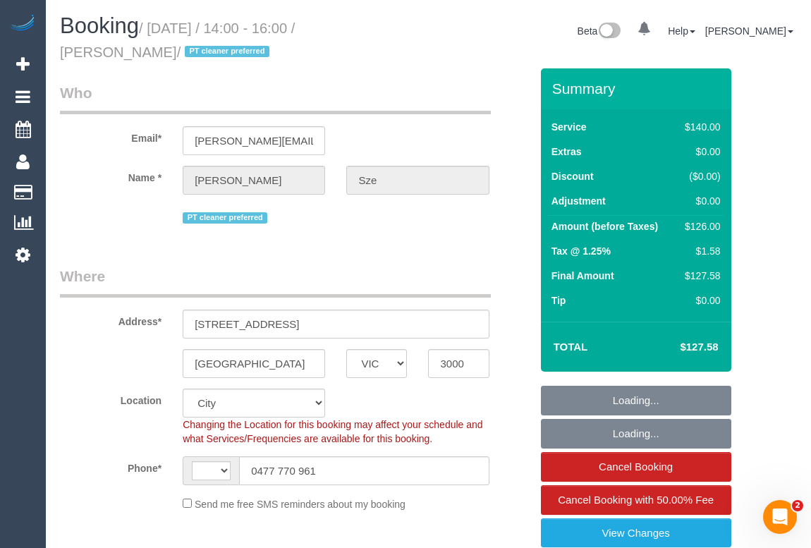
select select "object:301"
select select "string:AU"
select select "number:29"
select select "number:14"
select select "number:21"
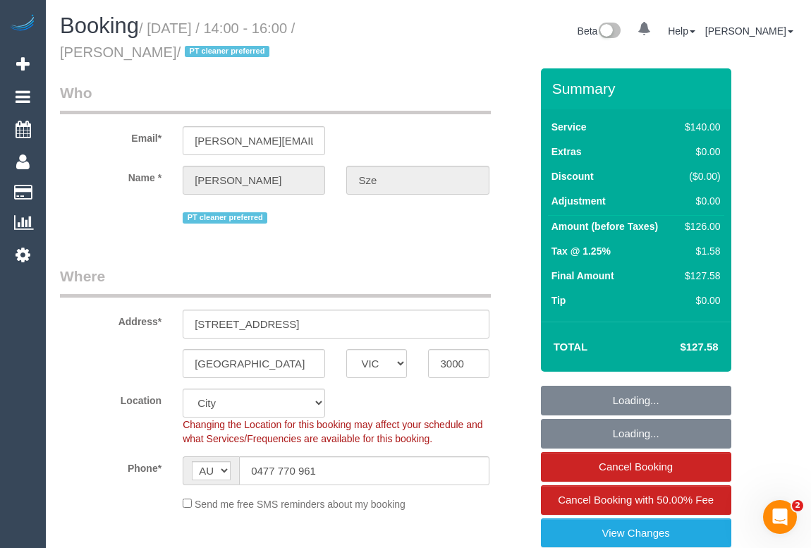
select select "number:36"
select select "number:34"
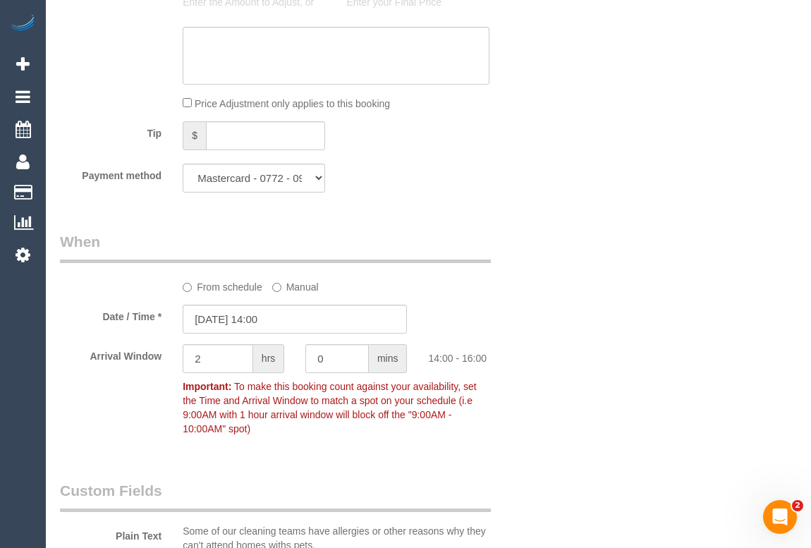
scroll to position [1347, 0]
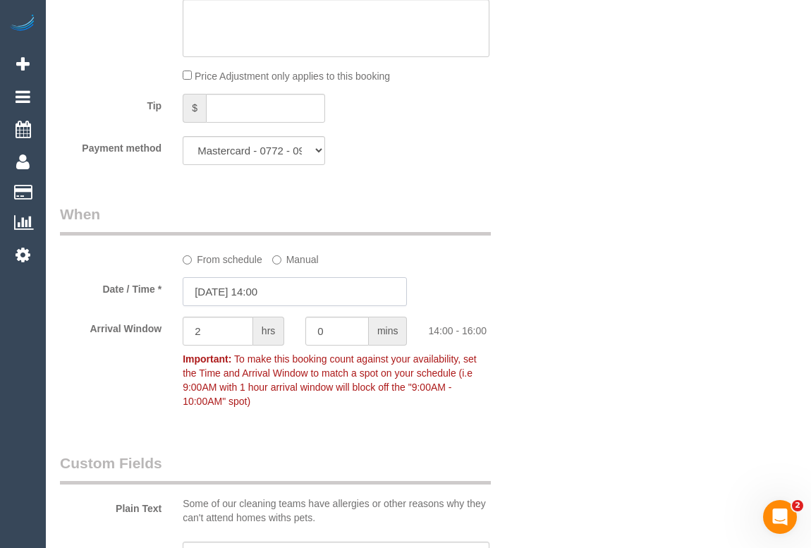
click at [269, 292] on input "19/08/2025 14:00" at bounding box center [295, 291] width 224 height 29
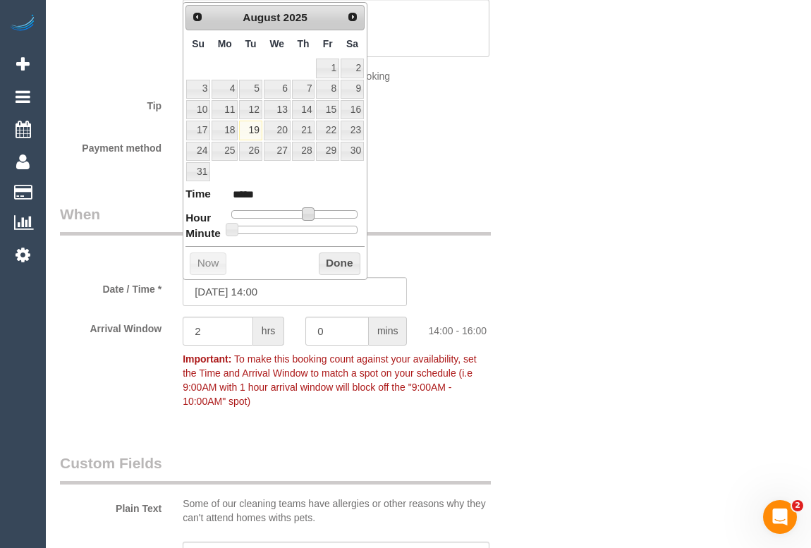
type input "19/08/2025 15:00"
type input "*****"
type input "19/08/2025 16:00"
type input "*****"
drag, startPoint x: 310, startPoint y: 211, endPoint x: 322, endPoint y: 211, distance: 12.7
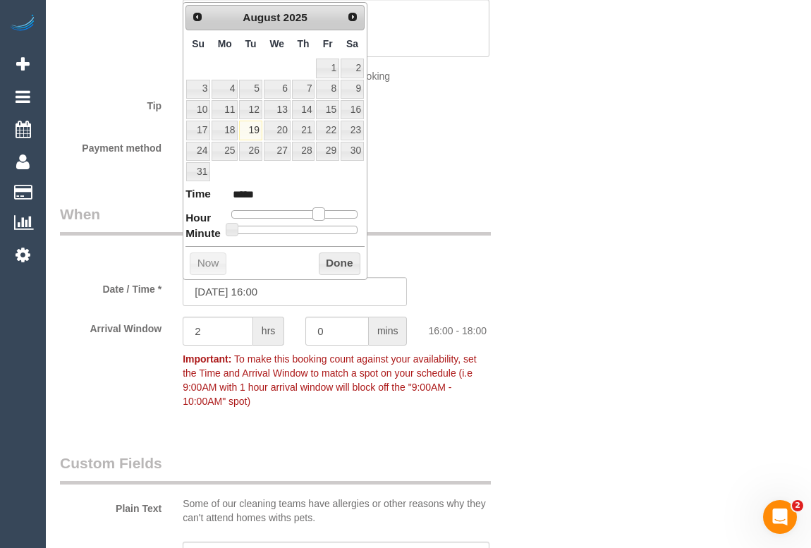
click at [322, 211] on span at bounding box center [319, 213] width 13 height 13
type input "19/08/2025 16:05"
type input "*****"
type input "19/08/2025 16:10"
type input "*****"
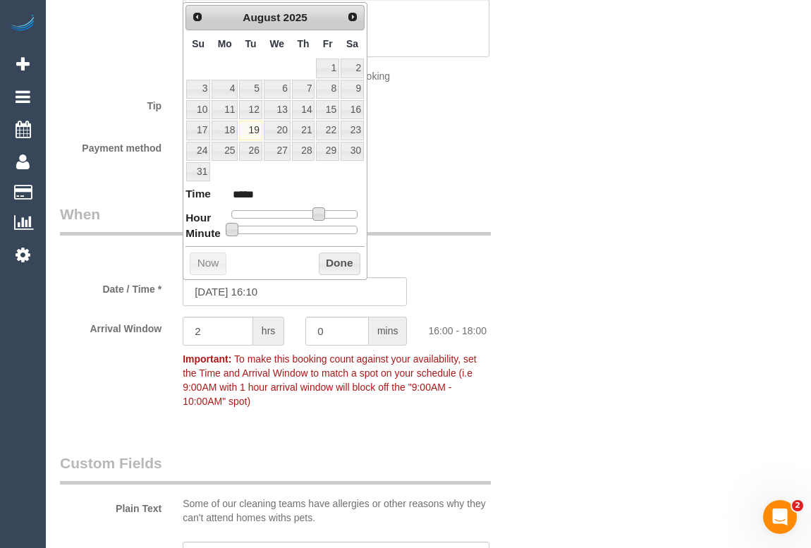
type input "19/08/2025 16:15"
type input "*****"
type input "19/08/2025 16:10"
type input "*****"
drag, startPoint x: 233, startPoint y: 228, endPoint x: 257, endPoint y: 228, distance: 24.0
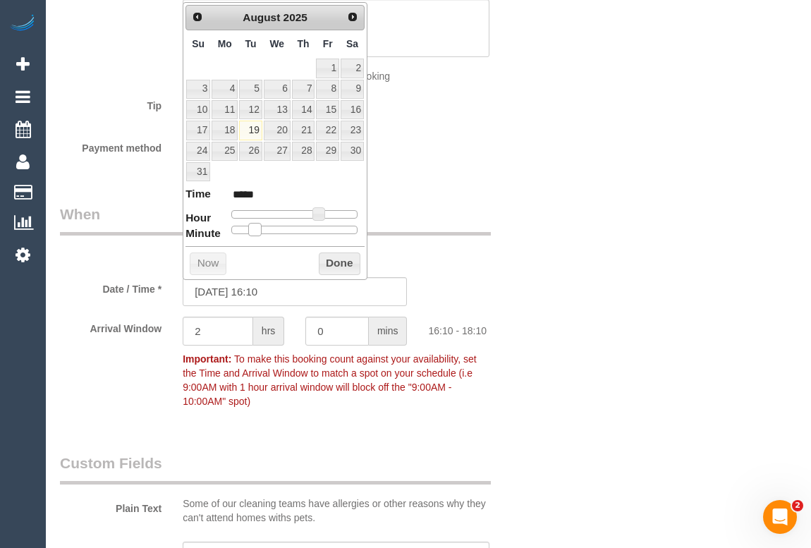
click at [257, 228] on span at bounding box center [254, 229] width 13 height 13
click at [336, 261] on button "Done" at bounding box center [340, 264] width 42 height 23
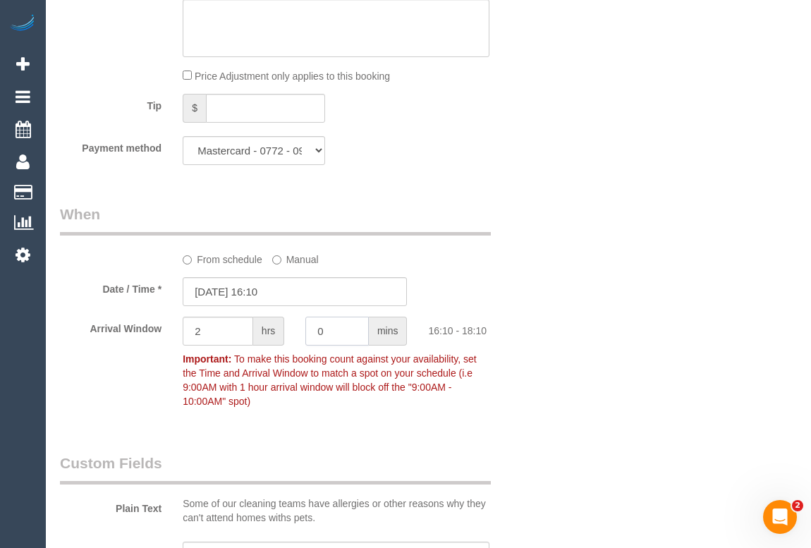
drag, startPoint x: 341, startPoint y: 339, endPoint x: 284, endPoint y: 335, distance: 56.5
click at [284, 335] on div "Arrival Window 2 hrs 0 mins 16:10 - 18:10 Important: To make this booking count…" at bounding box center [295, 366] width 492 height 98
type input "15"
drag, startPoint x: 220, startPoint y: 333, endPoint x: 152, endPoint y: 296, distance: 77.6
click at [149, 330] on div "Arrival Window 2 hrs 15 mins 16:10 - 18:25 Important: To make this booking coun…" at bounding box center [295, 366] width 492 height 98
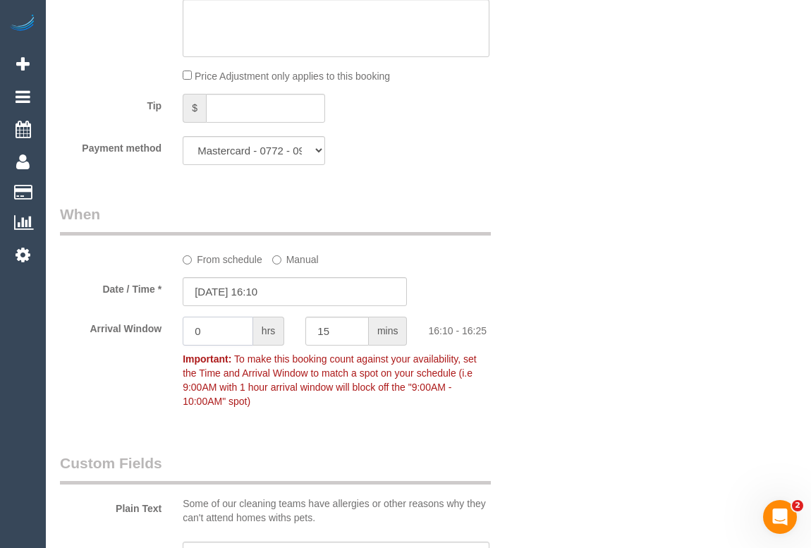
type input "0"
click at [666, 224] on div "Who Email* megan-sze@hotmail.com Name * Megan Sze PT cleaner preferred Where Ad…" at bounding box center [428, 210] width 737 height 2977
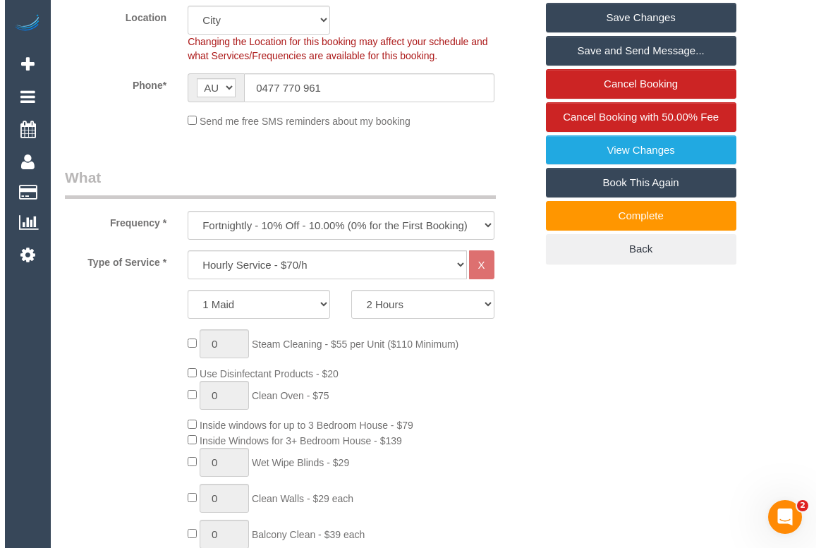
scroll to position [192, 0]
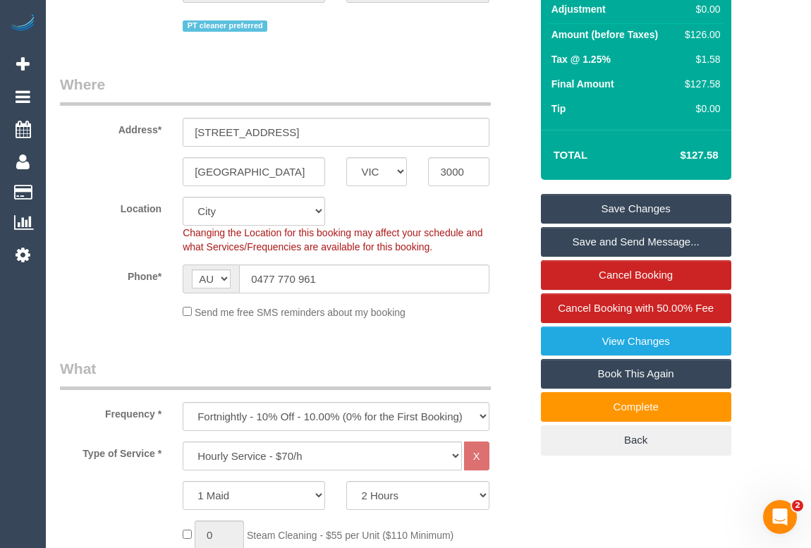
click at [643, 210] on link "Save Changes" at bounding box center [636, 209] width 190 height 30
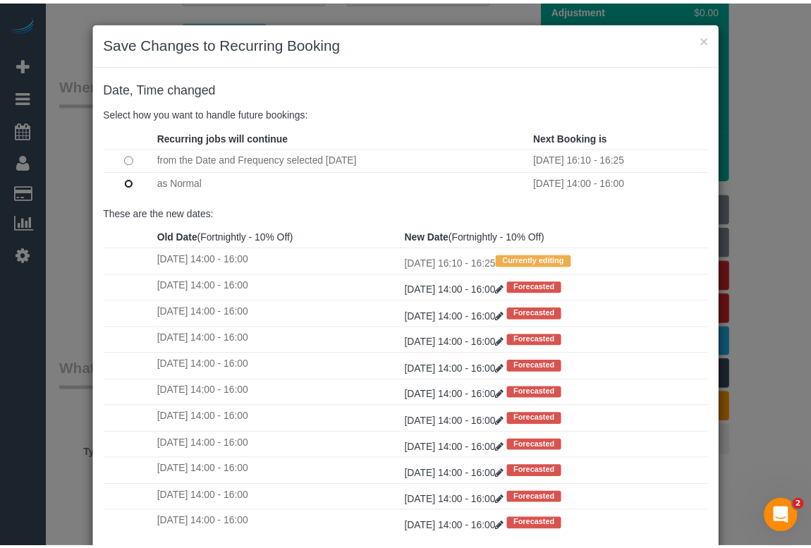
scroll to position [83, 0]
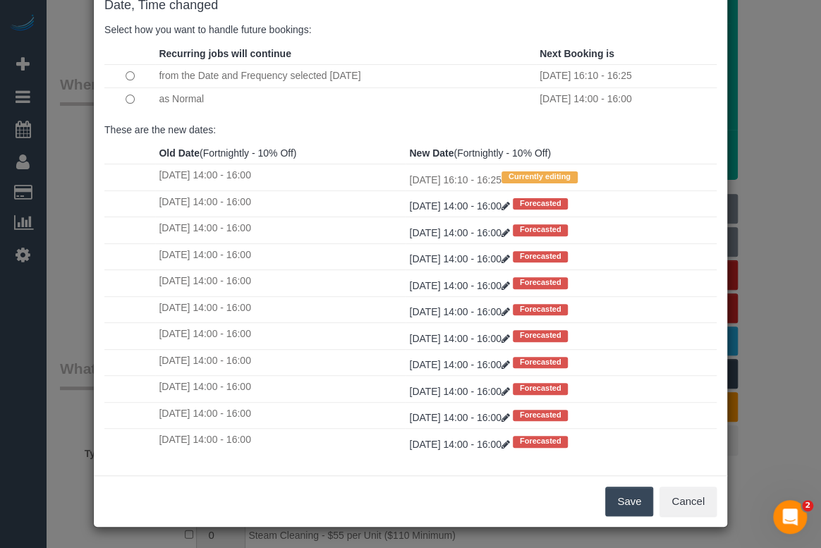
click at [633, 494] on button "Save" at bounding box center [629, 502] width 48 height 30
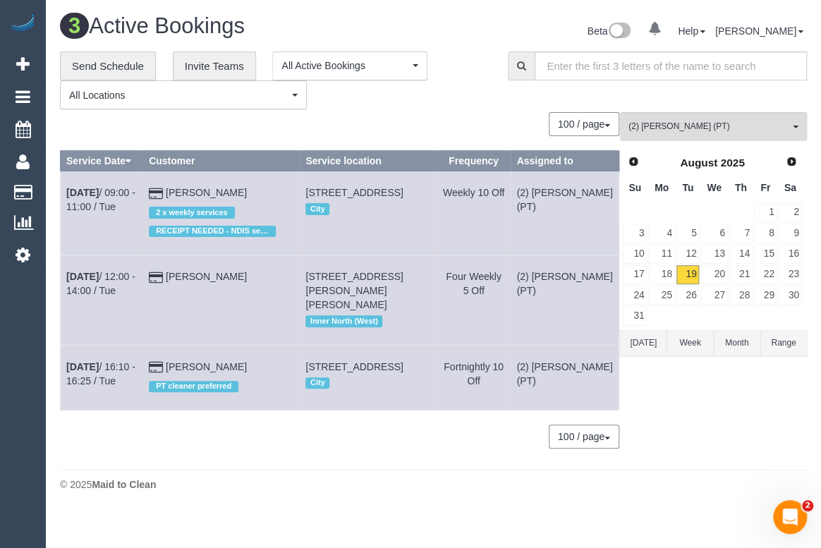
drag, startPoint x: 483, startPoint y: 25, endPoint x: 487, endPoint y: 47, distance: 22.8
click at [483, 25] on div "Beta 0 Your Notifications You have 0 alerts Help Help Docs Take a Tour Contact …" at bounding box center [626, 32] width 384 height 37
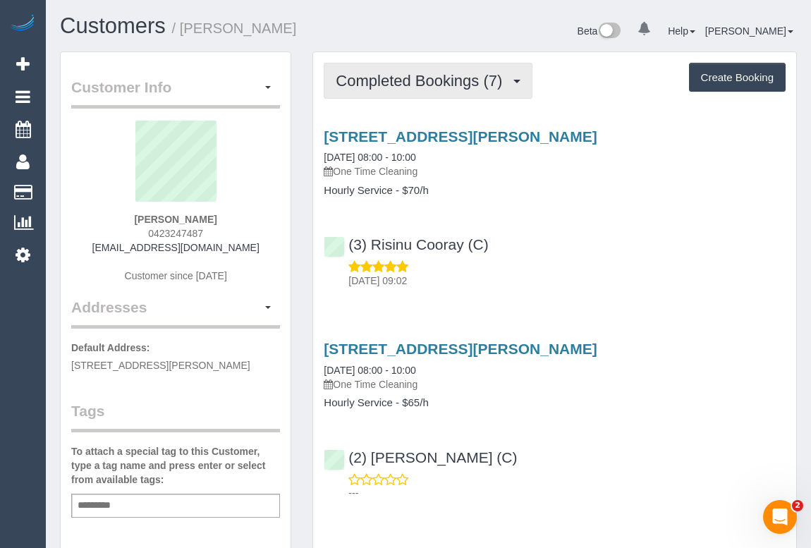
click at [400, 88] on button "Completed Bookings (7)" at bounding box center [428, 81] width 209 height 36
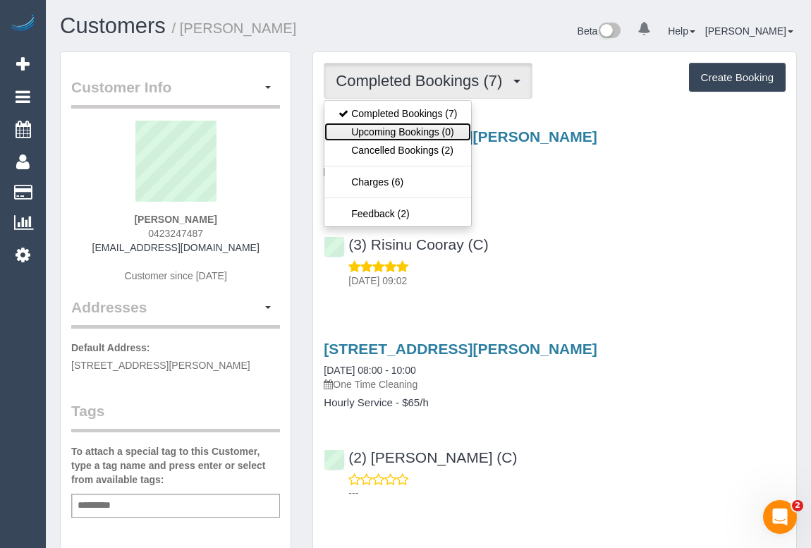
click at [414, 133] on link "Upcoming Bookings (0)" at bounding box center [398, 132] width 147 height 18
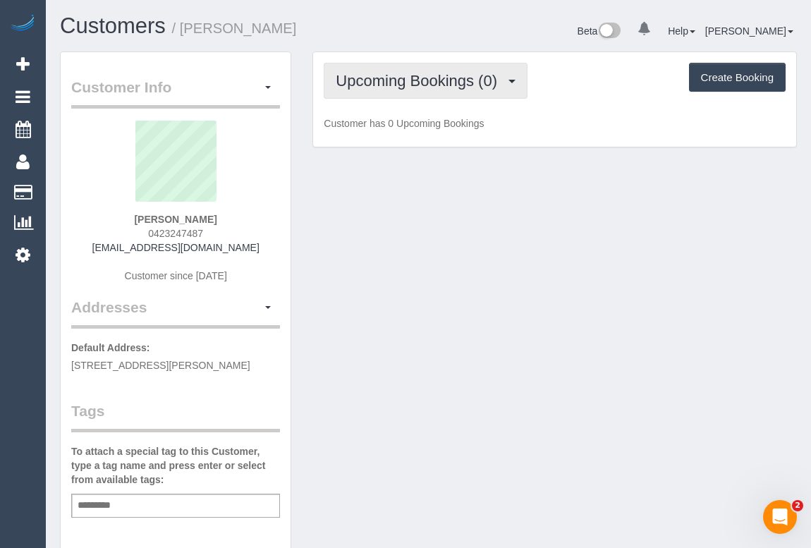
click at [411, 87] on span "Upcoming Bookings (0)" at bounding box center [420, 81] width 169 height 18
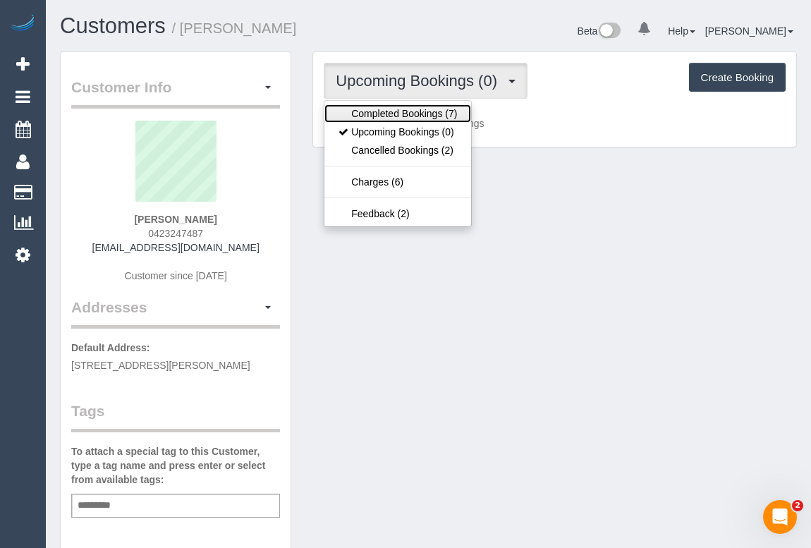
click at [408, 113] on link "Completed Bookings (7)" at bounding box center [398, 113] width 147 height 18
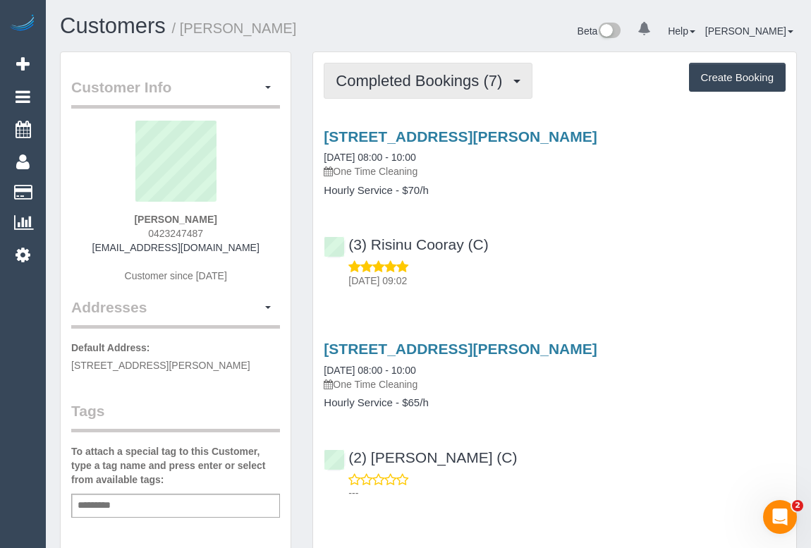
click at [389, 77] on span "Completed Bookings (7)" at bounding box center [423, 81] width 174 height 18
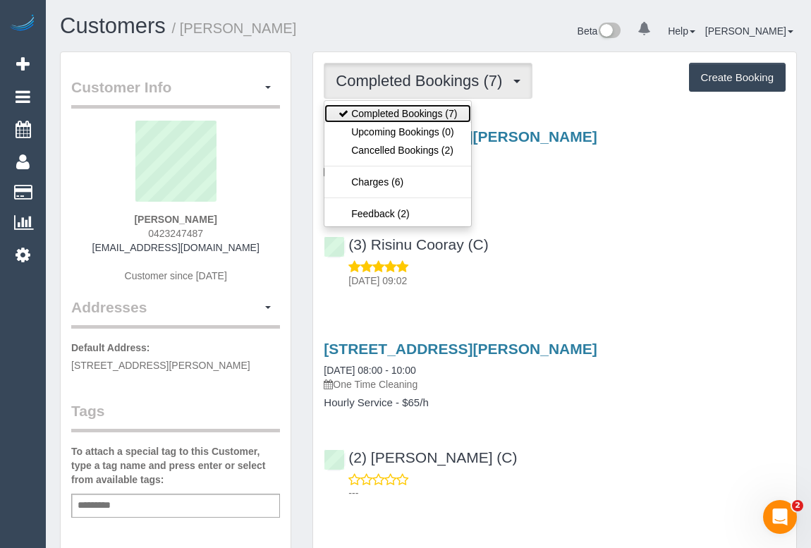
click at [402, 111] on link "Completed Bookings (7)" at bounding box center [398, 113] width 147 height 18
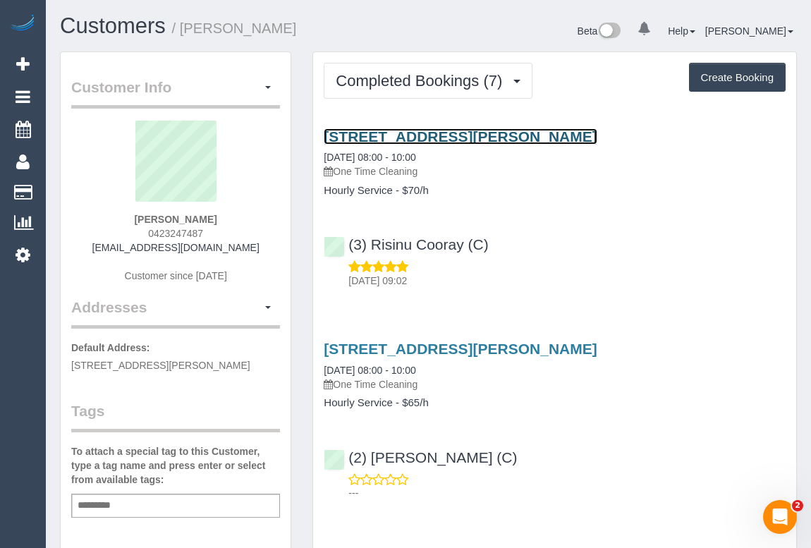
click at [466, 135] on link "39 Kingsway, 905, Glen Waverley, VIC 3150" at bounding box center [460, 136] width 273 height 16
click at [438, 134] on link "39 Kingsway, 905, Glen Waverley, VIC 3150" at bounding box center [460, 136] width 273 height 16
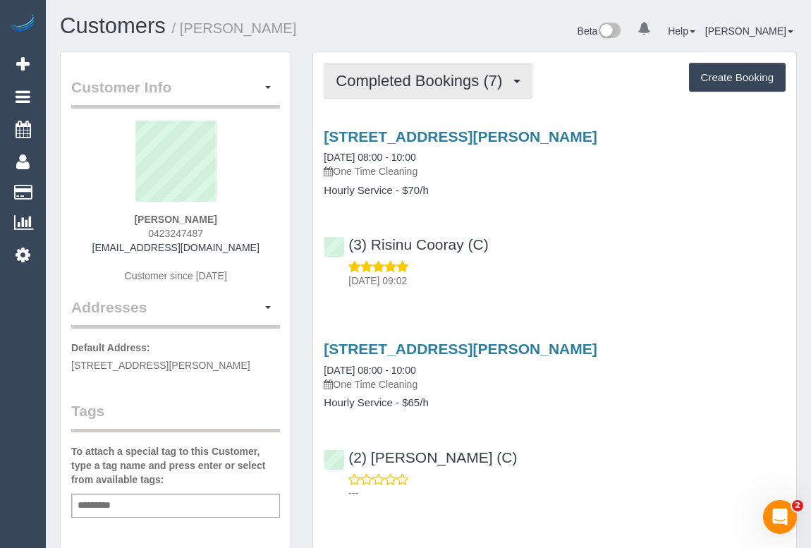
click at [404, 85] on span "Completed Bookings (7)" at bounding box center [423, 81] width 174 height 18
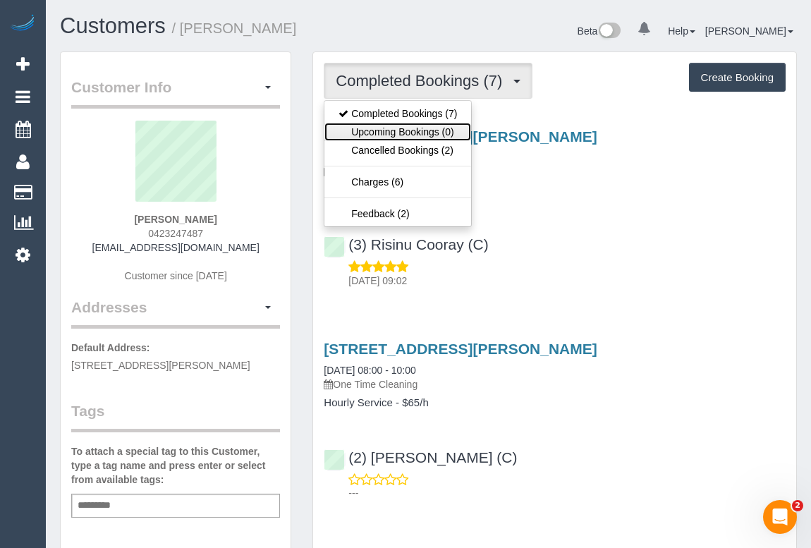
click at [394, 127] on link "Upcoming Bookings (0)" at bounding box center [398, 132] width 147 height 18
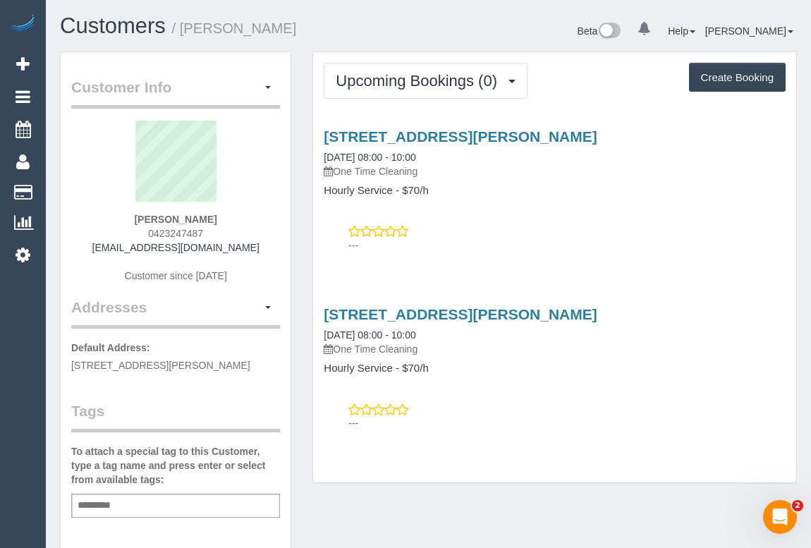
click at [643, 222] on div "39 Kingsway, 905, Glen Waverley, VIC 3150 29/08/2025 08:00 - 10:00 One Time Cle…" at bounding box center [554, 187] width 483 height 142
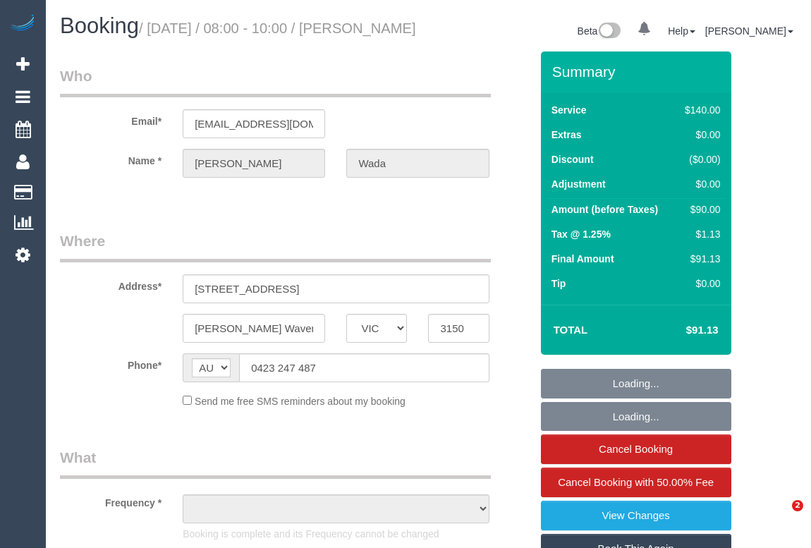
select select "VIC"
select select "object:539"
select select "number:28"
select select "number:14"
select select "number:19"
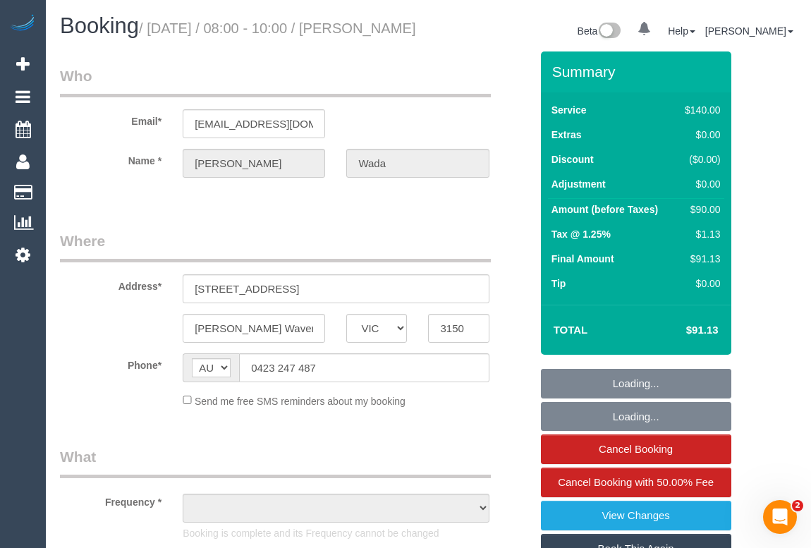
select select "number:25"
select select "number:35"
select select "number:13"
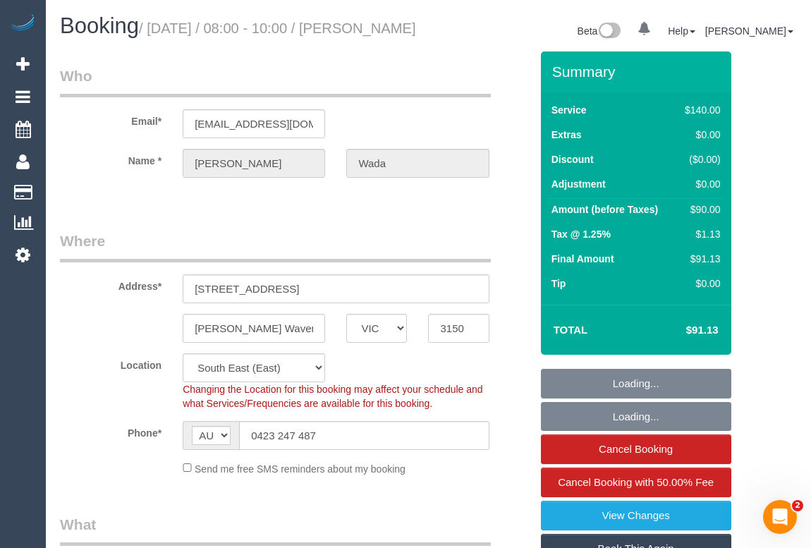
select select "string:stripe-pm_1RU3mm2GScqysDRVCj1OnuyX"
select select "object:690"
select select "spot1"
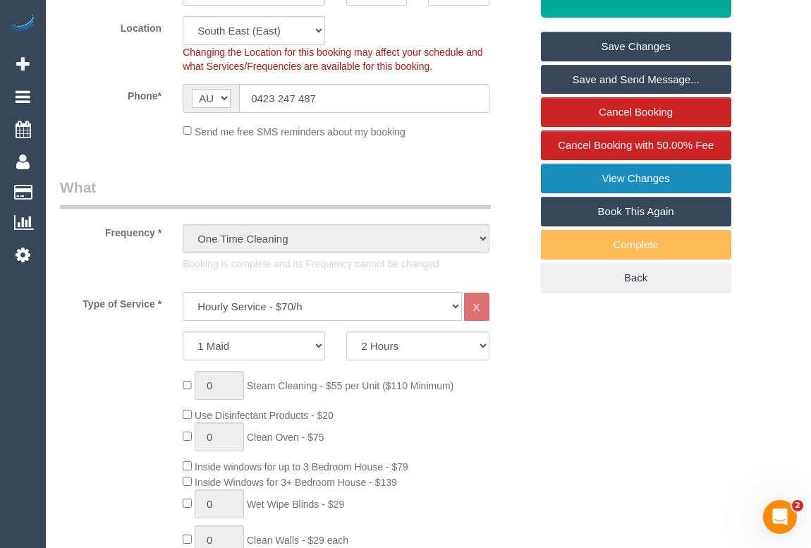
scroll to position [256, 0]
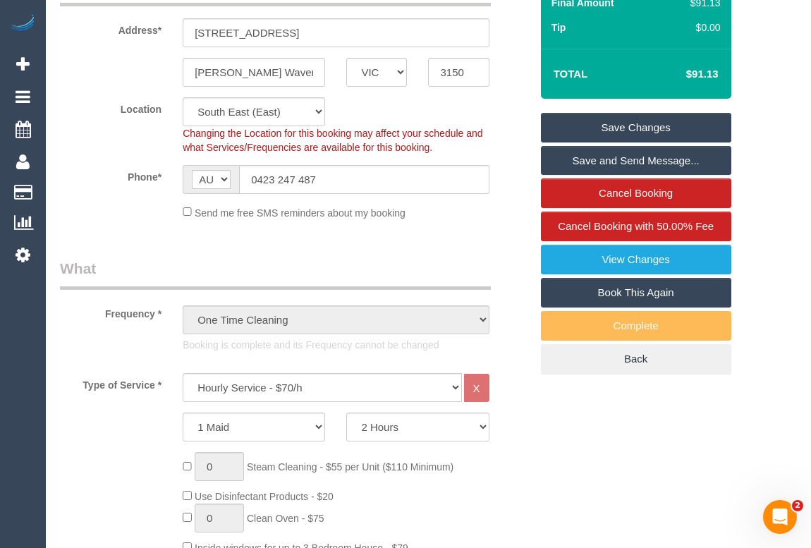
click at [574, 308] on link "Book This Again" at bounding box center [636, 293] width 190 height 30
select select "VIC"
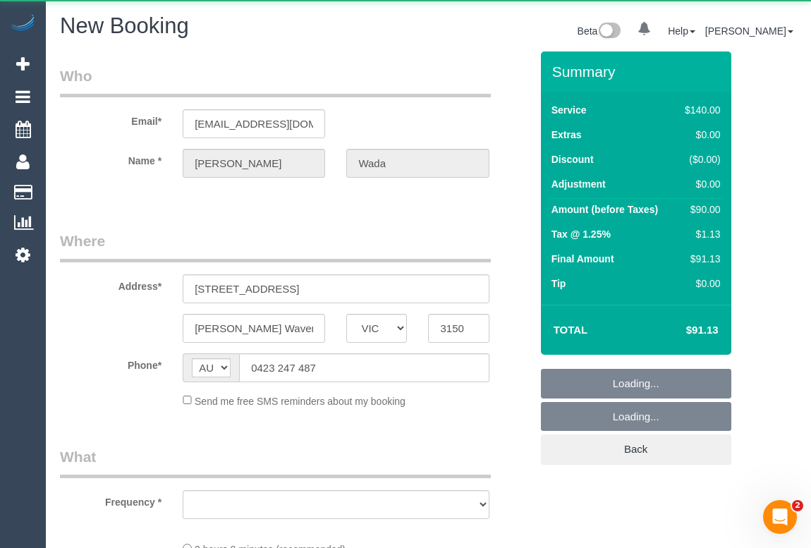
select select "string:stripe-pm_1RU3mm2GScqysDRVCj1OnuyX"
select select "object:2198"
select select "number:28"
select select "number:14"
select select "number:19"
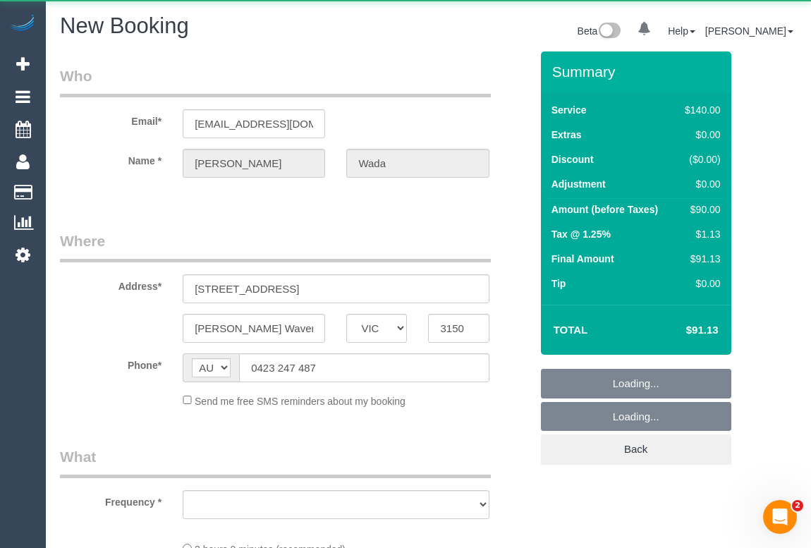
select select "number:25"
select select "number:35"
select select "number:13"
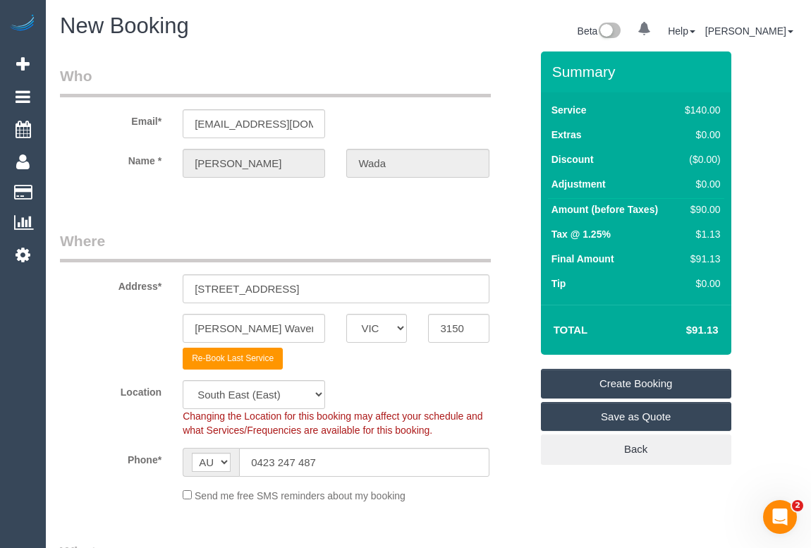
select select "object:2875"
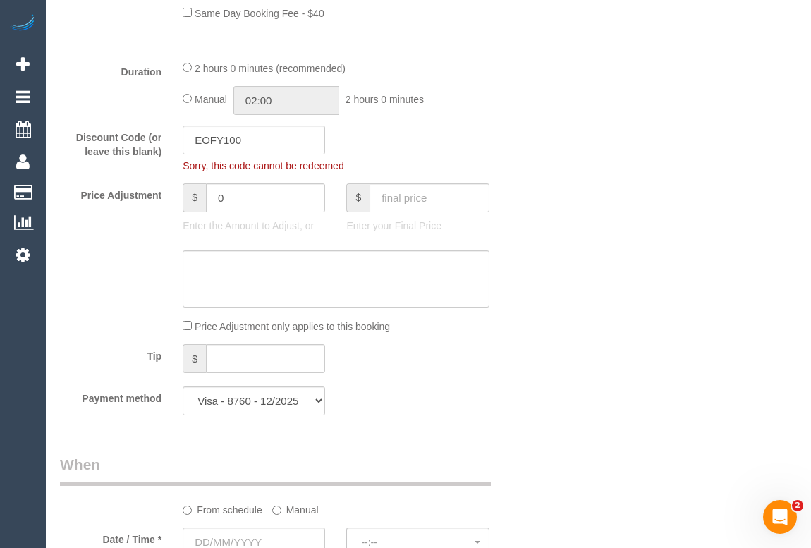
scroll to position [1218, 0]
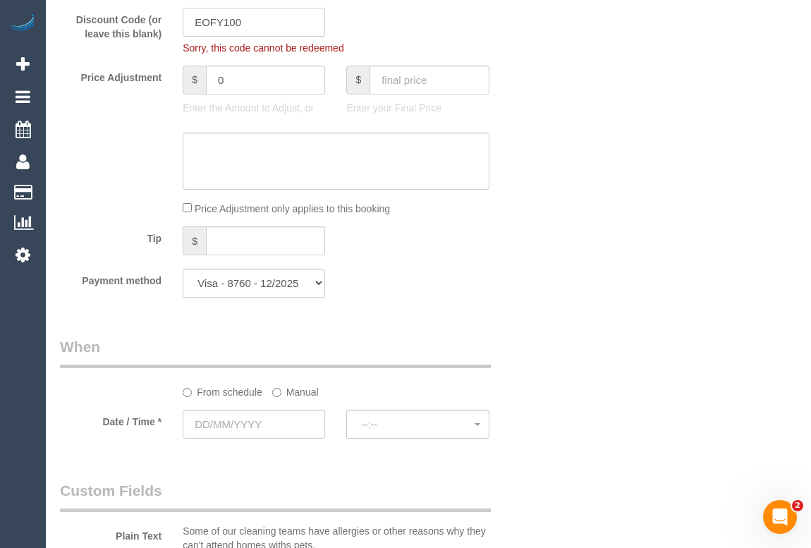
drag, startPoint x: 239, startPoint y: 23, endPoint x: 162, endPoint y: 16, distance: 78.0
click at [164, 23] on div "Discount Code (or leave this blank) EOFY100 Sorry, this code cannot be redeemed" at bounding box center [295, 31] width 492 height 47
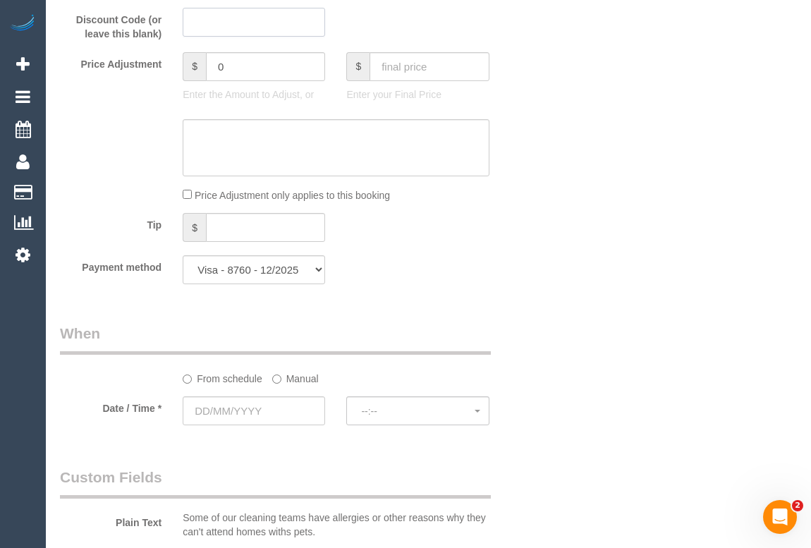
scroll to position [1411, 0]
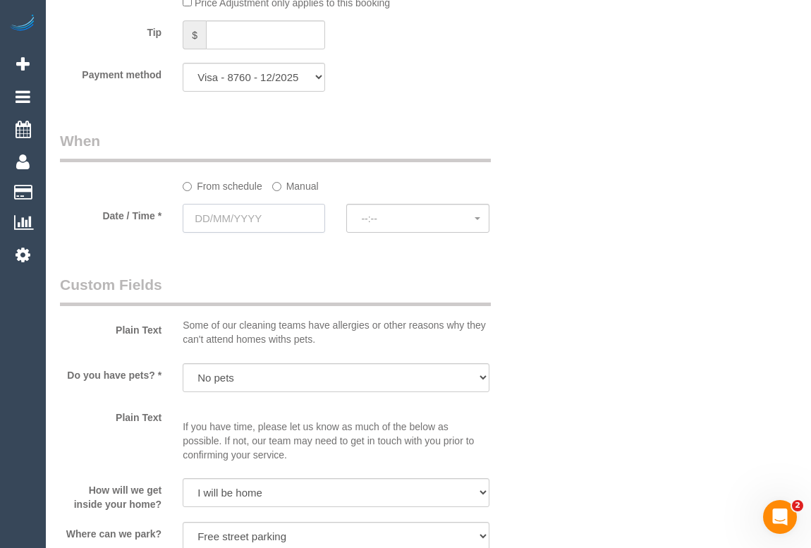
click at [221, 224] on input "text" at bounding box center [254, 218] width 142 height 29
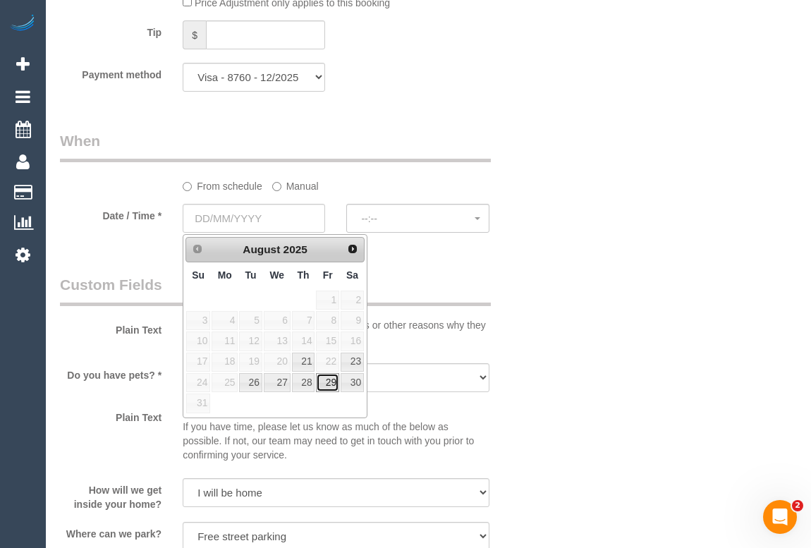
click at [325, 382] on link "29" at bounding box center [327, 382] width 23 height 19
type input "29/08/2025"
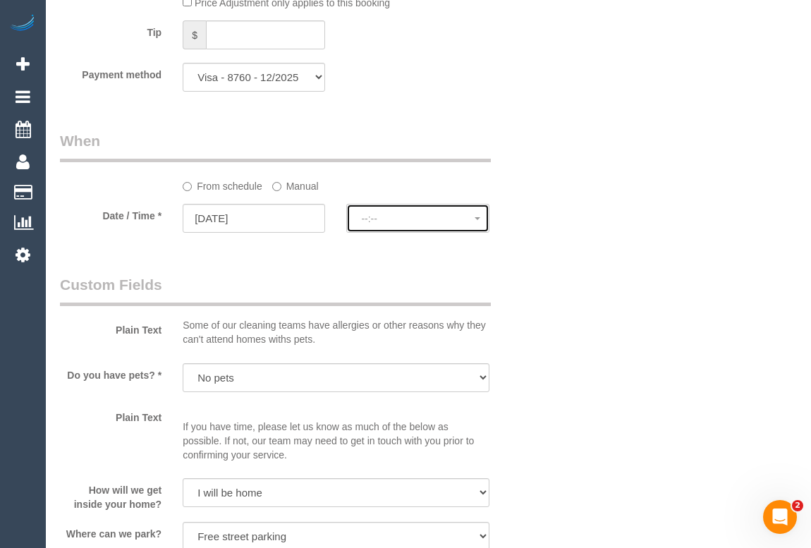
click at [375, 217] on span "--:--" at bounding box center [417, 218] width 113 height 11
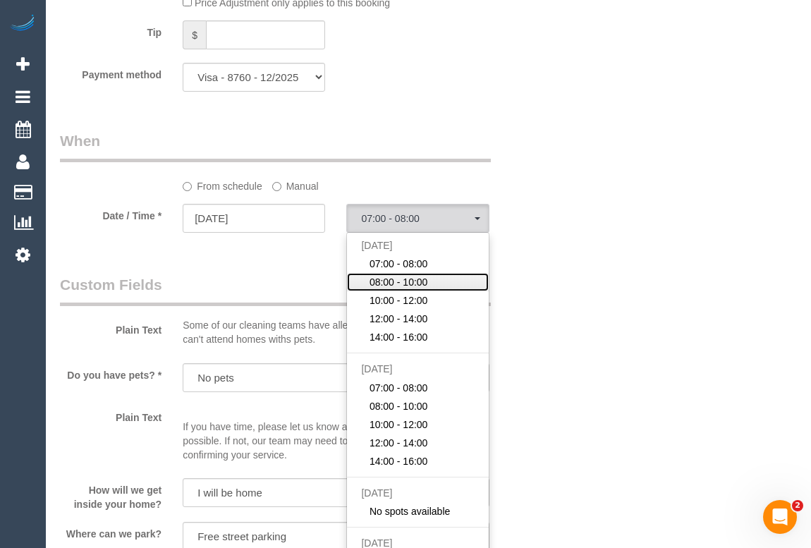
click at [425, 284] on span "08:00 - 10:00" at bounding box center [399, 282] width 59 height 14
select select "spot12"
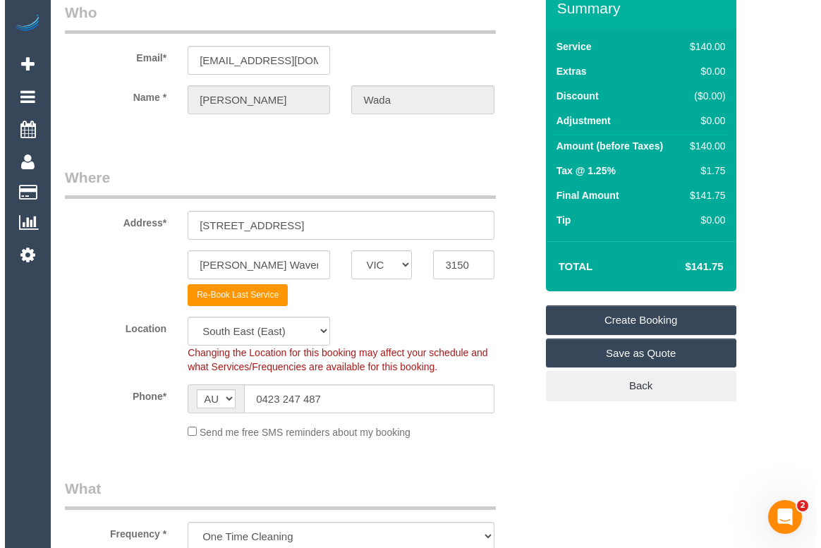
scroll to position [0, 0]
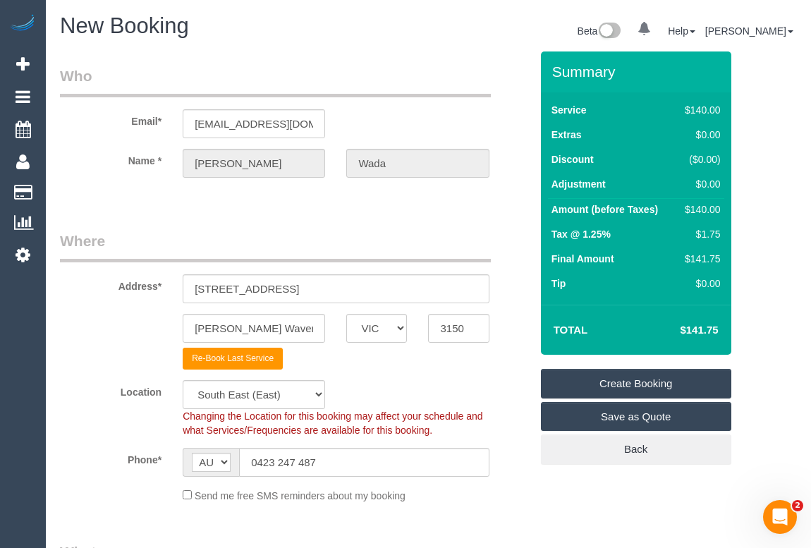
click at [631, 383] on link "Create Booking" at bounding box center [636, 384] width 190 height 30
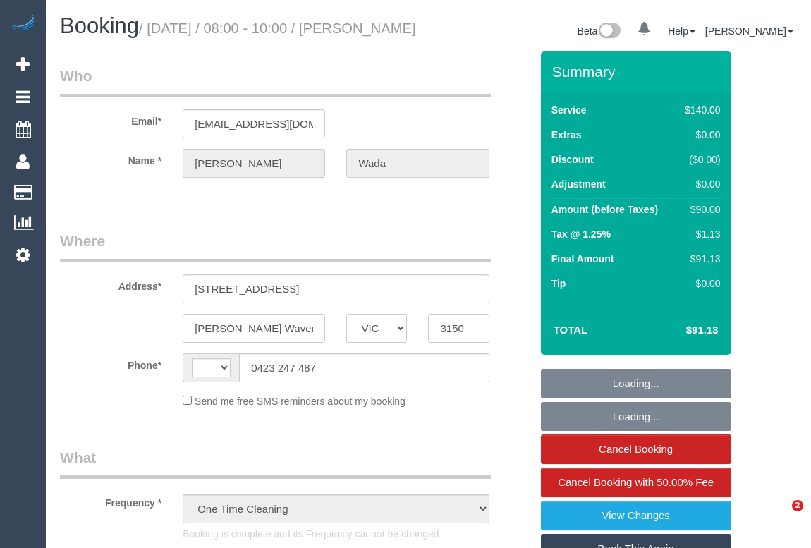
select select "VIC"
select select "string:stripe-pm_1RU3mm2GScqysDRVCj1OnuyX"
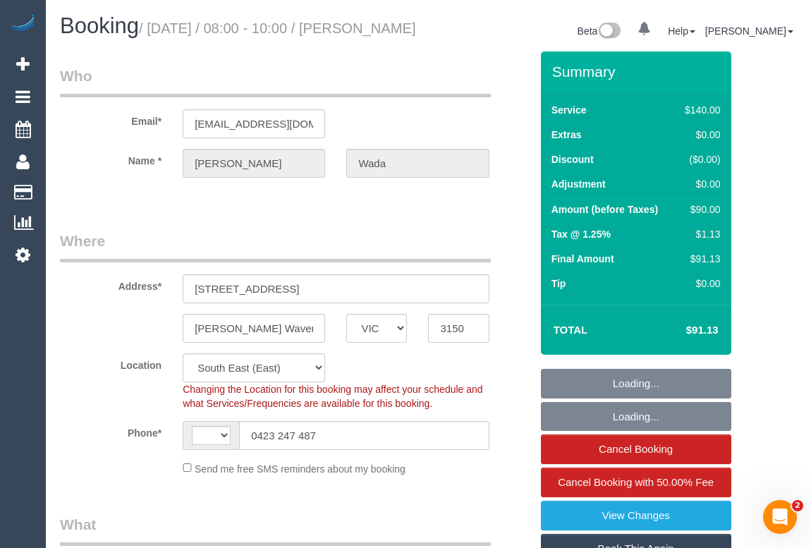
select select "object:297"
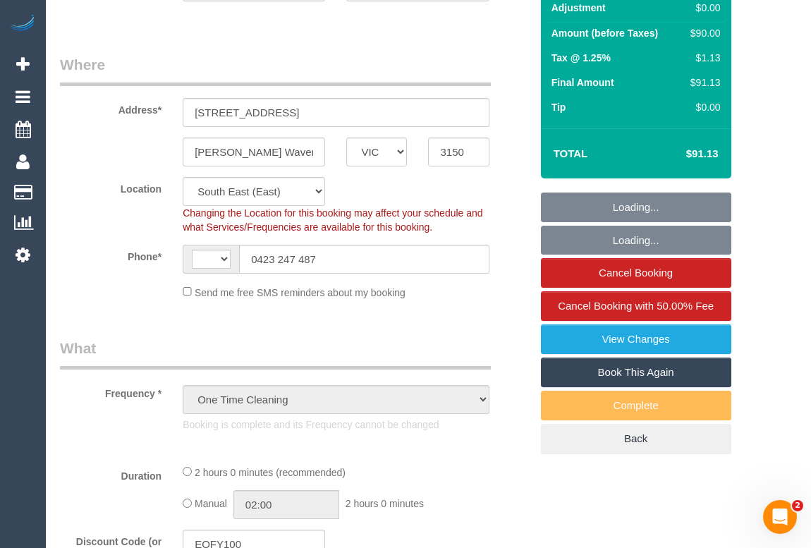
select select "string:AU"
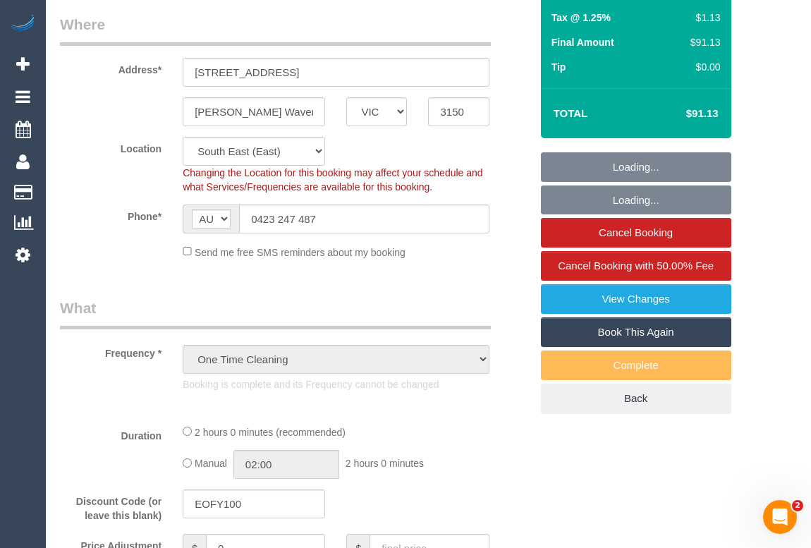
select select "number:28"
select select "number:14"
select select "number:19"
select select "number:25"
select select "number:35"
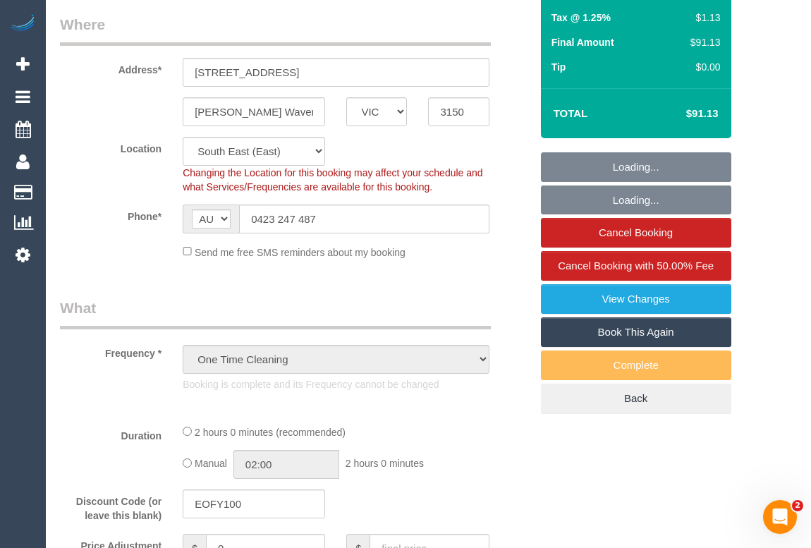
select select "number:13"
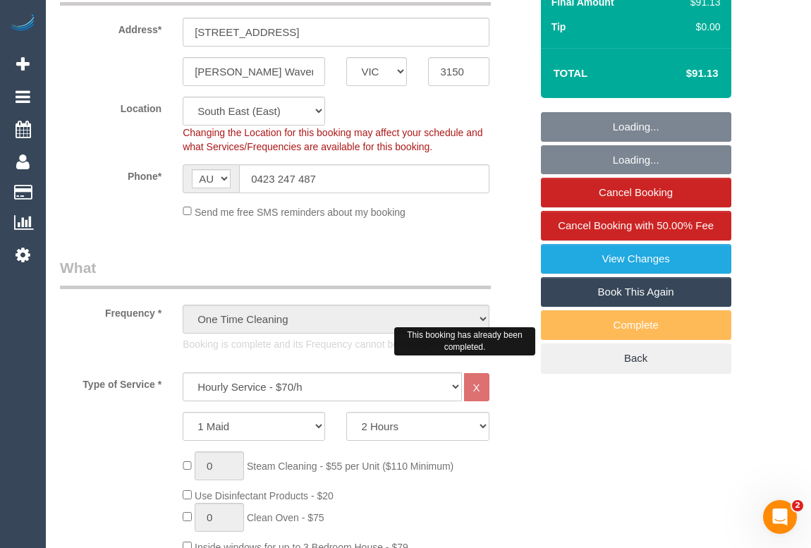
select select "spot1"
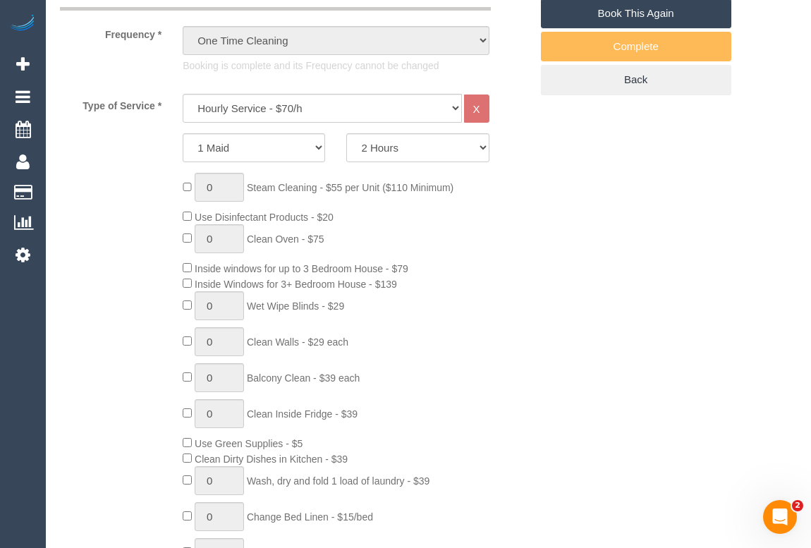
scroll to position [391, 0]
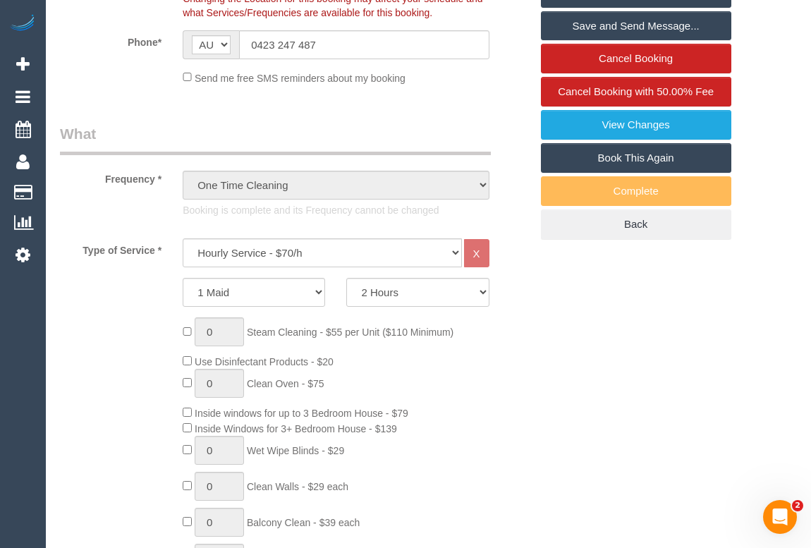
click at [625, 170] on link "Book This Again" at bounding box center [636, 158] width 190 height 30
select select "VIC"
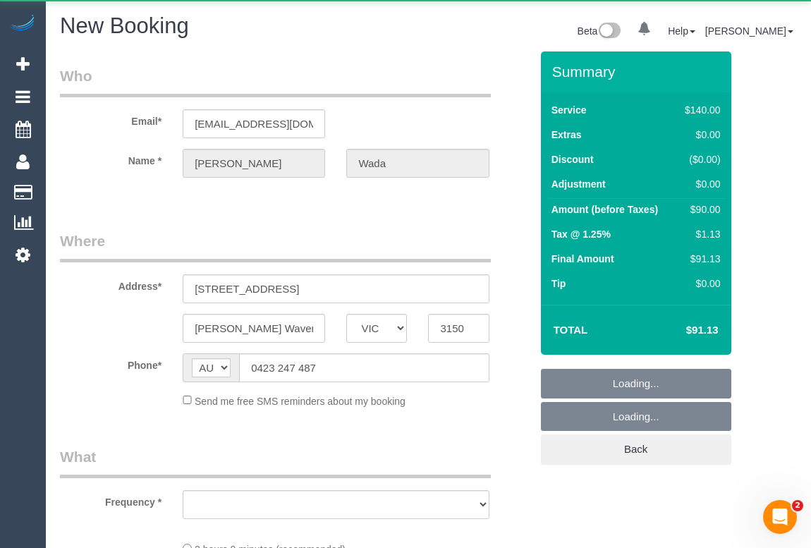
select select "object:2212"
select select "number:28"
select select "number:14"
select select "number:19"
select select "number:25"
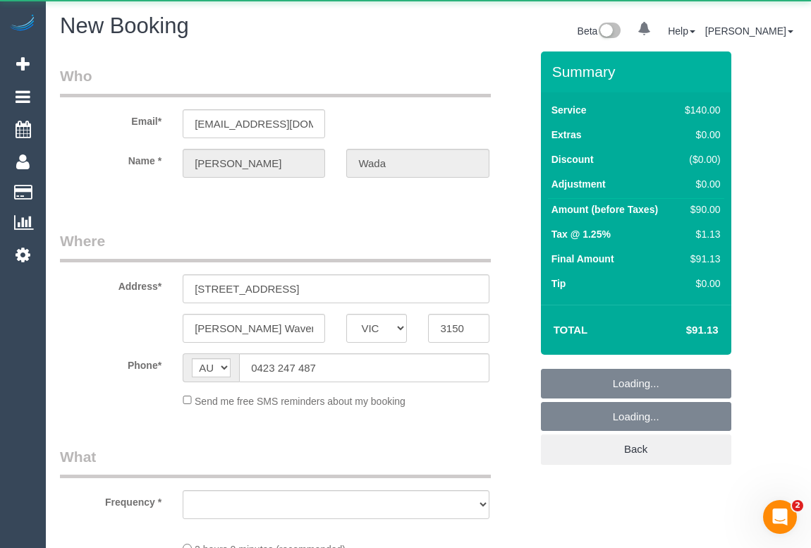
select select "number:35"
select select "number:13"
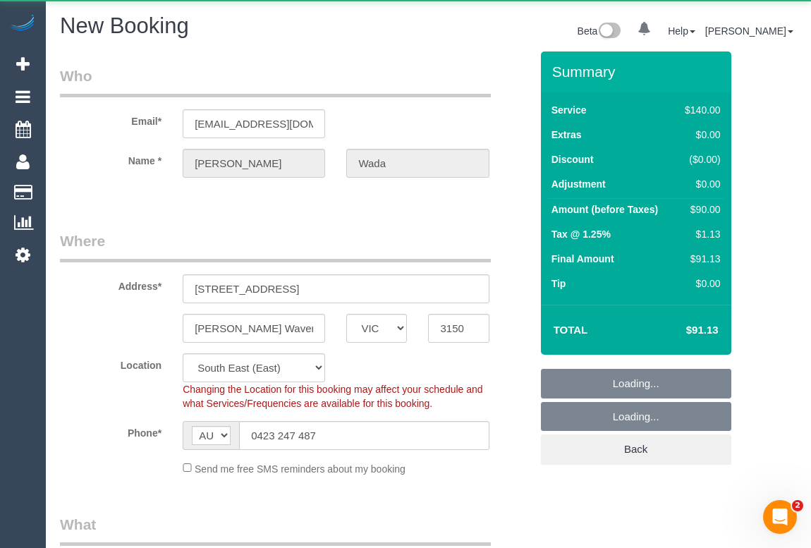
select select "string:stripe-pm_1RU3mm2GScqysDRVCj1OnuyX"
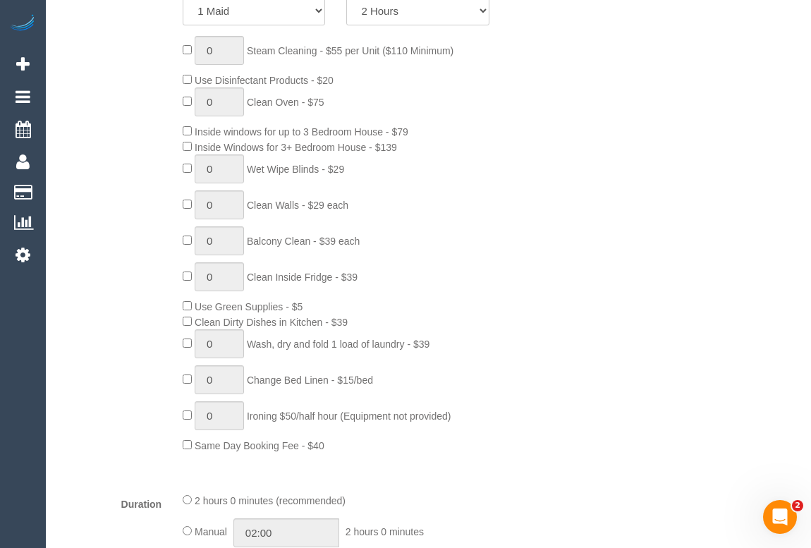
select select "object:2887"
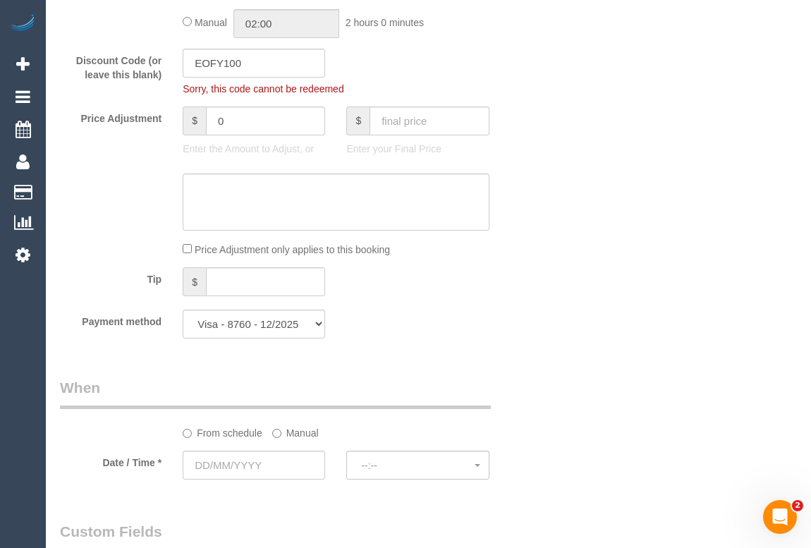
scroll to position [1181, 0]
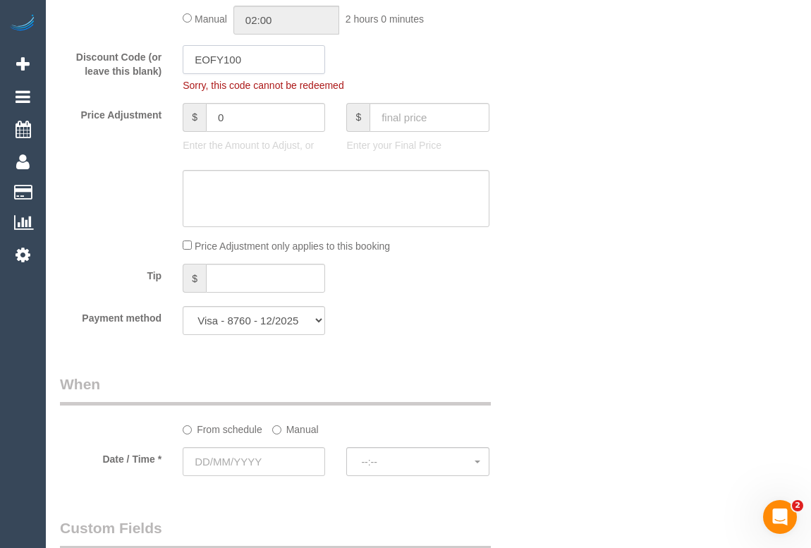
drag, startPoint x: 265, startPoint y: 64, endPoint x: 119, endPoint y: 54, distance: 146.4
click at [120, 58] on div "Discount Code (or leave this blank) EOFY100 Sorry, this code cannot be redeemed" at bounding box center [295, 68] width 492 height 47
click at [237, 454] on input "text" at bounding box center [254, 461] width 142 height 29
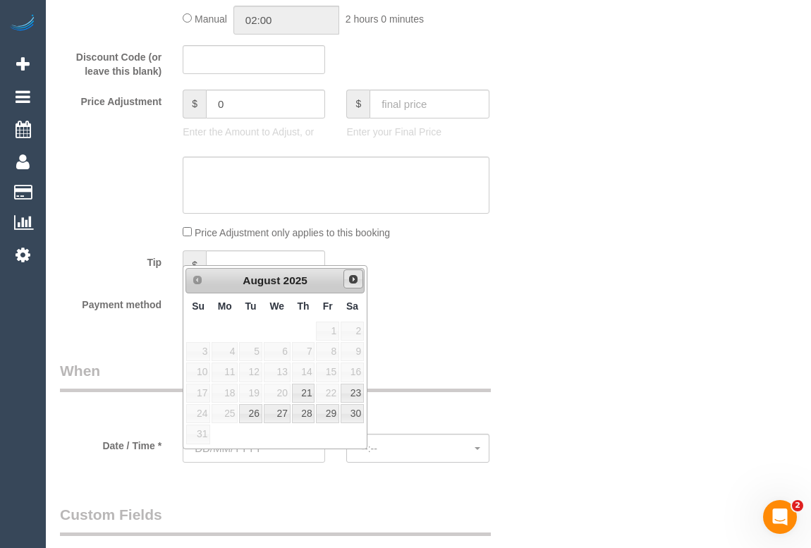
click at [351, 286] on link "Next" at bounding box center [354, 279] width 20 height 20
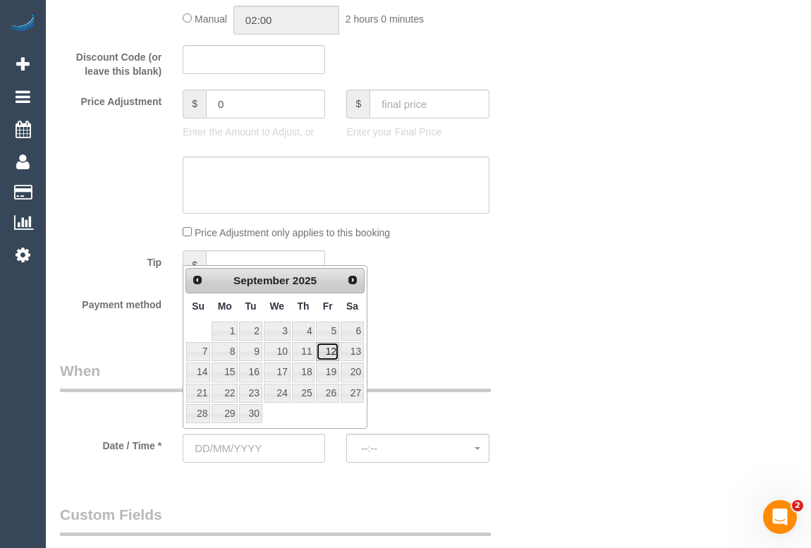
click at [325, 352] on link "12" at bounding box center [327, 351] width 23 height 19
type input "[DATE]"
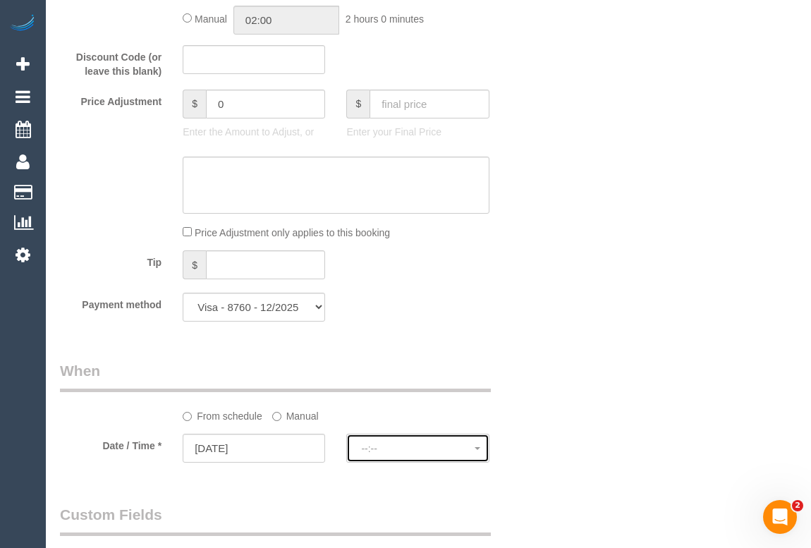
click at [390, 441] on button "--:--" at bounding box center [417, 448] width 142 height 29
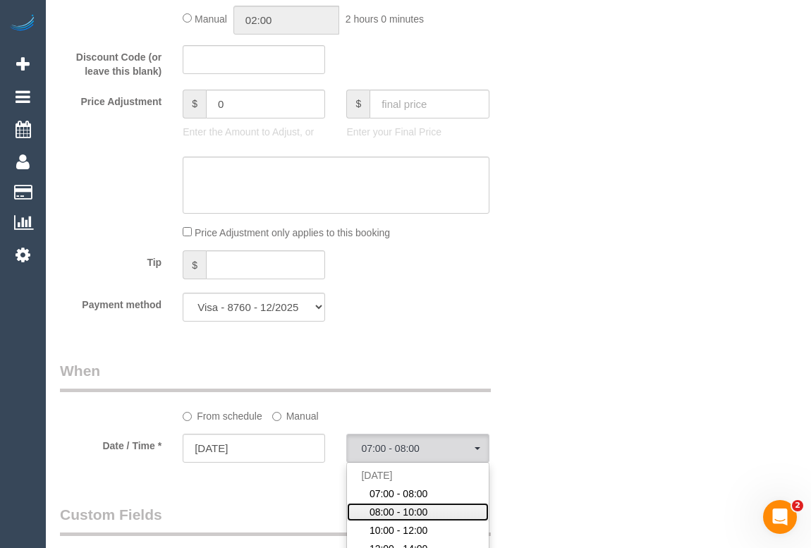
click at [392, 508] on span "08:00 - 10:00" at bounding box center [399, 512] width 59 height 14
select select "spot12"
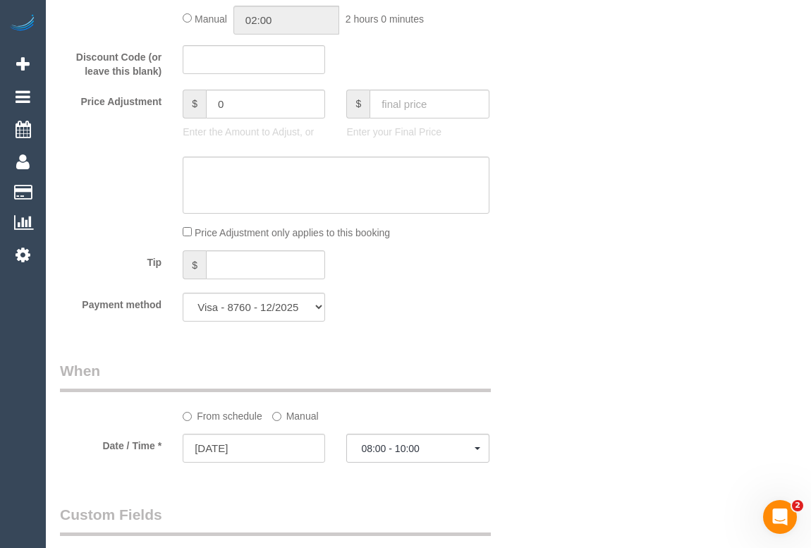
click at [558, 425] on div "Who Email* [EMAIL_ADDRESS][DOMAIN_NAME] Name * [PERSON_NAME][GEOGRAPHIC_DATA] W…" at bounding box center [428, 184] width 737 height 2626
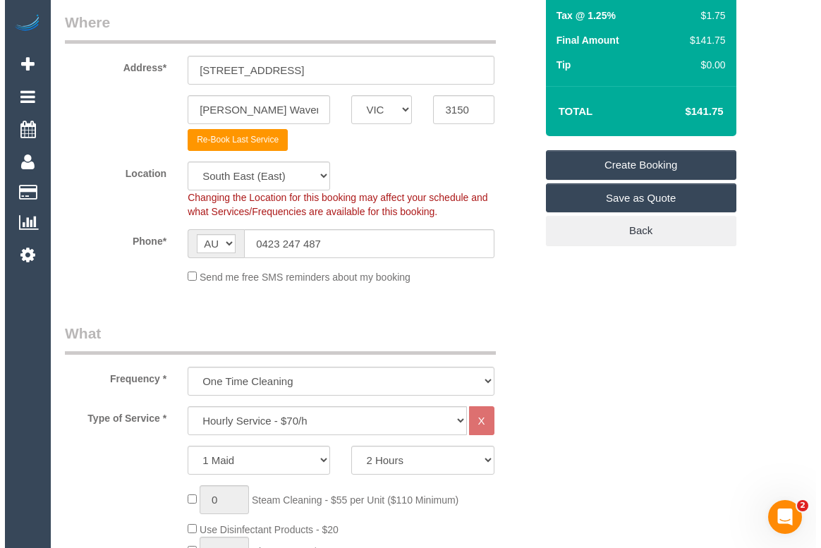
scroll to position [0, 0]
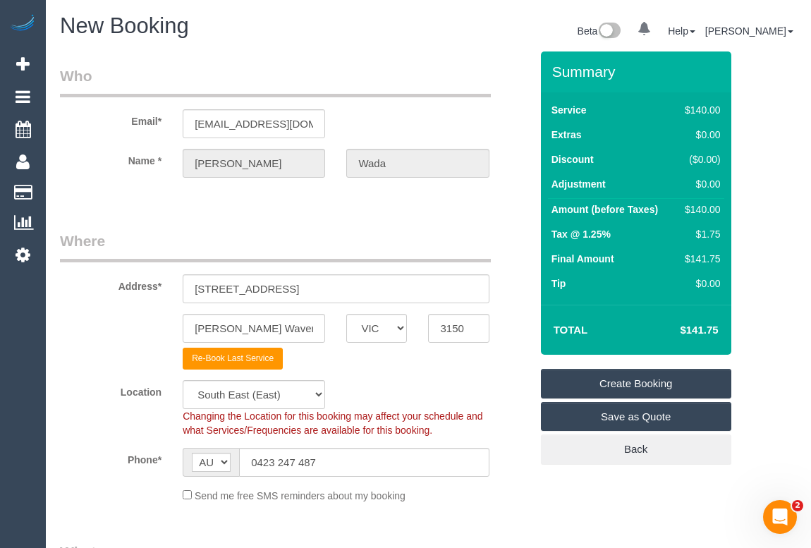
click at [631, 384] on link "Create Booking" at bounding box center [636, 384] width 190 height 30
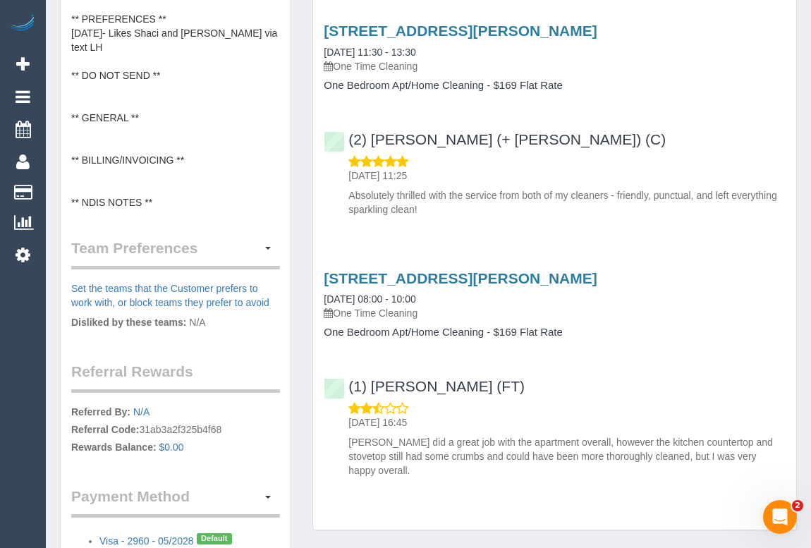
scroll to position [763, 0]
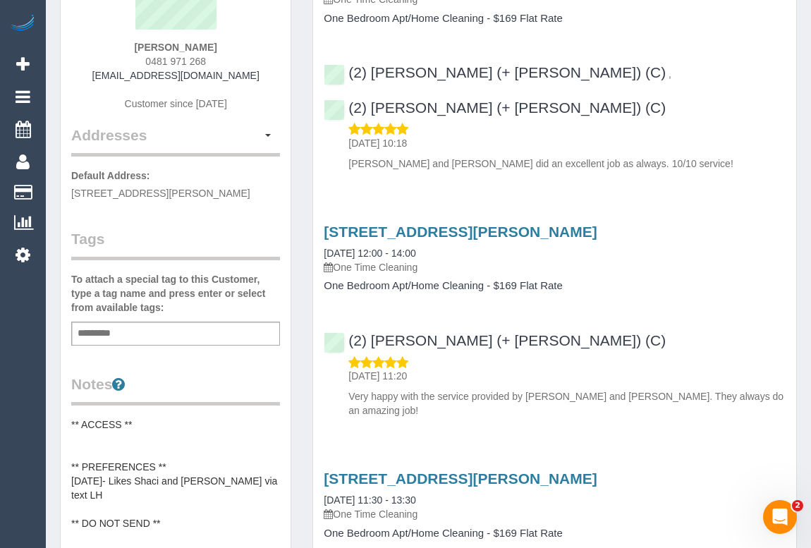
scroll to position [0, 0]
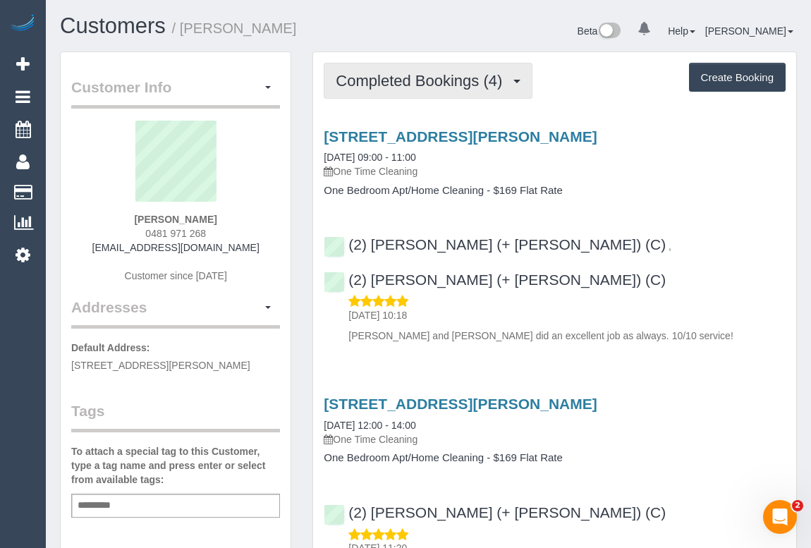
click at [366, 83] on span "Completed Bookings (4)" at bounding box center [423, 81] width 174 height 18
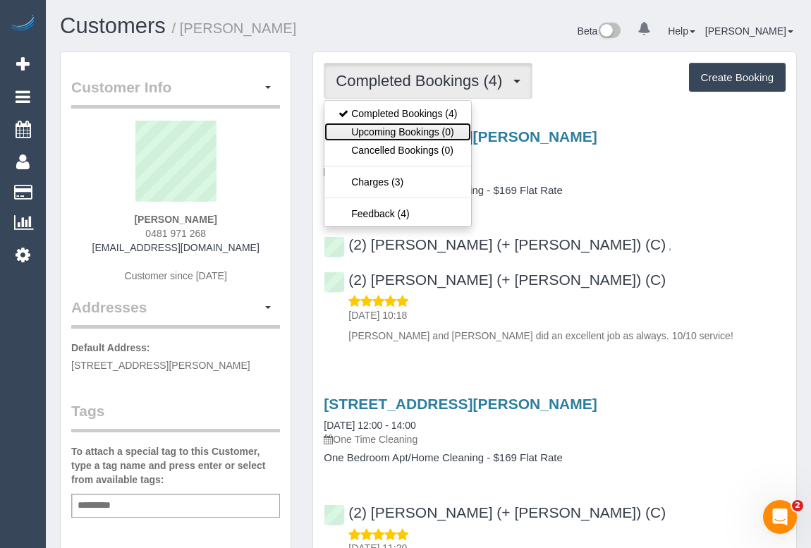
click at [372, 135] on link "Upcoming Bookings (0)" at bounding box center [398, 132] width 147 height 18
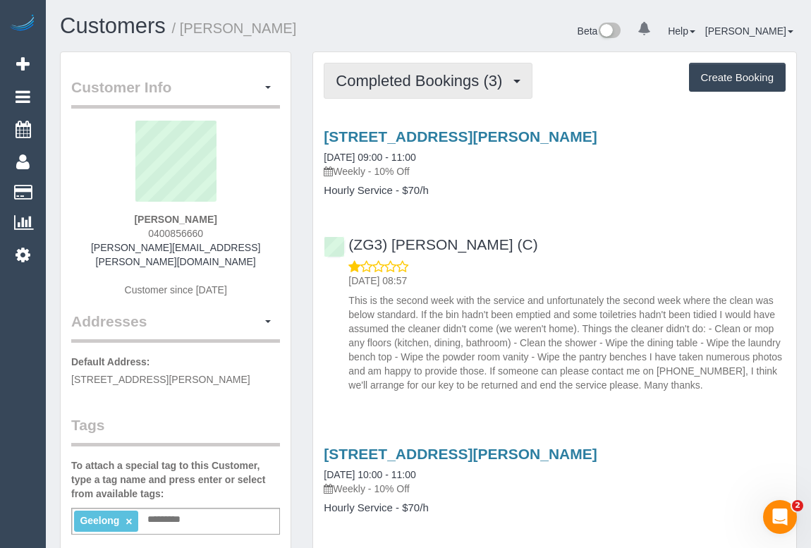
click at [408, 90] on button "Completed Bookings (3)" at bounding box center [428, 81] width 209 height 36
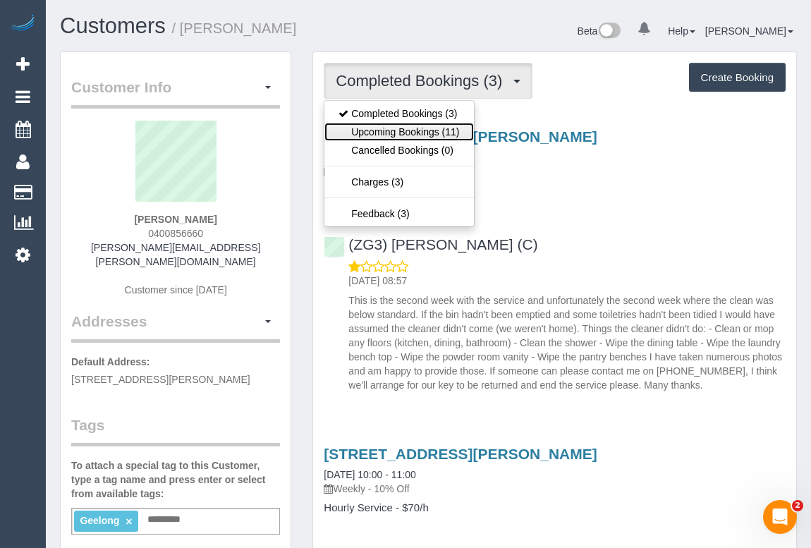
click at [408, 130] on link "Upcoming Bookings (11)" at bounding box center [399, 132] width 149 height 18
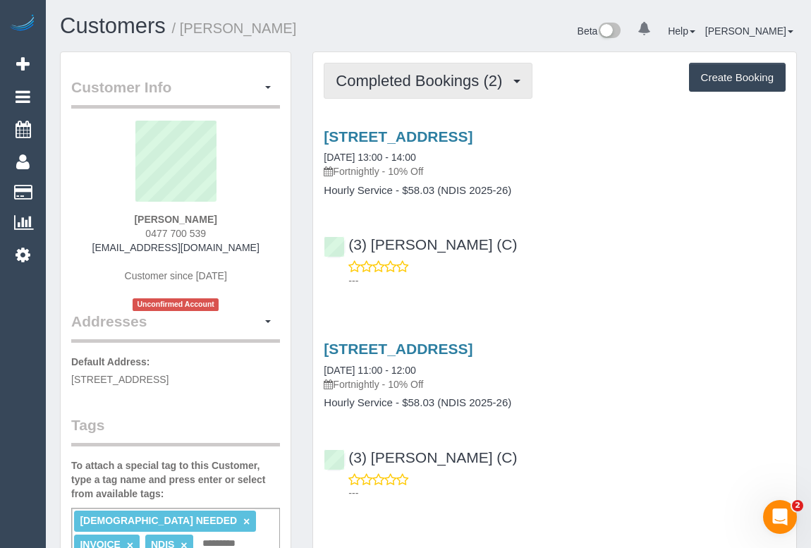
click at [418, 85] on span "Completed Bookings (2)" at bounding box center [423, 81] width 174 height 18
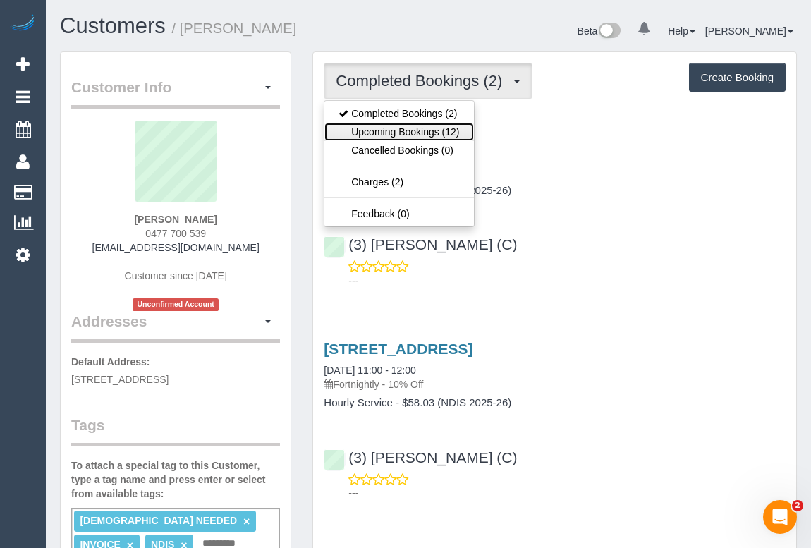
click at [432, 132] on link "Upcoming Bookings (12)" at bounding box center [399, 132] width 149 height 18
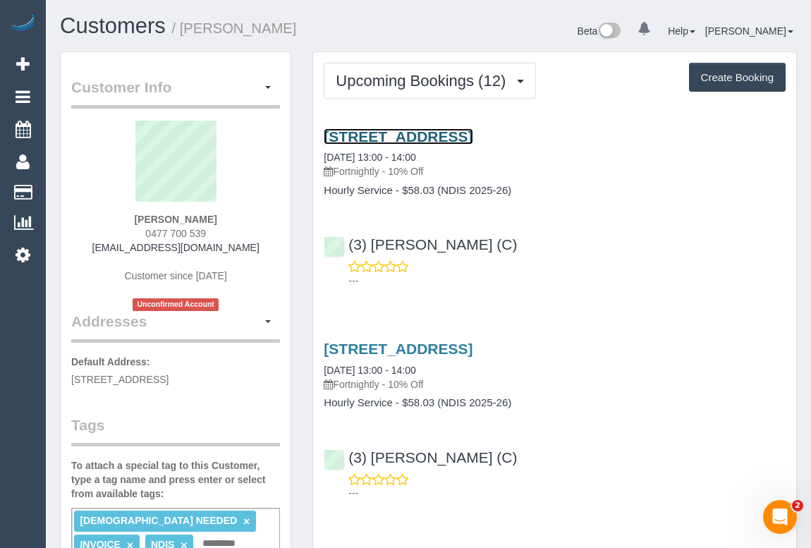
click at [446, 141] on link "[STREET_ADDRESS]" at bounding box center [398, 136] width 149 height 16
click at [439, 135] on link "[STREET_ADDRESS]" at bounding box center [398, 136] width 149 height 16
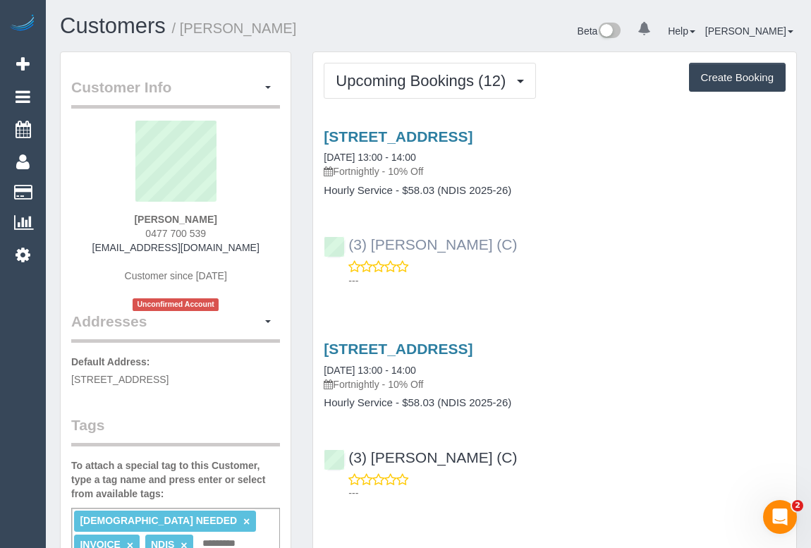
drag, startPoint x: 459, startPoint y: 236, endPoint x: 347, endPoint y: 238, distance: 111.5
click at [347, 238] on div "(3) [PERSON_NAME] (C) ---" at bounding box center [554, 255] width 483 height 63
copy link "(3) [PERSON_NAME] (C)"
drag, startPoint x: 69, startPoint y: 376, endPoint x: 111, endPoint y: 389, distance: 43.5
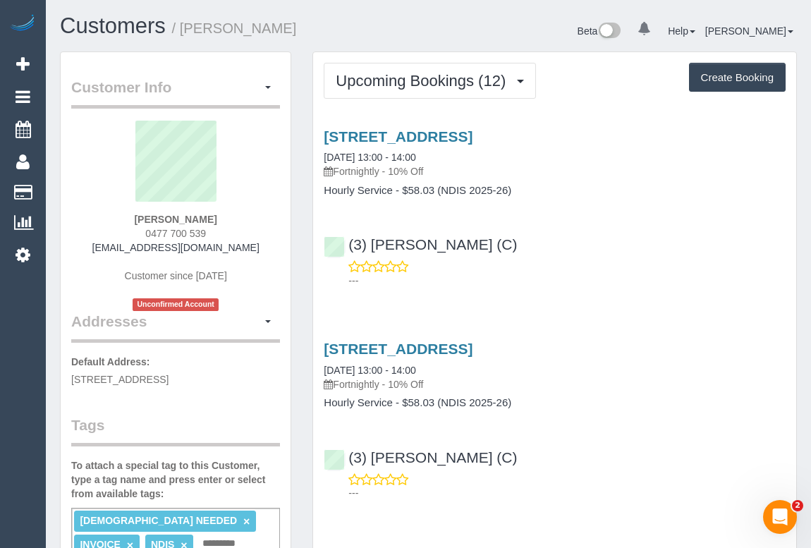
copy span "[STREET_ADDRESS]"
drag, startPoint x: 444, startPoint y: 155, endPoint x: 323, endPoint y: 156, distance: 121.3
click at [323, 156] on div "[STREET_ADDRESS] [DATE] 13:00 - 14:00 Fortnightly - 10% Off Hourly Service - $5…" at bounding box center [554, 162] width 483 height 68
copy link "[DATE] 13:00 - 14:00"
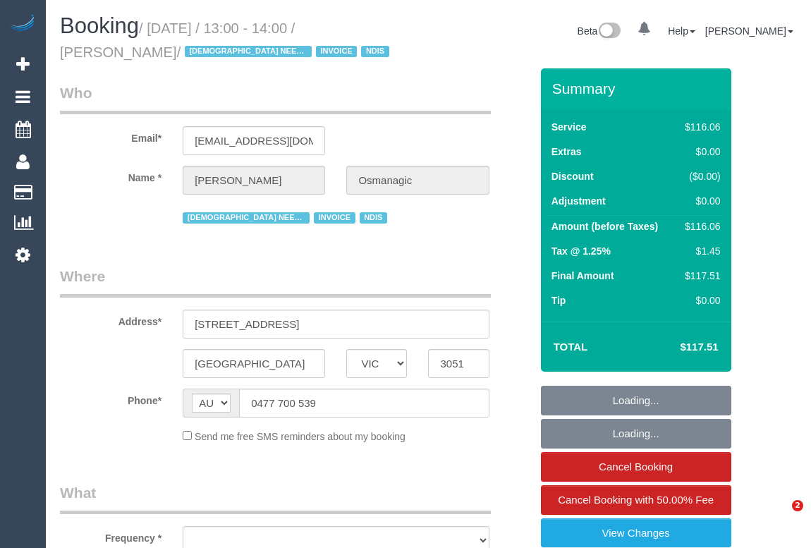
select select "VIC"
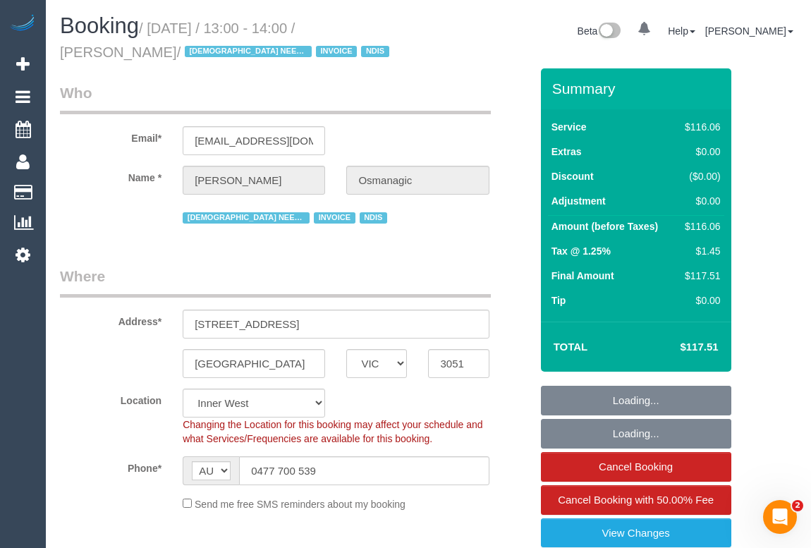
select select "object:681"
select select "number:28"
select select "number:14"
select select "number:19"
select select "number:25"
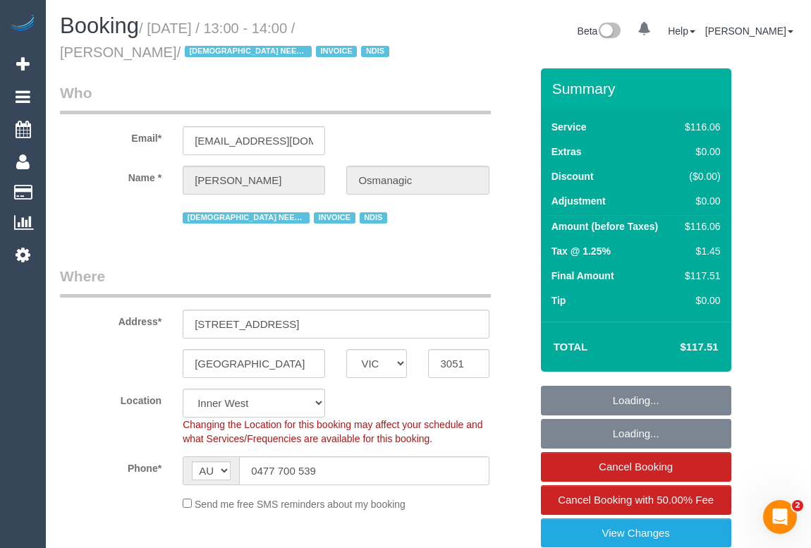
select select "number:35"
select select "number:13"
select select "object:1453"
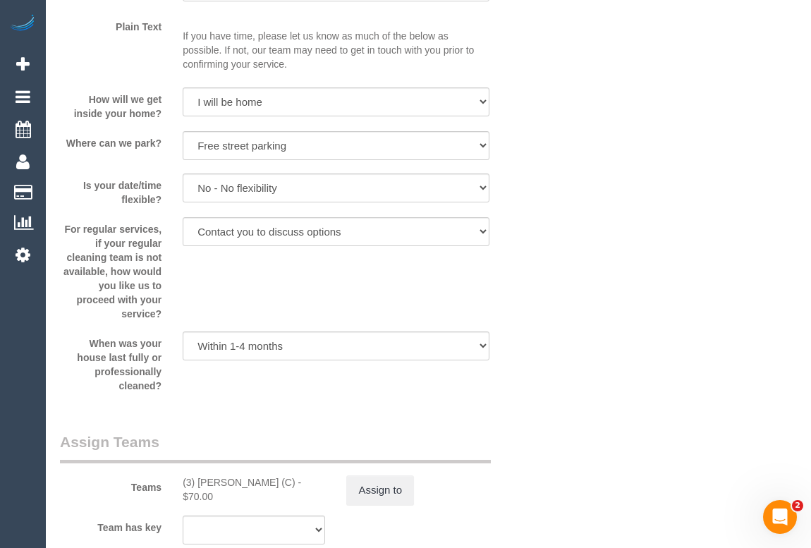
scroll to position [1860, 0]
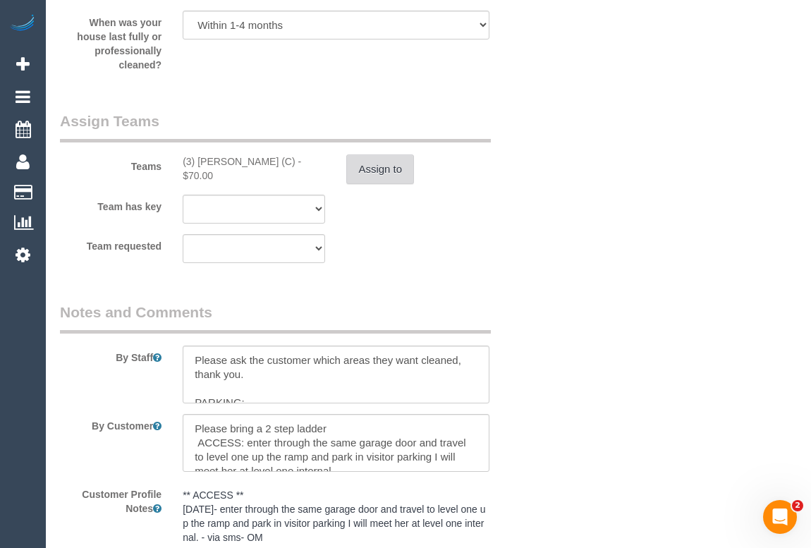
click at [387, 176] on button "Assign to" at bounding box center [380, 169] width 68 height 30
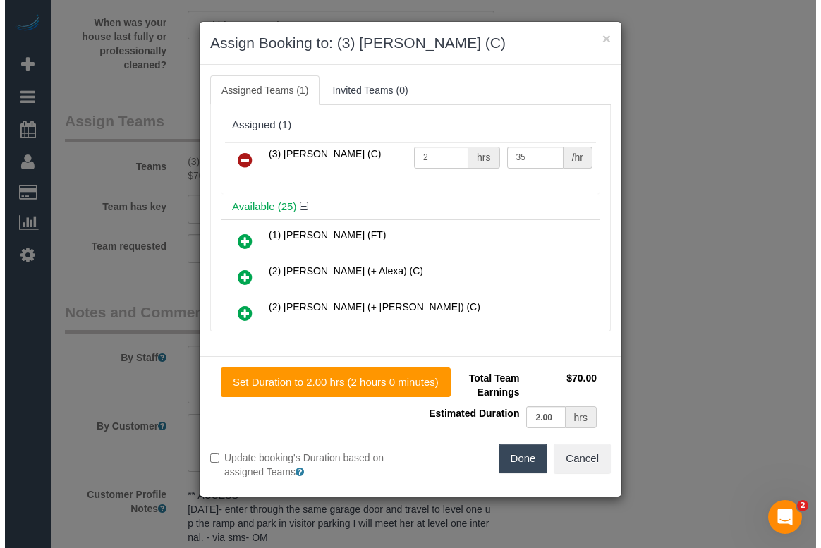
scroll to position [1845, 0]
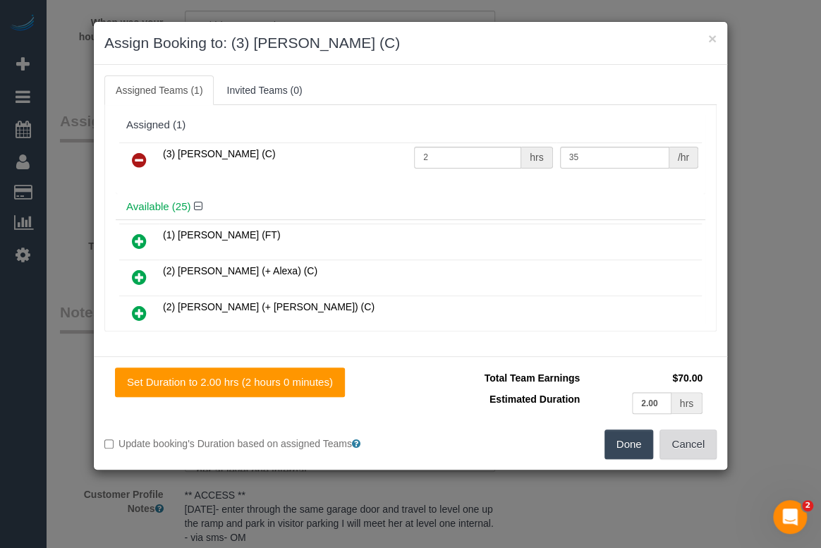
click at [698, 444] on button "Cancel" at bounding box center [688, 445] width 57 height 30
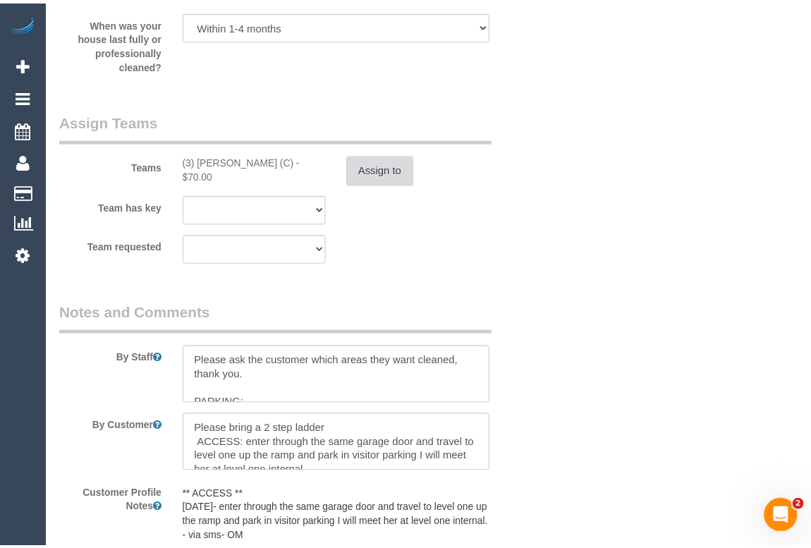
scroll to position [1860, 0]
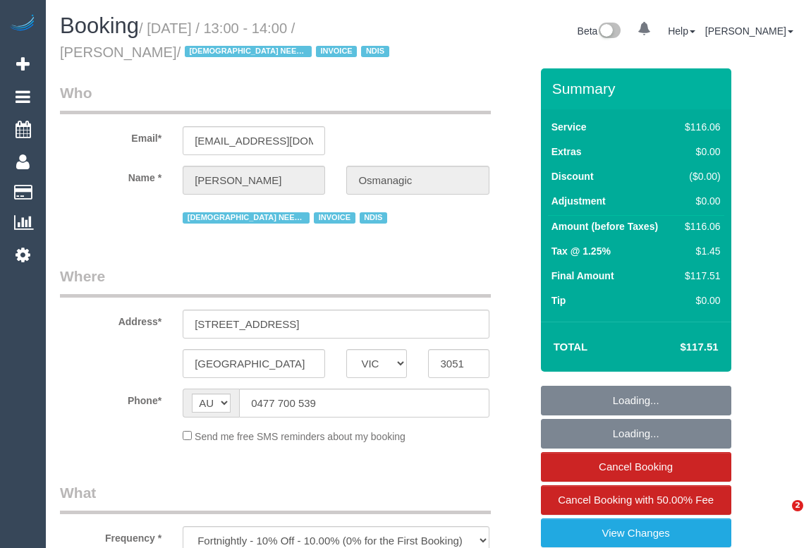
select select "VIC"
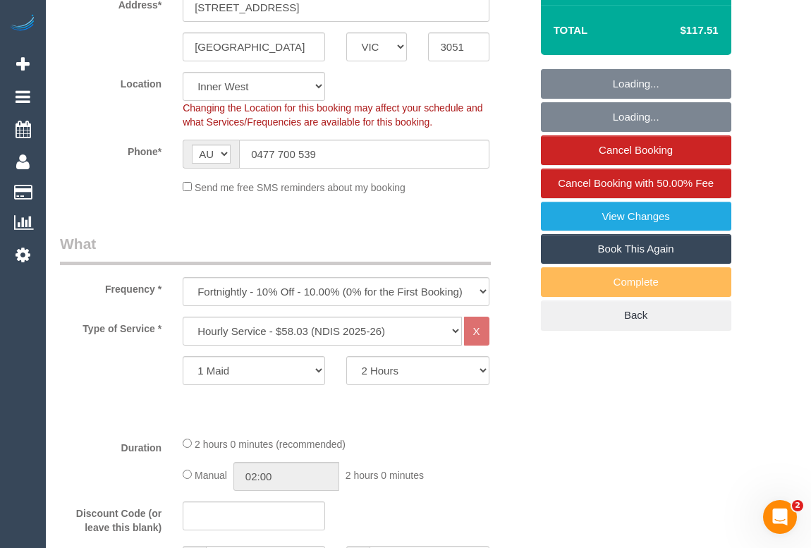
select select "object:599"
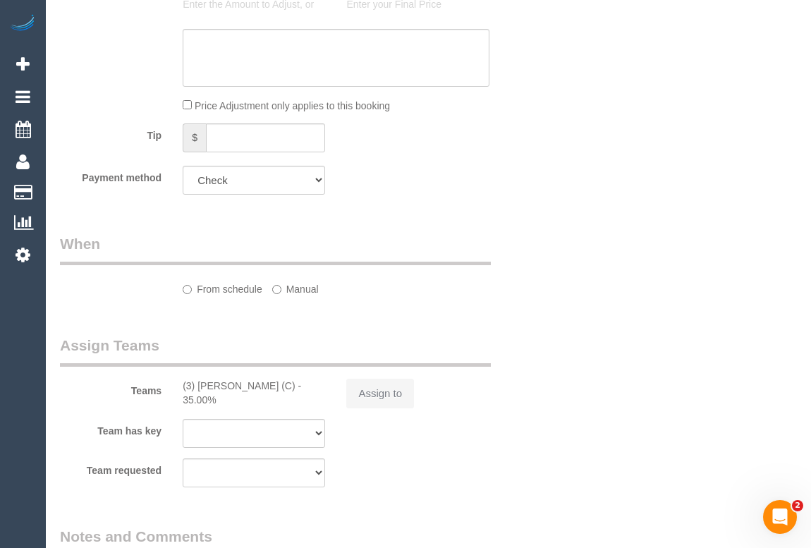
select select "number:28"
select select "number:14"
select select "number:19"
select select "number:25"
select select "number:35"
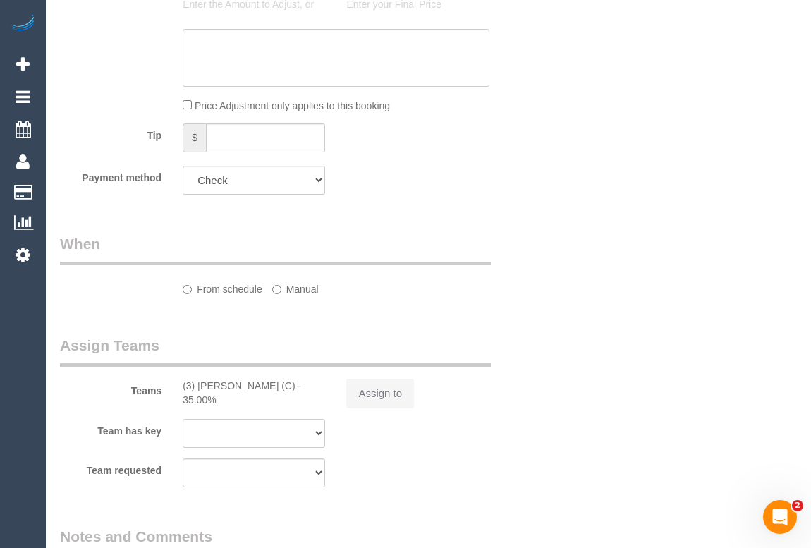
select select "number:13"
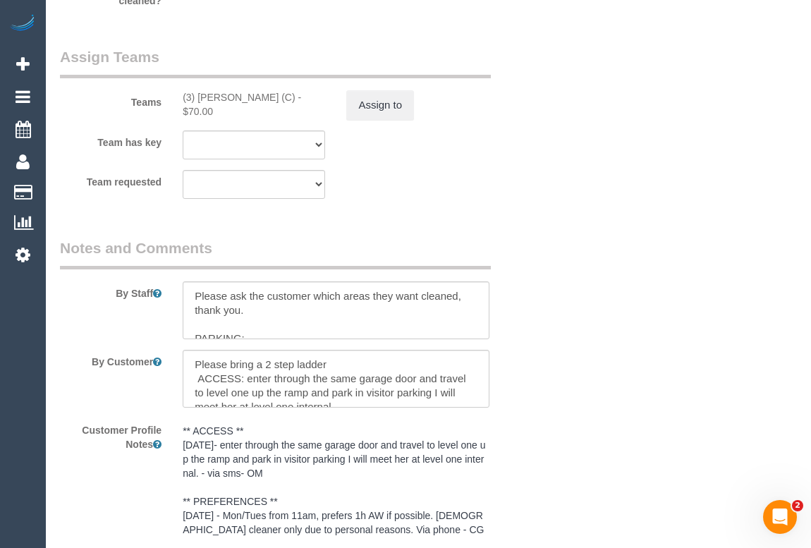
scroll to position [1603, 0]
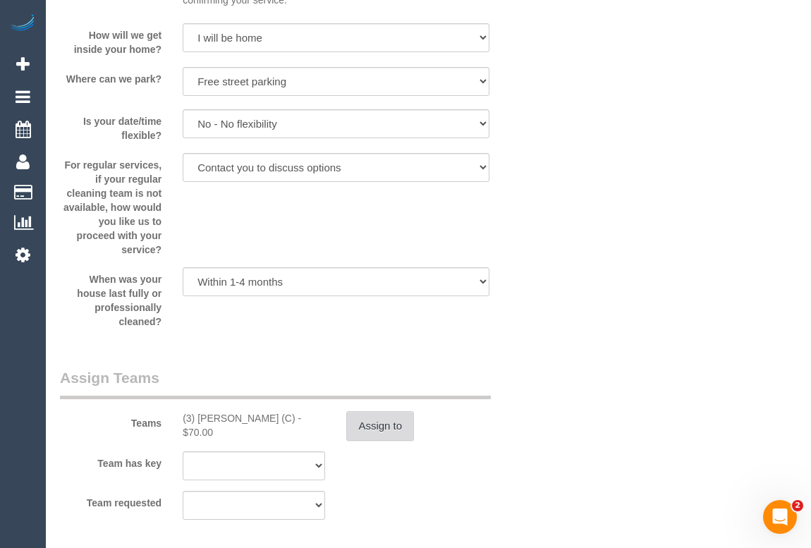
click at [374, 431] on button "Assign to" at bounding box center [380, 426] width 68 height 30
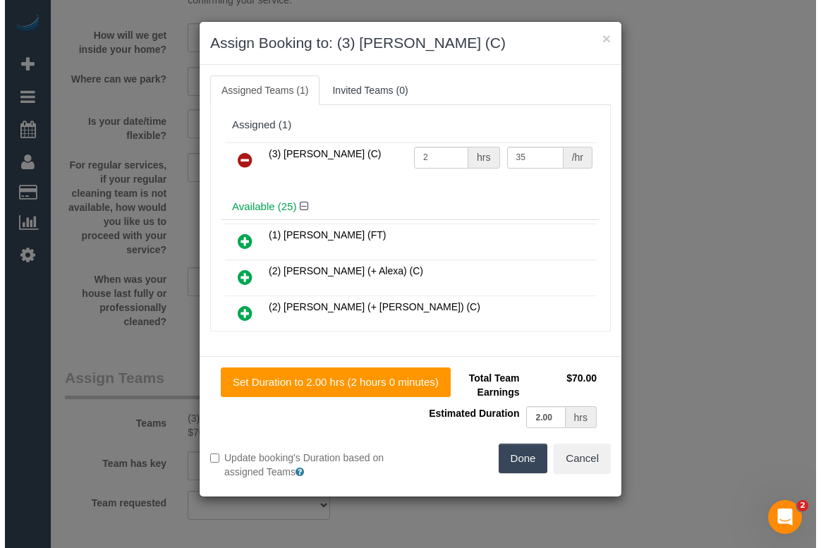
scroll to position [1589, 0]
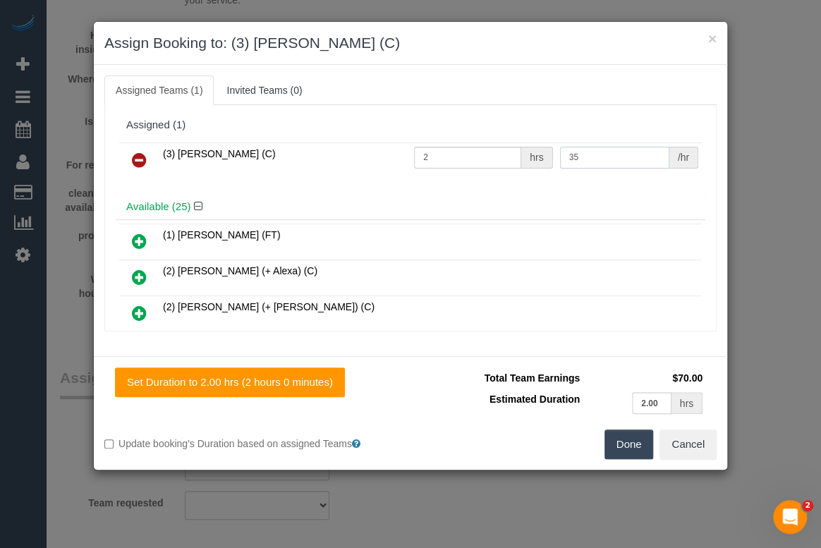
click at [593, 156] on input "35" at bounding box center [614, 158] width 109 height 22
click at [590, 156] on input "35" at bounding box center [614, 158] width 109 height 22
click at [437, 158] on input "2" at bounding box center [467, 158] width 107 height 22
click at [423, 157] on input "267" at bounding box center [467, 158] width 107 height 22
type input "2.67"
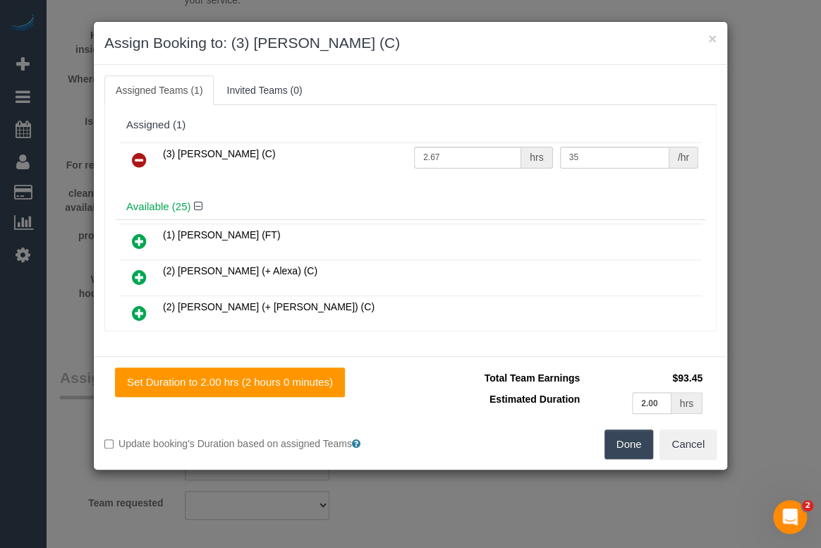
click at [487, 198] on div "Available (25)" at bounding box center [411, 207] width 590 height 26
click at [633, 451] on button "Done" at bounding box center [629, 445] width 49 height 30
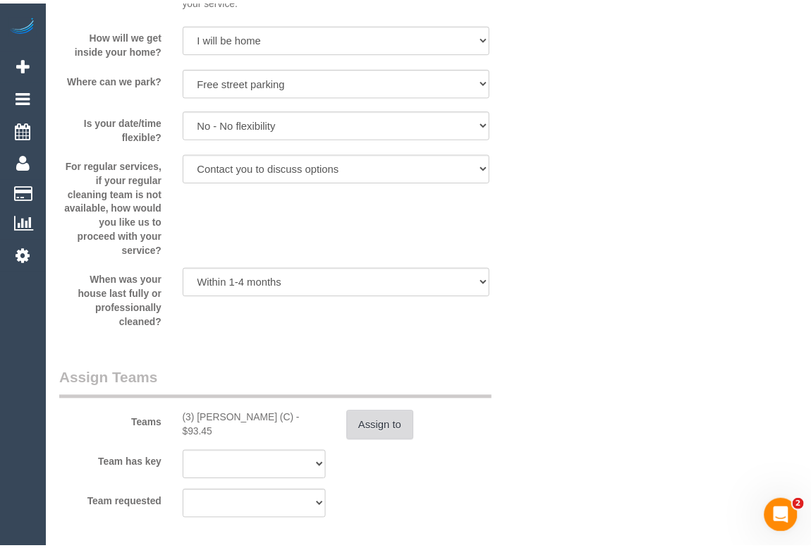
scroll to position [1603, 0]
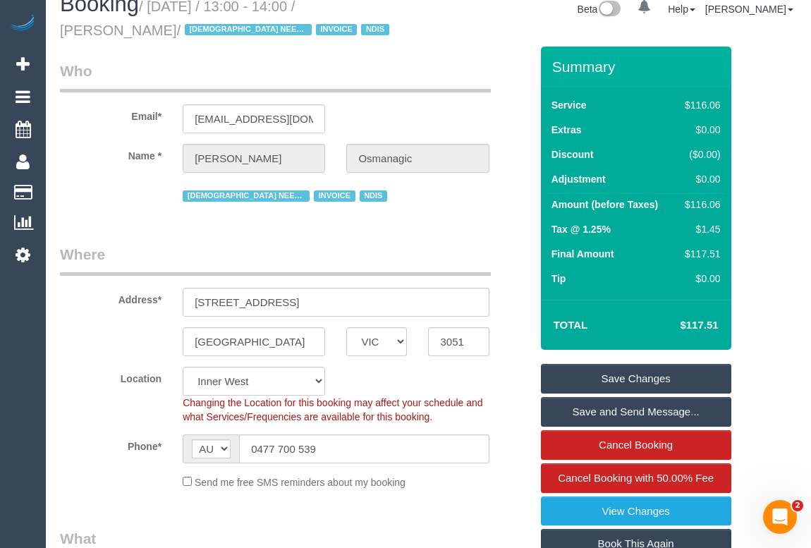
scroll to position [0, 0]
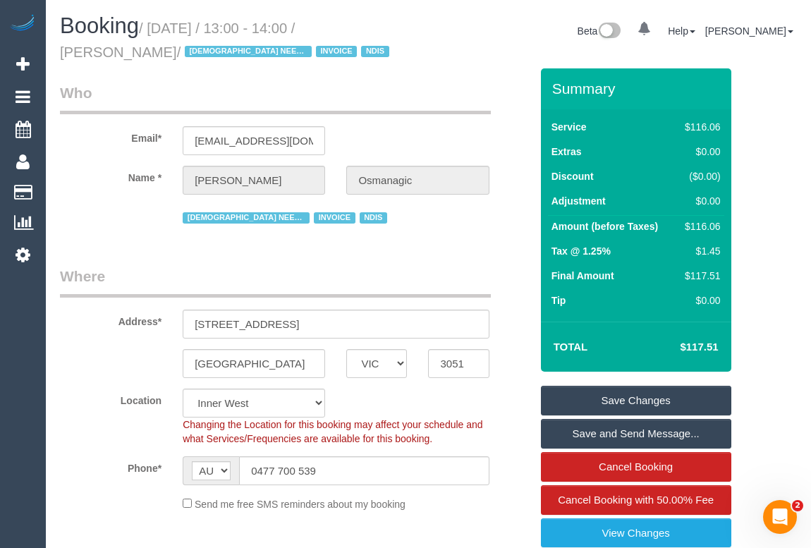
click at [490, 268] on legend "Where" at bounding box center [275, 282] width 431 height 32
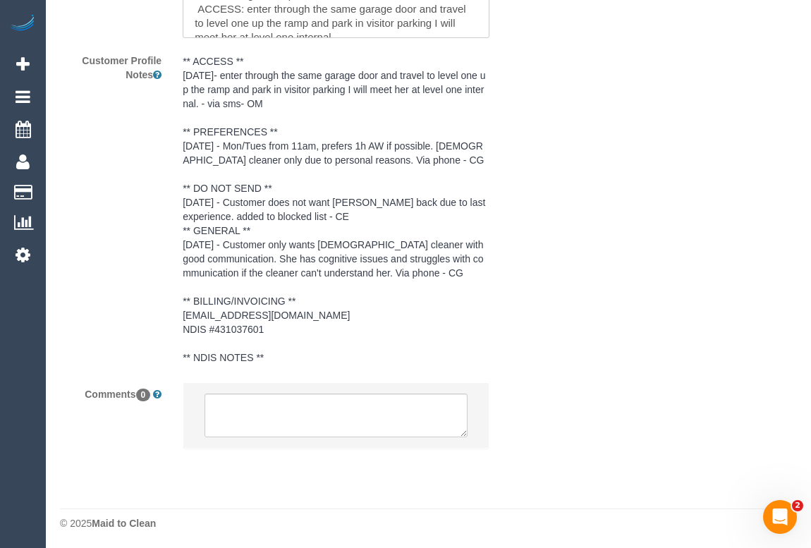
scroll to position [1973, 0]
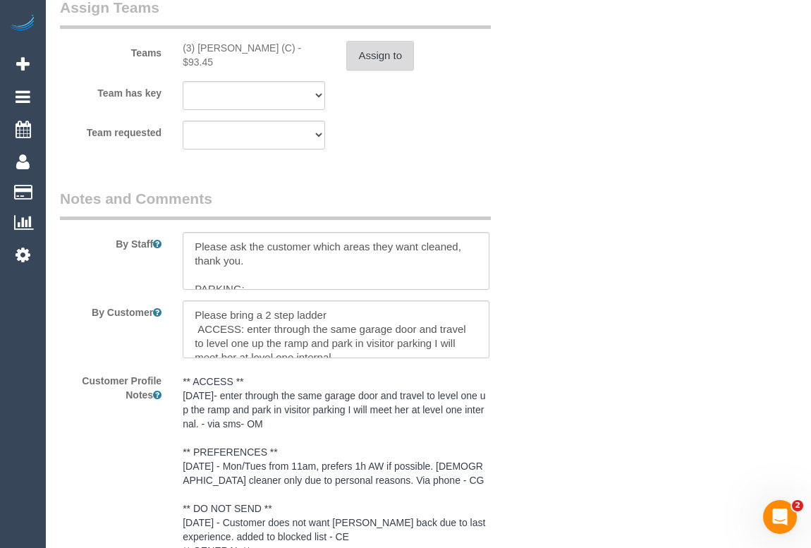
click at [381, 59] on button "Assign to" at bounding box center [380, 56] width 68 height 30
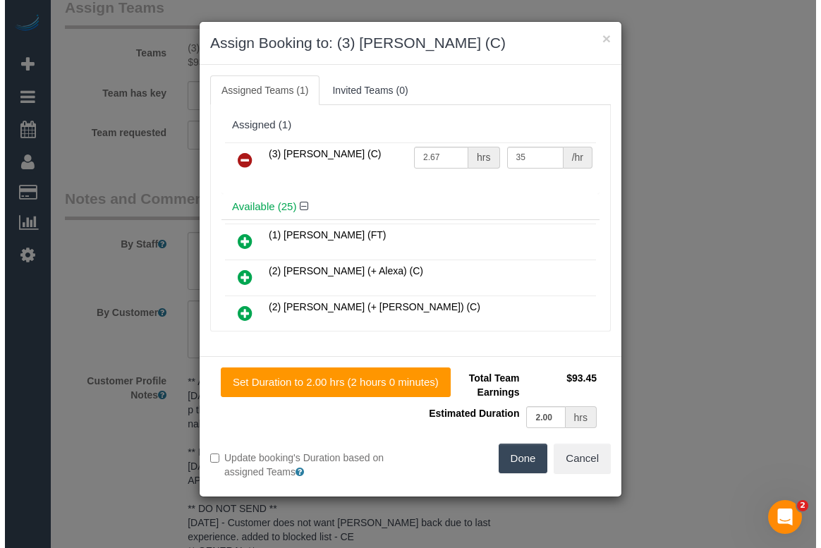
scroll to position [1959, 0]
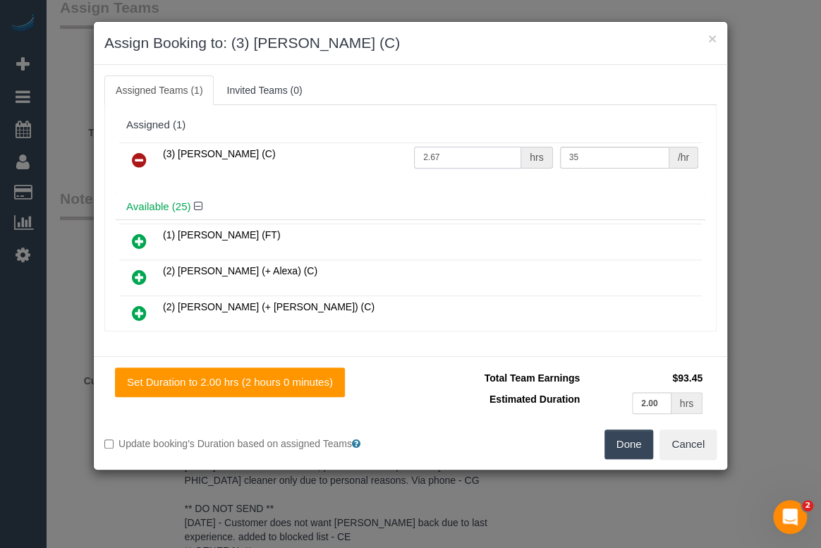
drag, startPoint x: 442, startPoint y: 154, endPoint x: 428, endPoint y: 154, distance: 13.4
click at [428, 154] on input "2.67" at bounding box center [467, 158] width 107 height 22
type input "2"
click at [633, 451] on button "Done" at bounding box center [629, 445] width 49 height 30
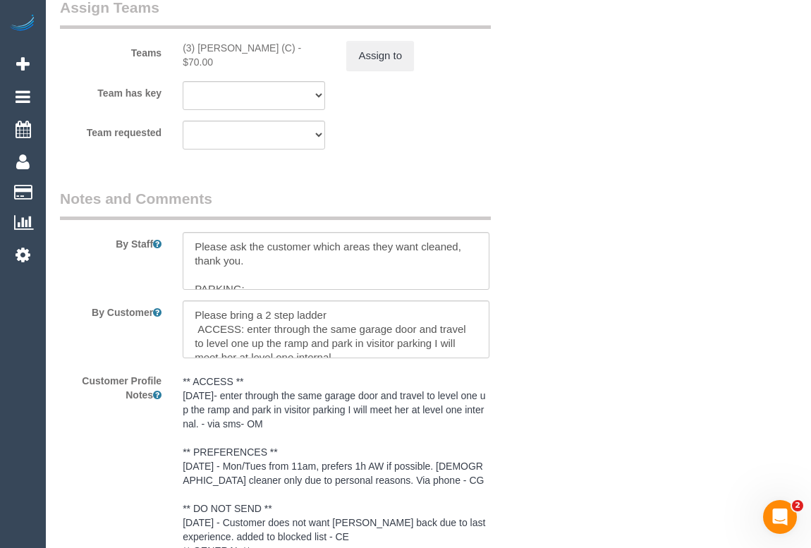
drag, startPoint x: 660, startPoint y: 368, endPoint x: 641, endPoint y: 399, distance: 36.1
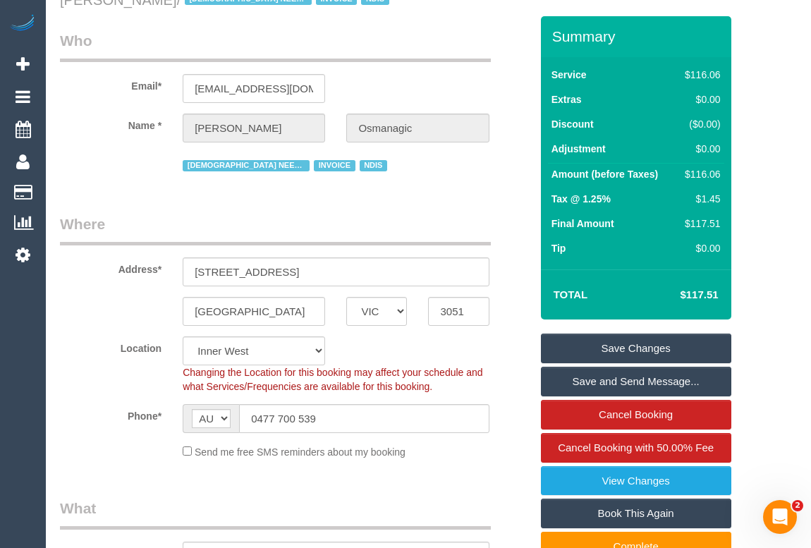
scroll to position [0, 0]
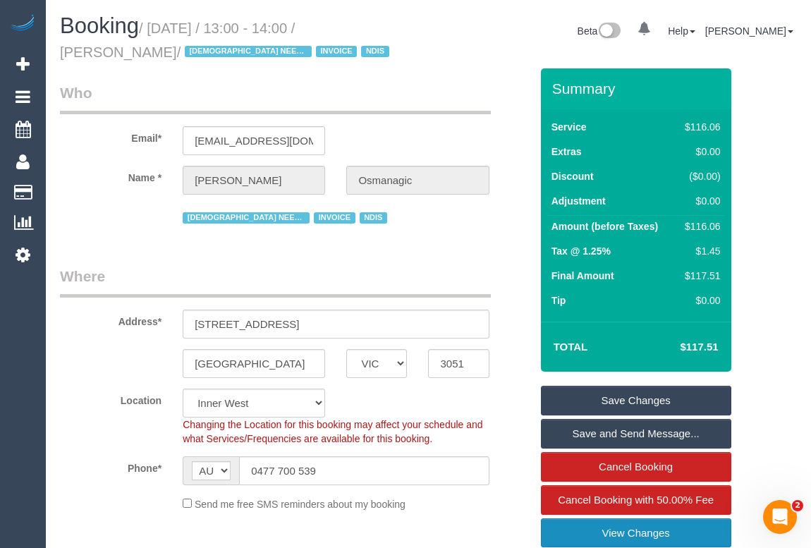
click at [660, 528] on link "View Changes" at bounding box center [636, 533] width 190 height 30
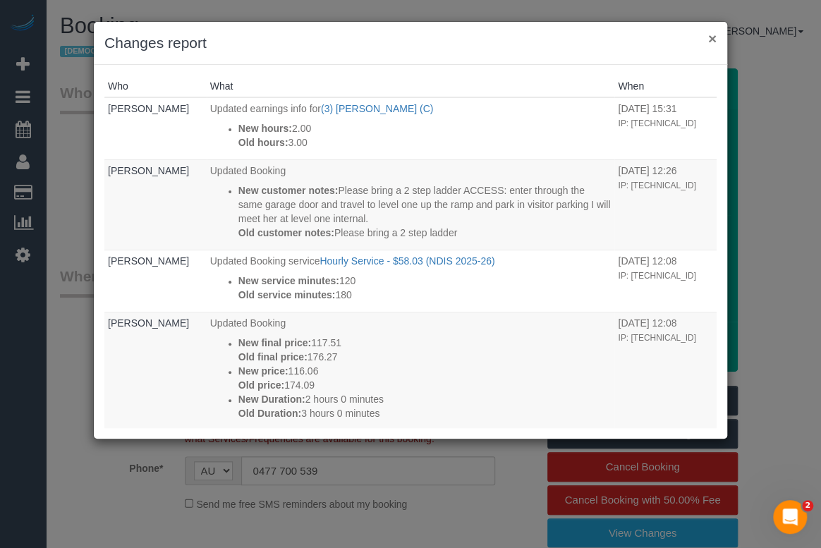
click at [708, 37] on button "×" at bounding box center [712, 38] width 8 height 15
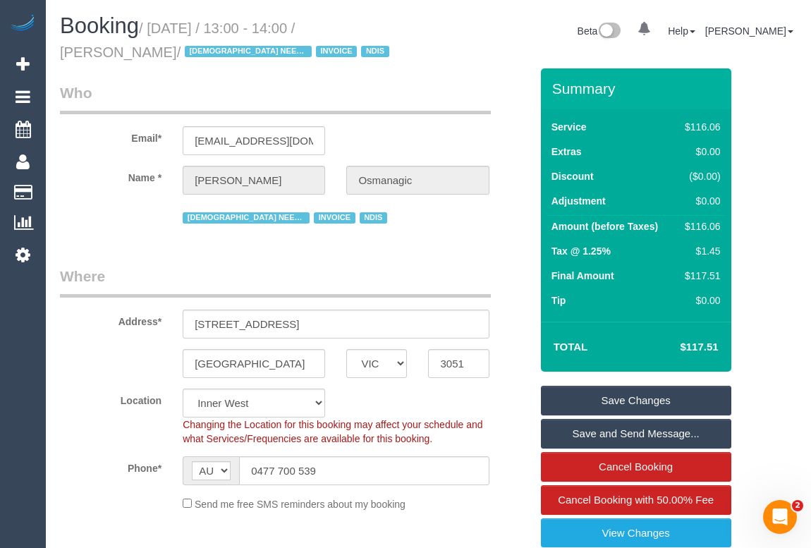
drag, startPoint x: 363, startPoint y: 27, endPoint x: 130, endPoint y: 54, distance: 234.3
click at [130, 54] on small "/ [DATE] / 13:00 - 14:00 / [PERSON_NAME] / [DEMOGRAPHIC_DATA] NEEDED INVOICE ND…" at bounding box center [227, 40] width 334 height 40
copy small "[PERSON_NAME]"
